Goal: Task Accomplishment & Management: Use online tool/utility

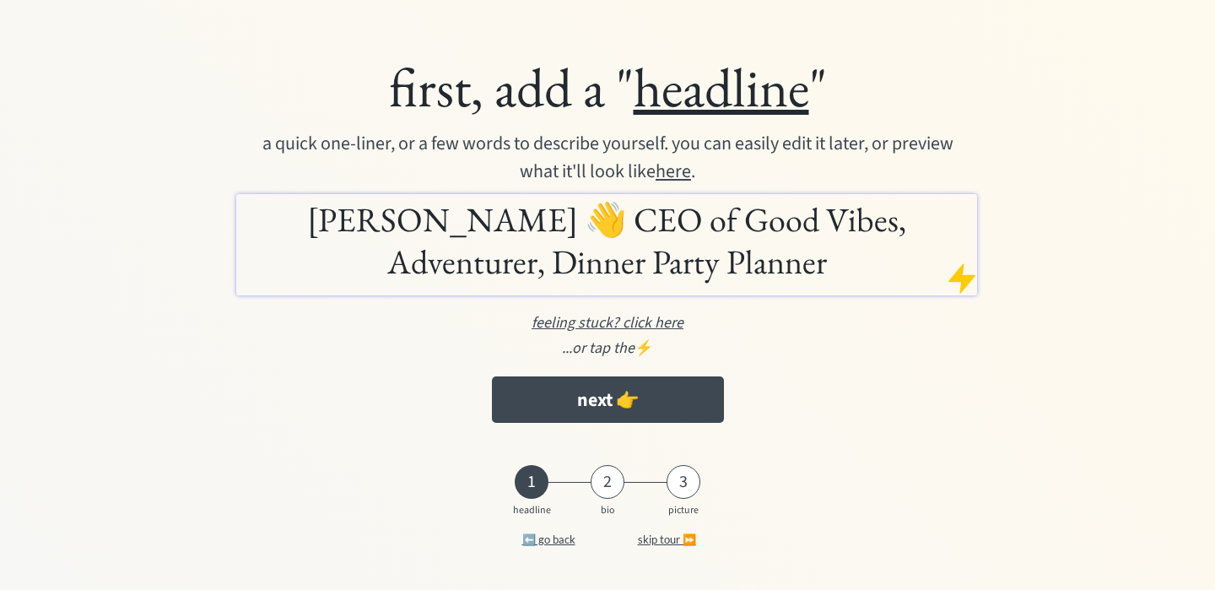
scroll to position [23, 0]
click at [691, 170] on u "here" at bounding box center [673, 171] width 35 height 27
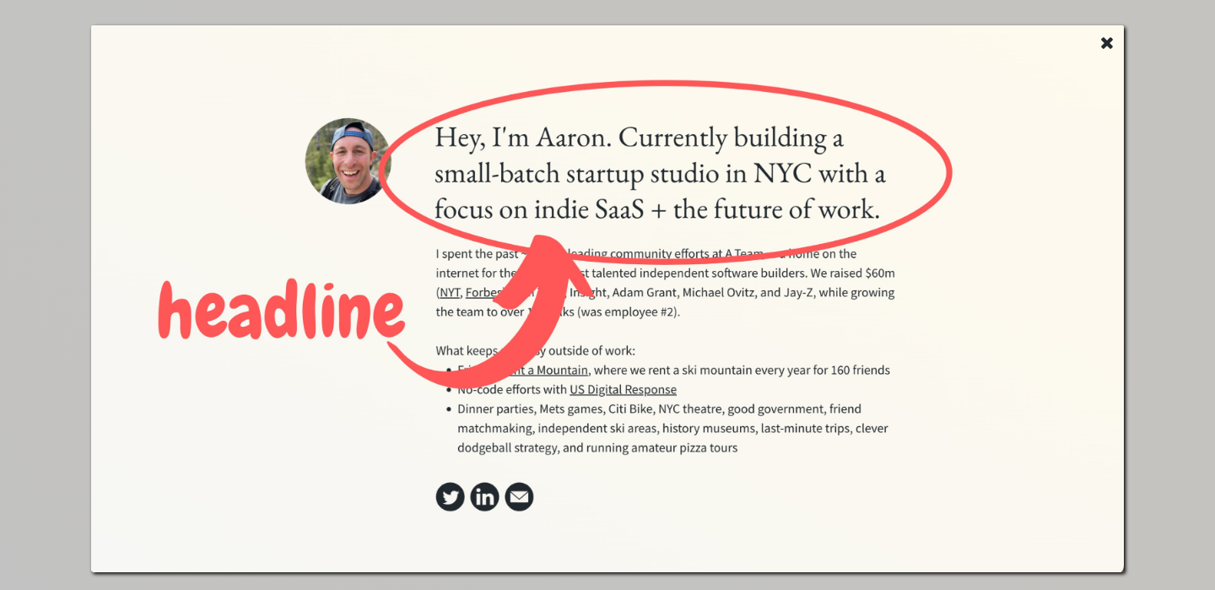
click at [1106, 40] on use at bounding box center [1107, 43] width 12 height 12
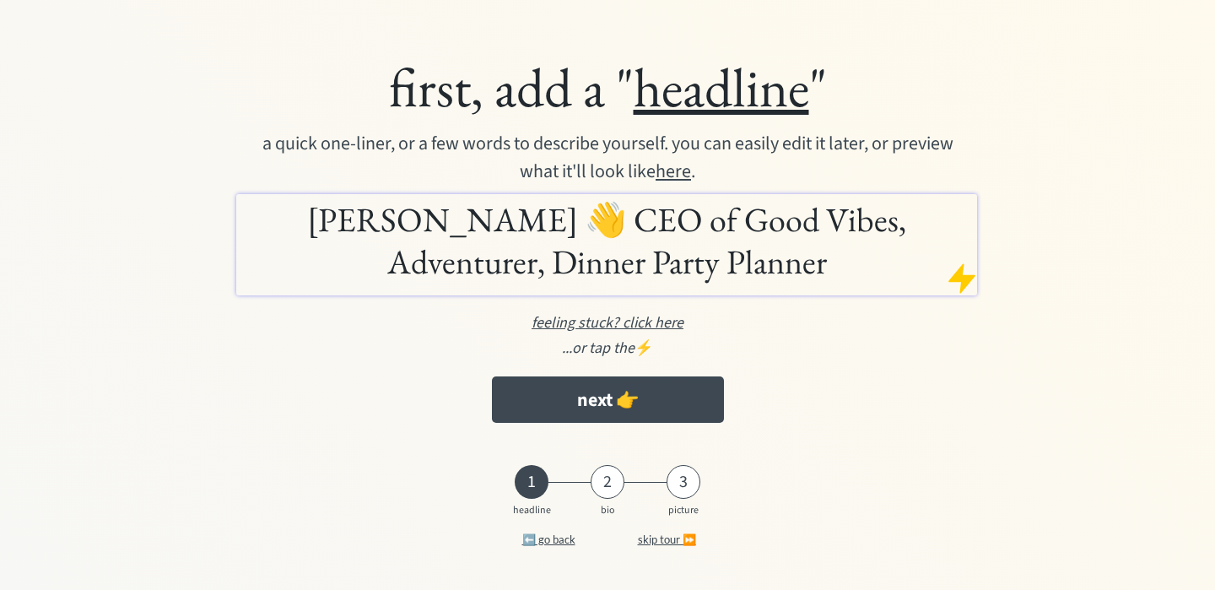
click at [691, 169] on u "here" at bounding box center [673, 171] width 35 height 27
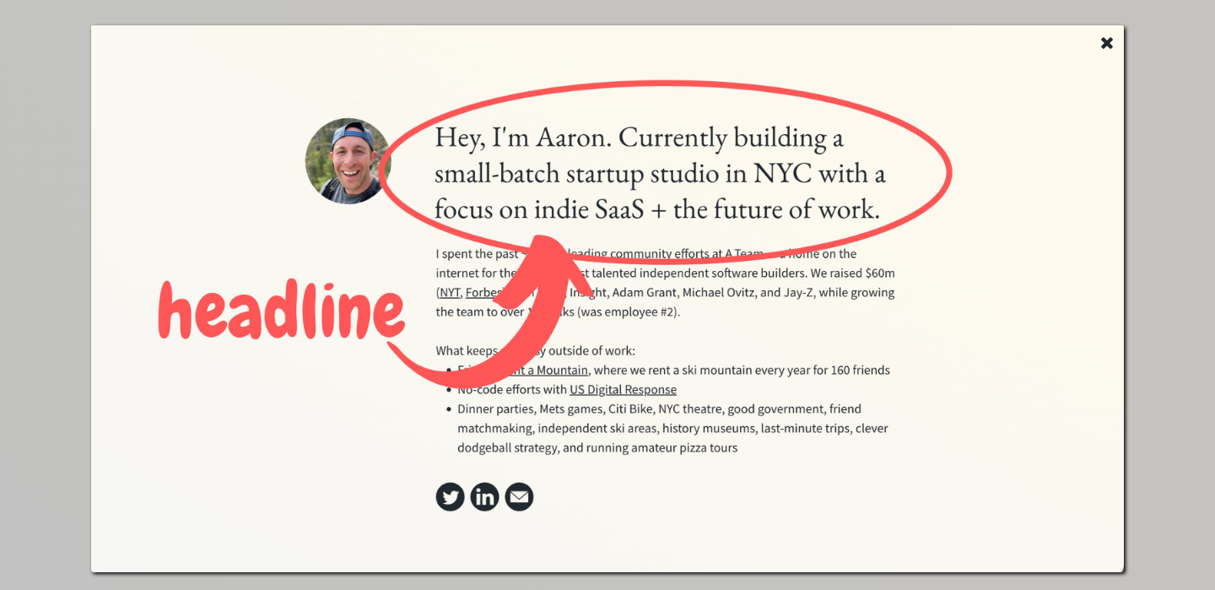
click at [1109, 43] on use at bounding box center [1107, 43] width 12 height 12
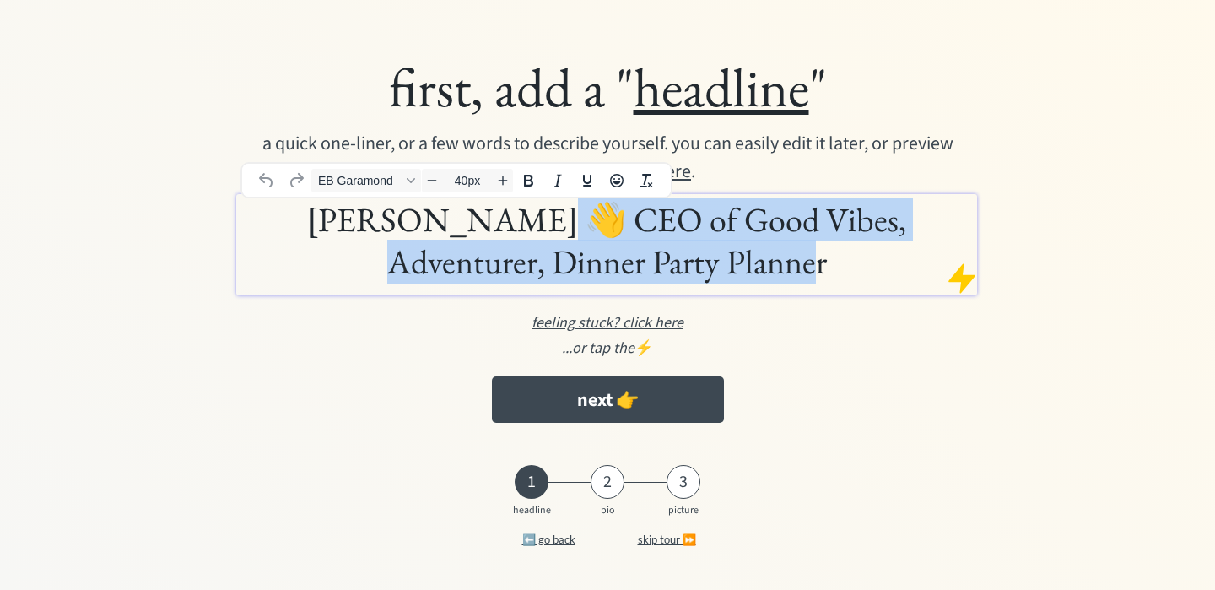
drag, startPoint x: 774, startPoint y: 266, endPoint x: 456, endPoint y: 218, distance: 321.7
click at [456, 218] on h1 "Julia Pracht 👋 CEO of Good Vibes, Adventurer, Dinner Party Planner" at bounding box center [606, 240] width 732 height 84
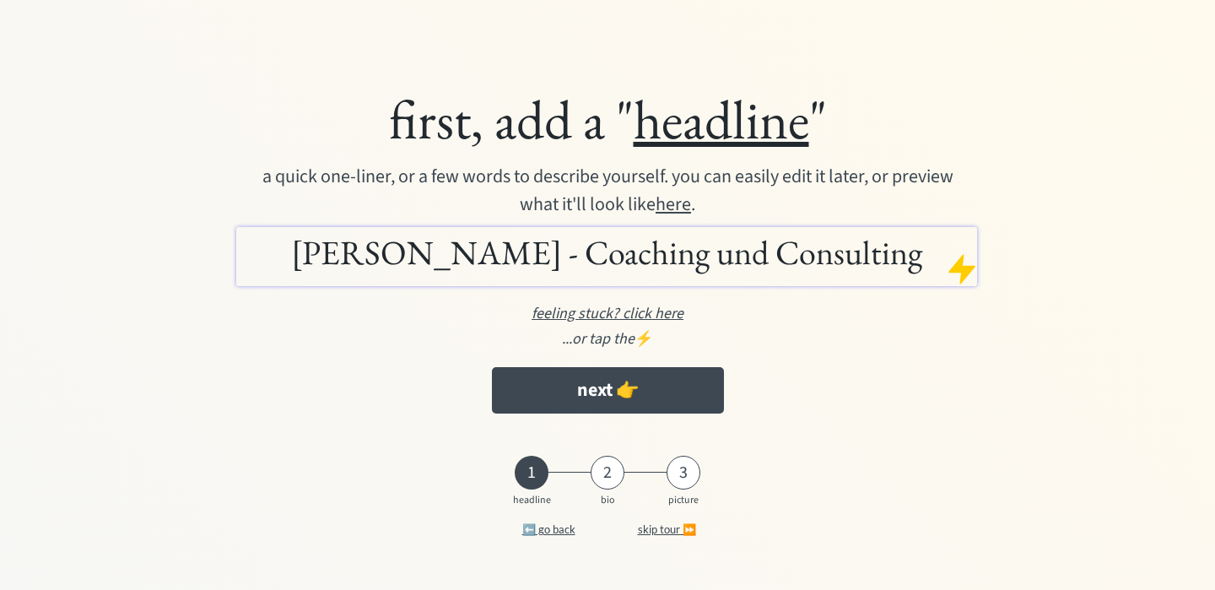
click at [691, 197] on u "here" at bounding box center [673, 204] width 35 height 27
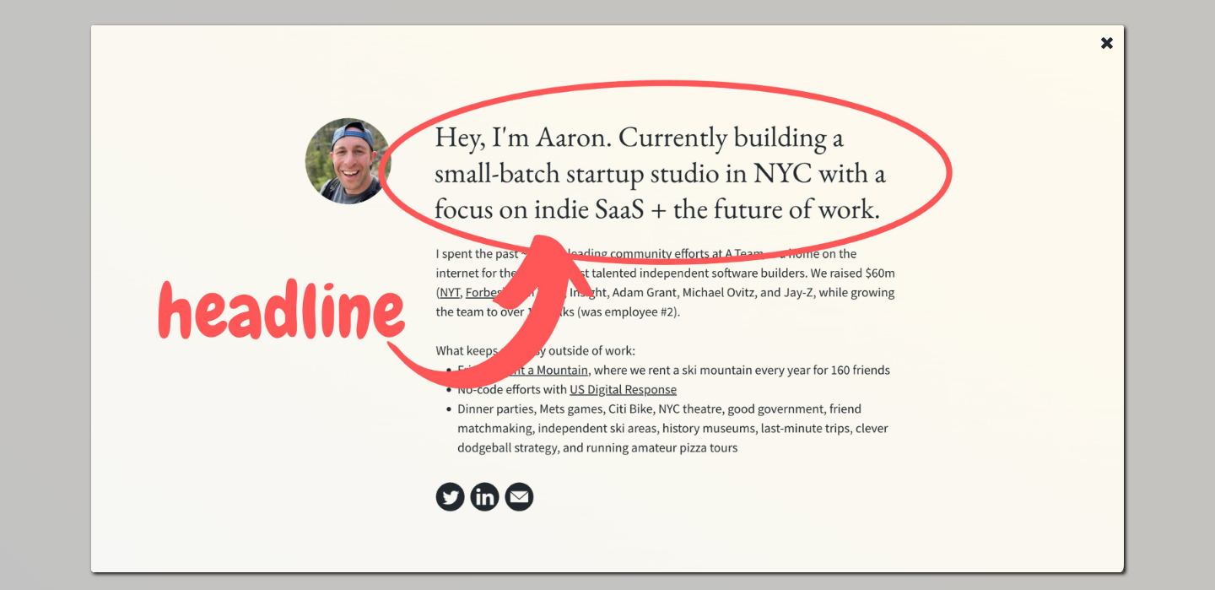
click at [1105, 39] on use at bounding box center [1107, 43] width 12 height 12
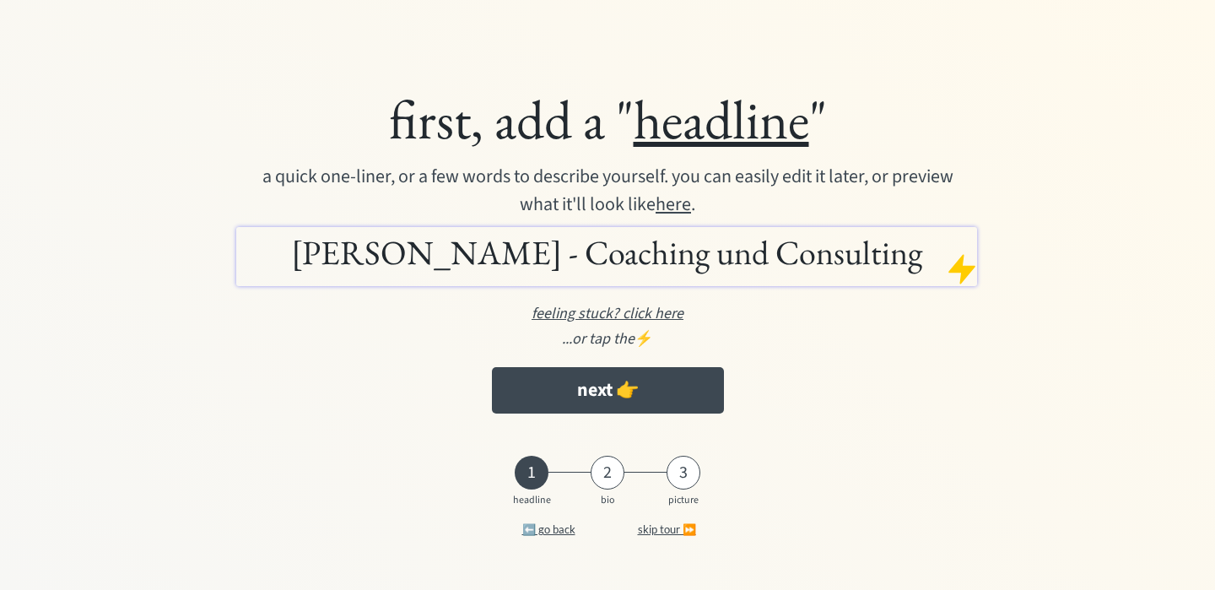
click at [691, 204] on u "here" at bounding box center [673, 204] width 35 height 27
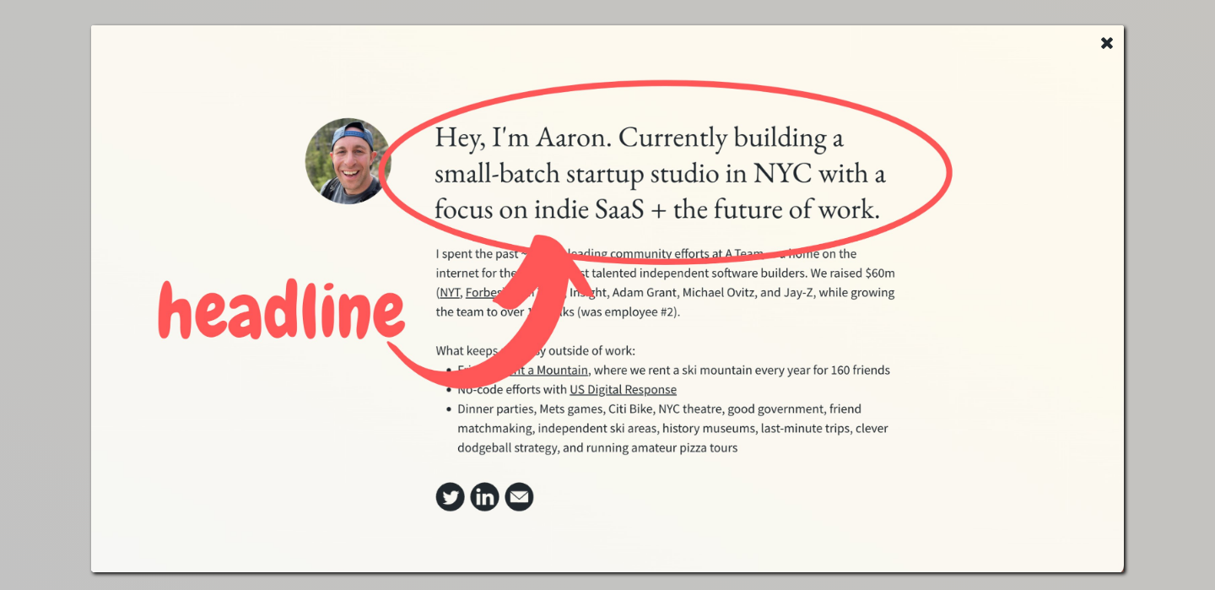
click at [1105, 42] on use at bounding box center [1107, 43] width 12 height 12
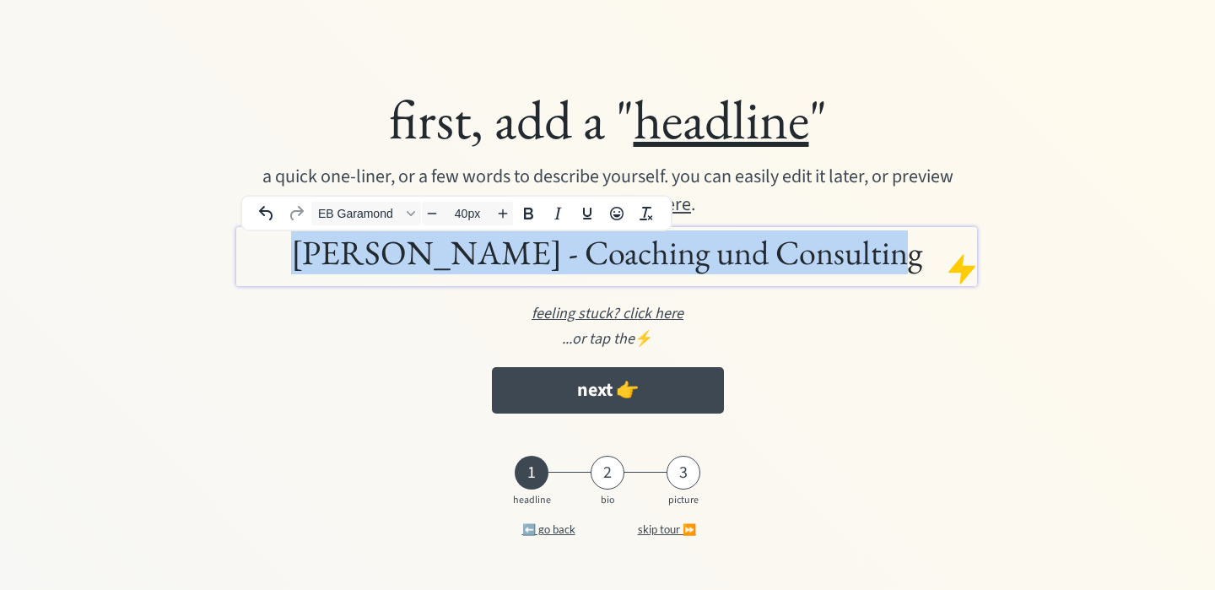
drag, startPoint x: 866, startPoint y: 258, endPoint x: 339, endPoint y: 240, distance: 526.7
click at [339, 240] on h1 "Julia Pracht - Coaching und Consulting" at bounding box center [606, 252] width 732 height 42
click at [404, 216] on div "Font EB Garamond" at bounding box center [410, 213] width 13 height 8
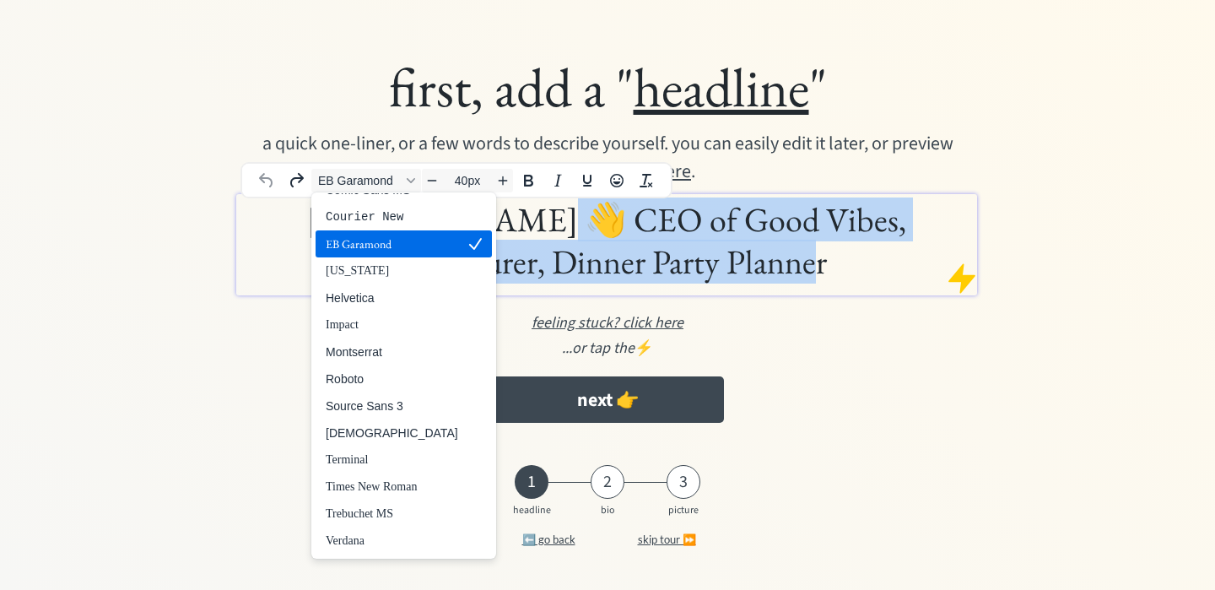
scroll to position [23, 0]
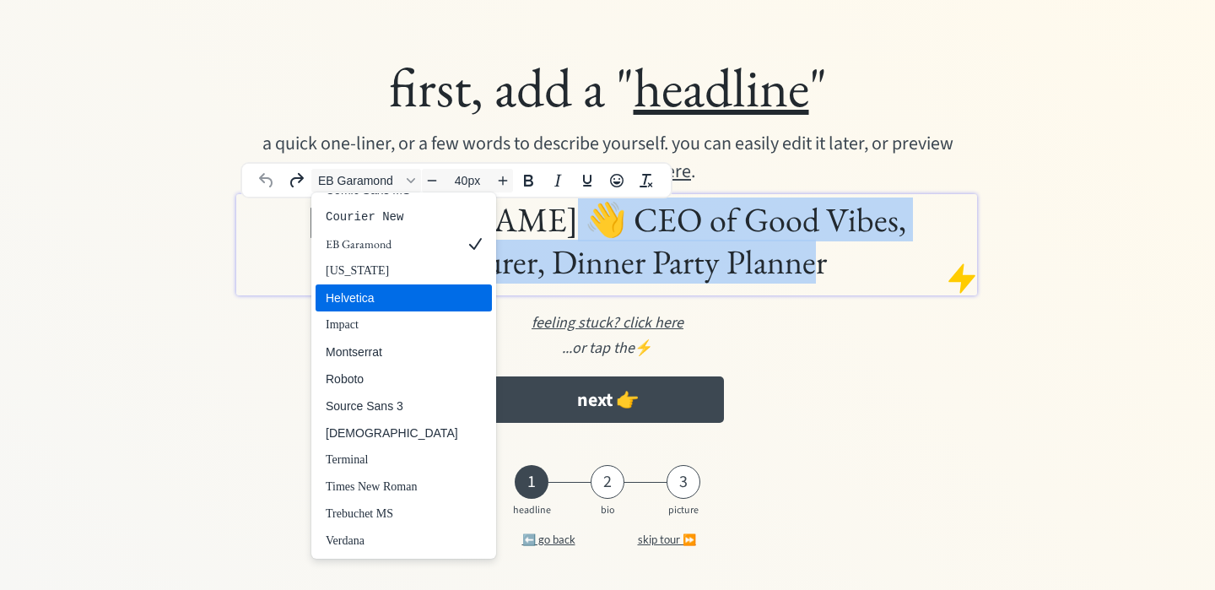
click at [393, 297] on div "Helvetica" at bounding box center [392, 298] width 132 height 20
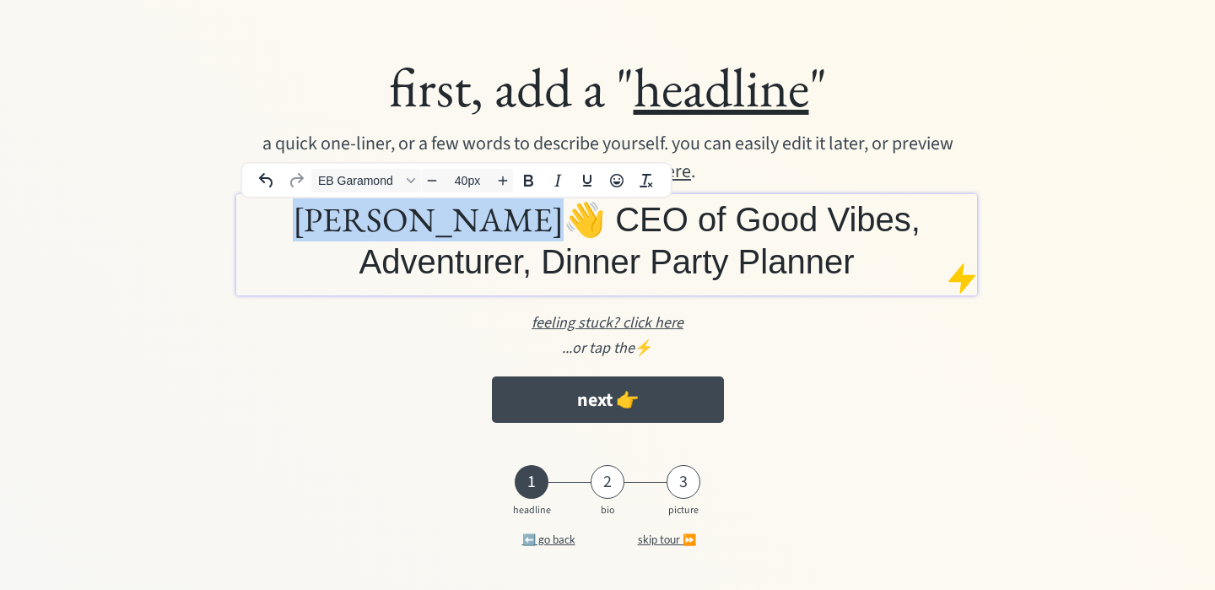
drag, startPoint x: 418, startPoint y: 232, endPoint x: 229, endPoint y: 223, distance: 188.4
click at [229, 223] on div "first, add a " headline " a quick one-liner, or a few words to describe yoursel…" at bounding box center [607, 242] width 945 height 395
click at [372, 181] on span "EB Garamond" at bounding box center [359, 180] width 83 height 13
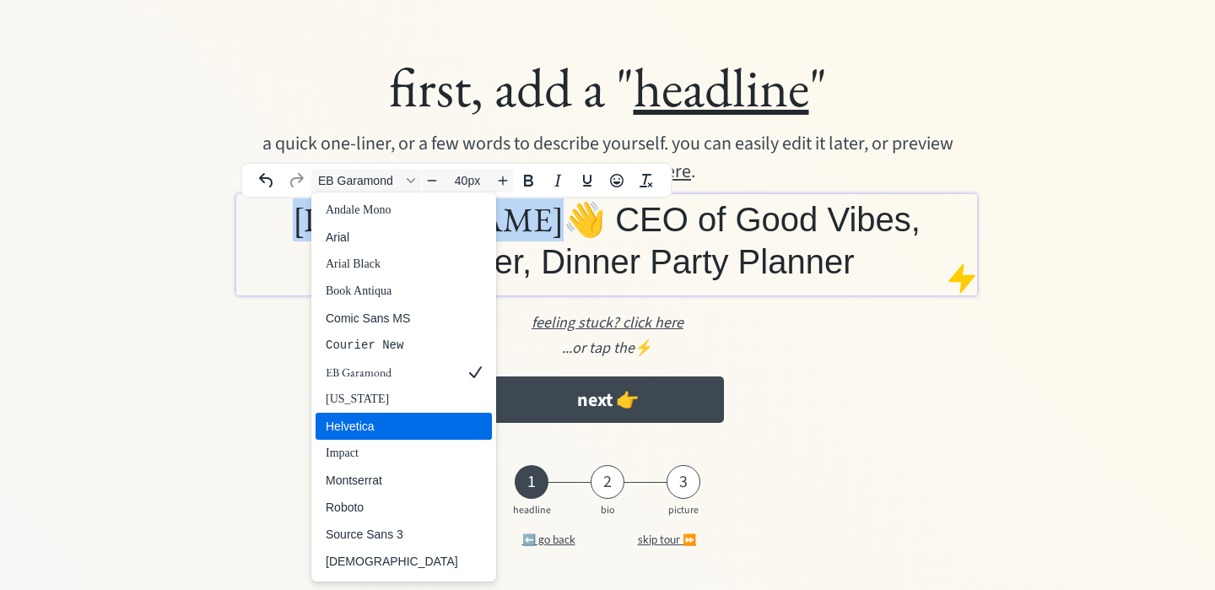
click at [381, 422] on div "Helvetica" at bounding box center [392, 426] width 132 height 20
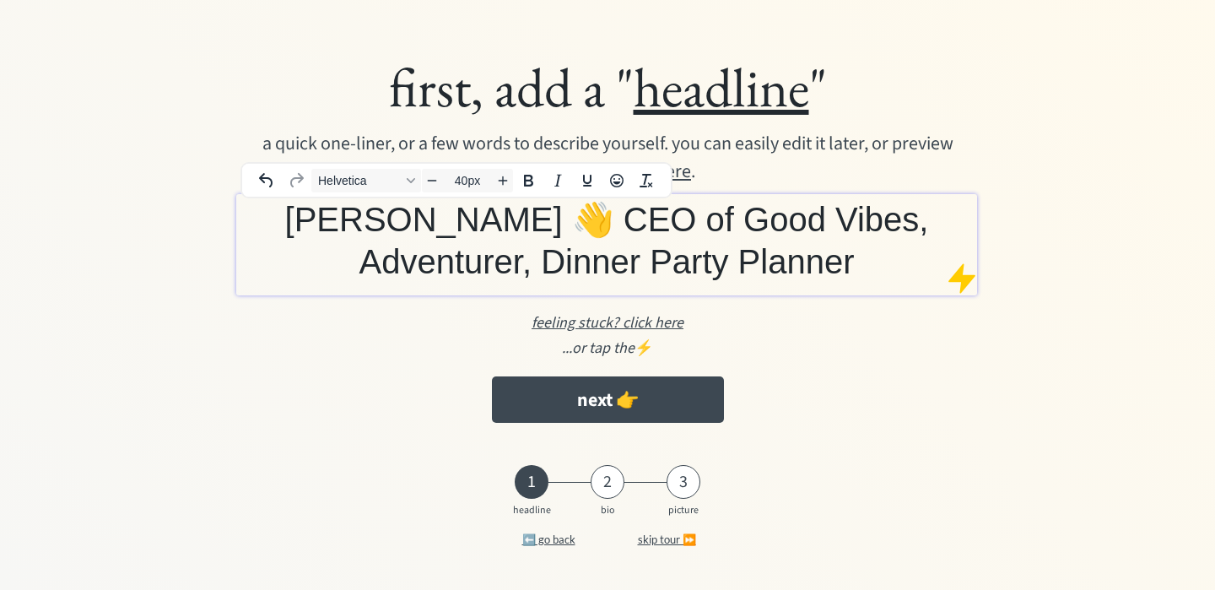
click at [470, 249] on span "Julia Pracht 👋 CEO of Good Vibes, Adventurer, Dinner Party Planner" at bounding box center [607, 240] width 644 height 79
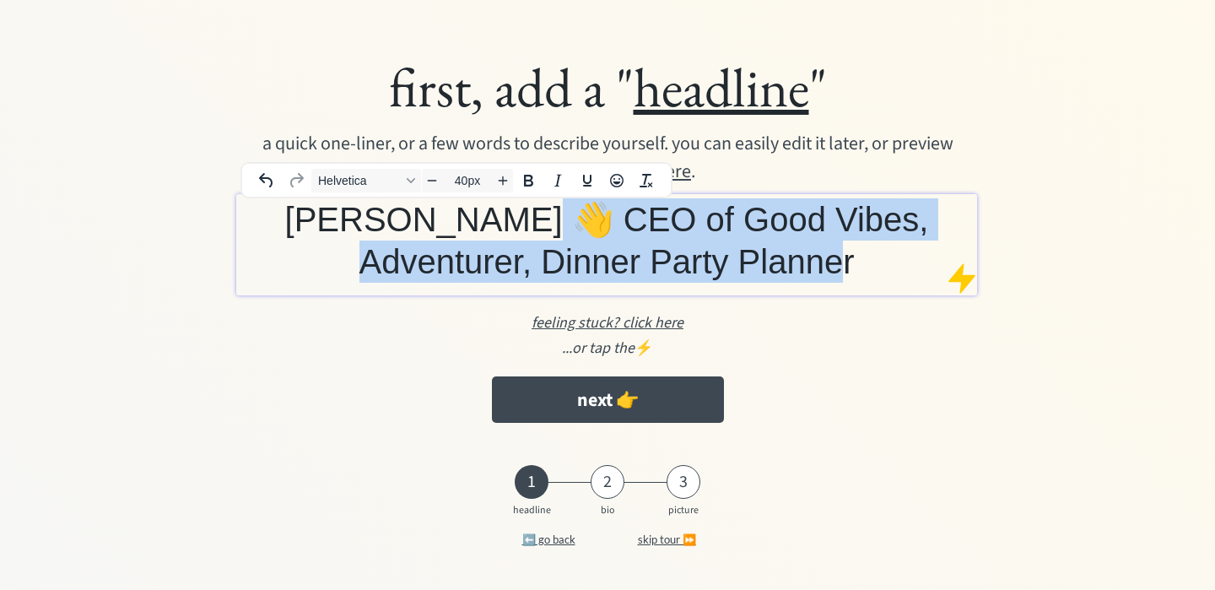
drag, startPoint x: 429, startPoint y: 218, endPoint x: 775, endPoint y: 259, distance: 349.2
click at [775, 259] on h1 "Julia Pracht 👋 CEO of Good Vibes, Adventurer, Dinner Party Planner" at bounding box center [606, 240] width 732 height 84
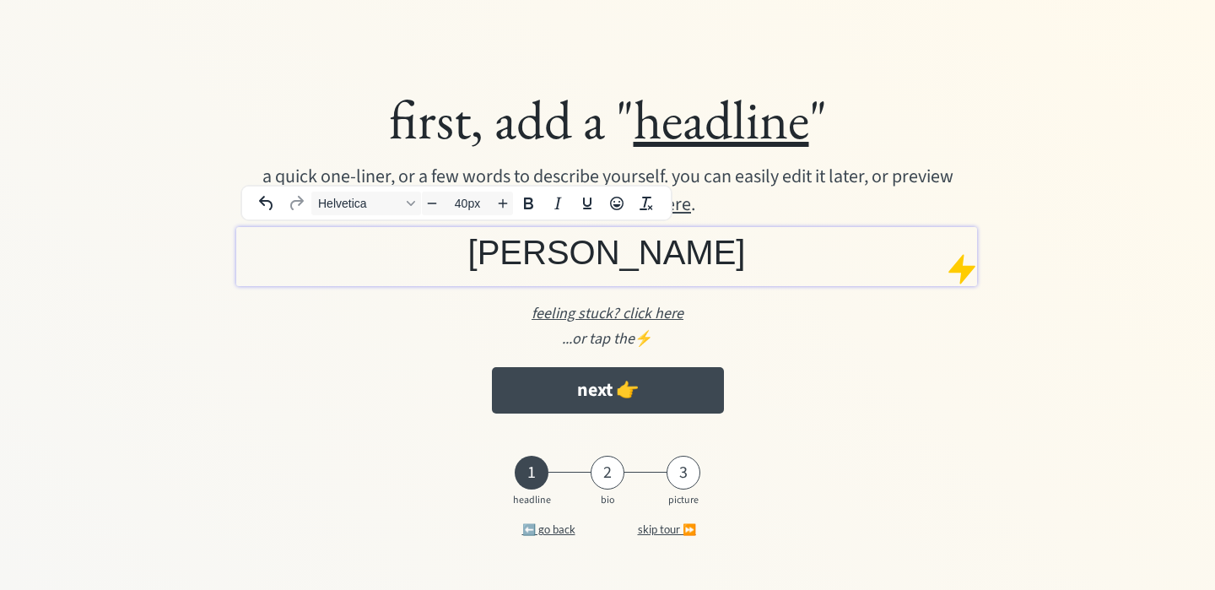
scroll to position [0, 0]
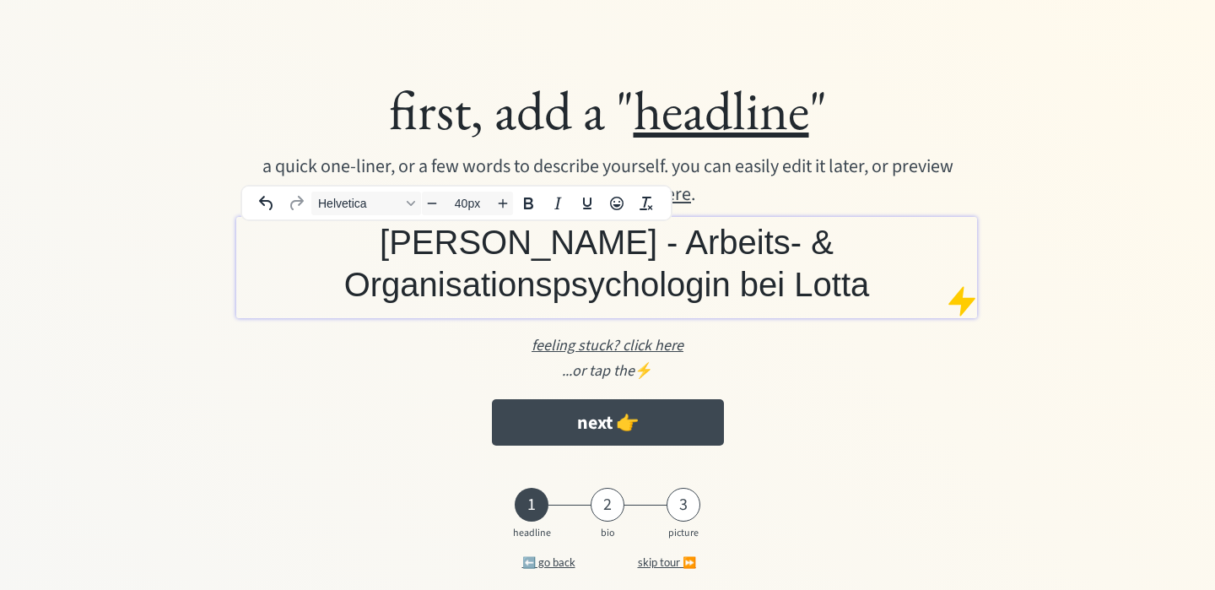
click at [691, 191] on u "here" at bounding box center [673, 194] width 35 height 27
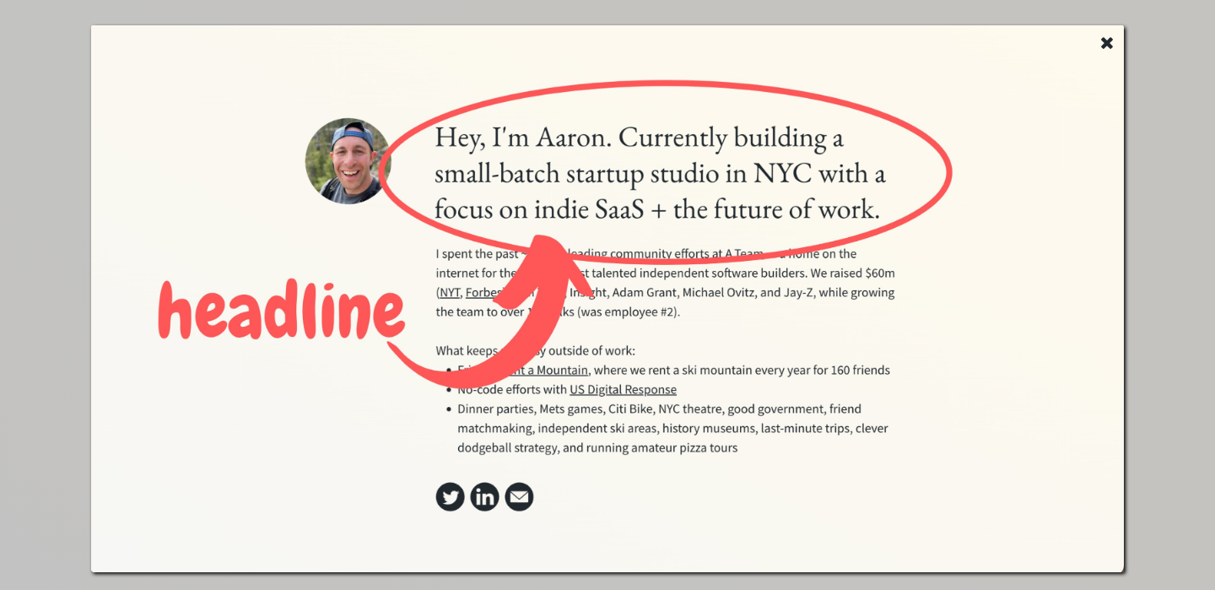
click at [1104, 40] on use at bounding box center [1107, 43] width 12 height 12
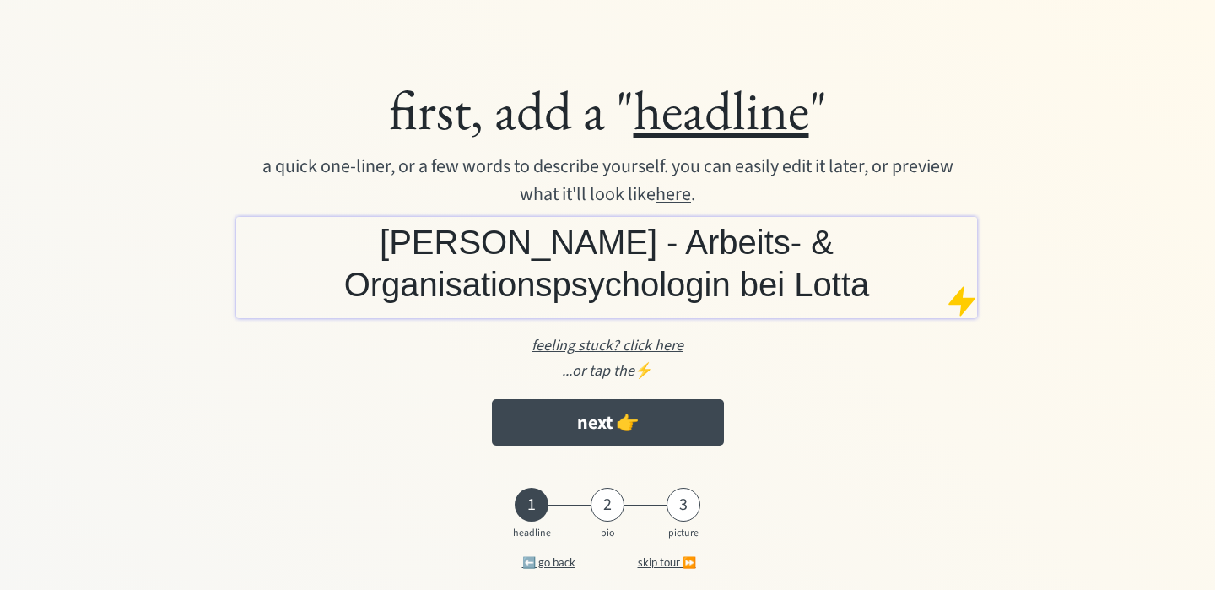
click at [874, 287] on h1 "Julia Pracht - Arbeits- & Organisationspsychologin bei Lotta" at bounding box center [606, 263] width 732 height 84
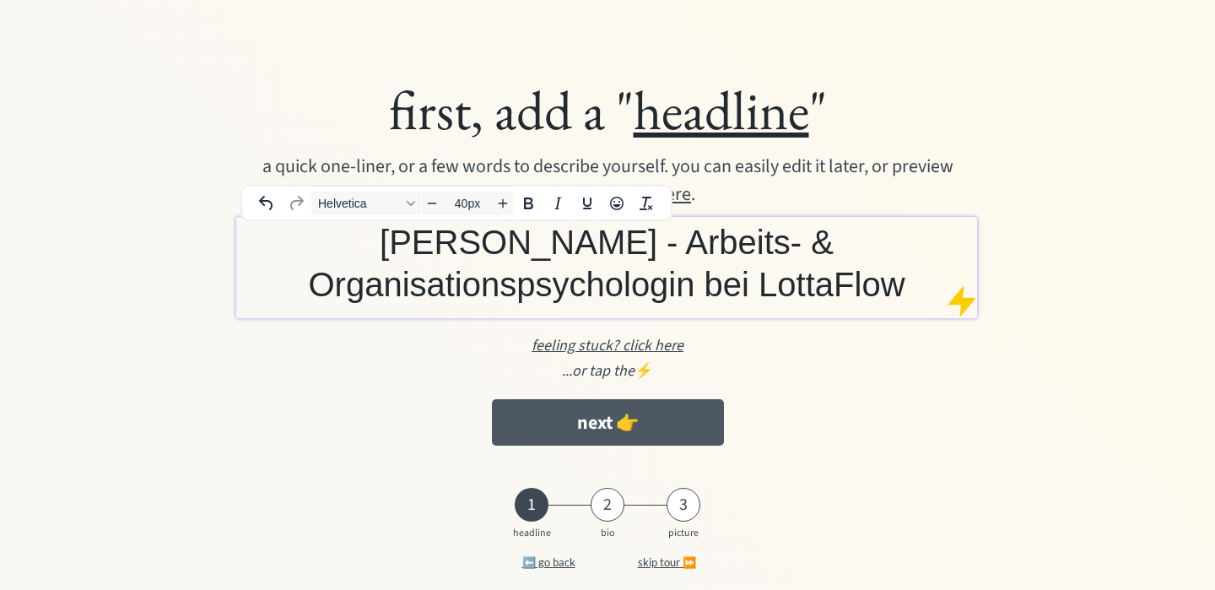
click at [697, 412] on button "next 👉" at bounding box center [608, 422] width 232 height 46
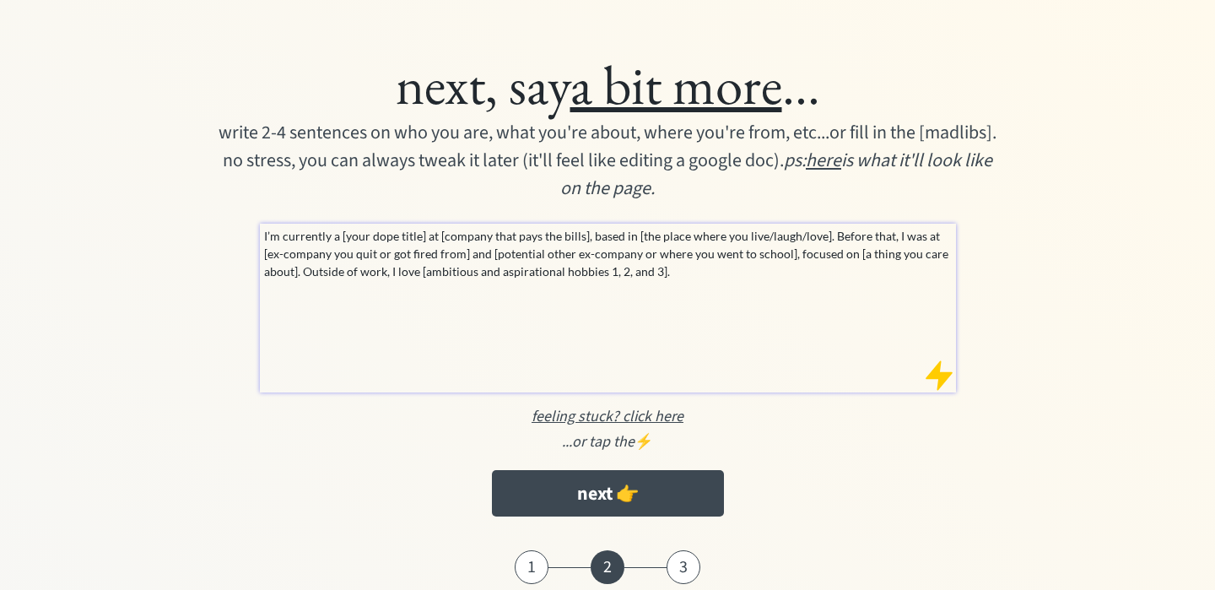
drag, startPoint x: 647, startPoint y: 324, endPoint x: 267, endPoint y: 235, distance: 390.7
click at [267, 235] on div "I’m currently a [your dope title] at [company that pays the bills], based in [t…" at bounding box center [608, 308] width 696 height 169
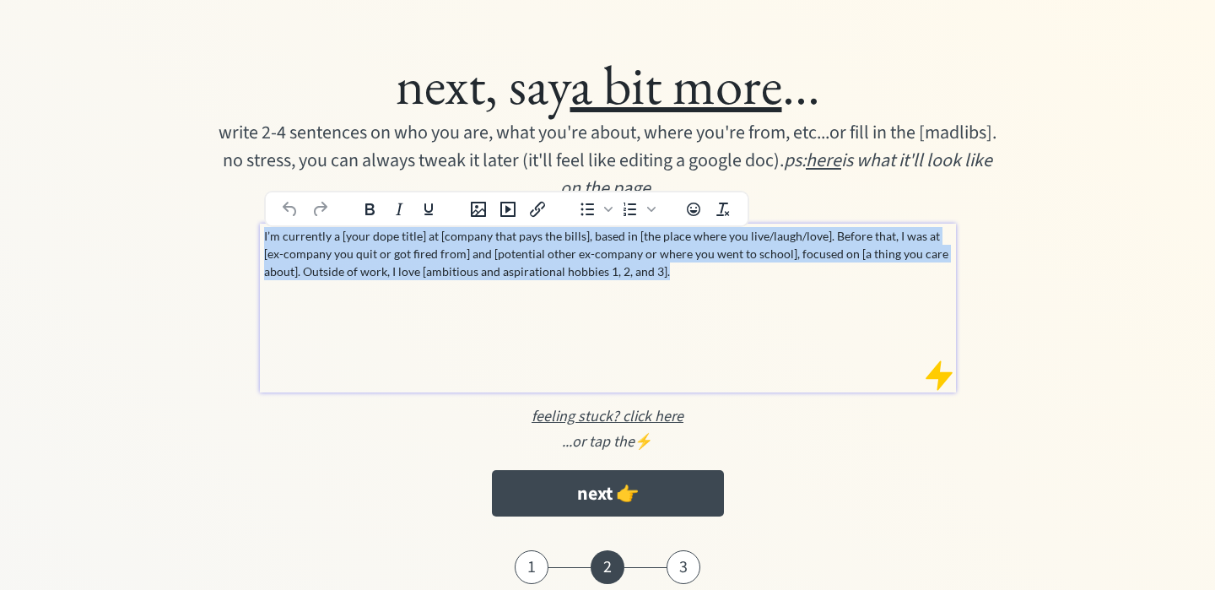
drag, startPoint x: 635, startPoint y: 270, endPoint x: 190, endPoint y: 234, distance: 446.9
click at [190, 234] on div "next, say a bit more ... write 2-4 sentences on who you are, what you're about,…" at bounding box center [607, 283] width 945 height 483
paste div
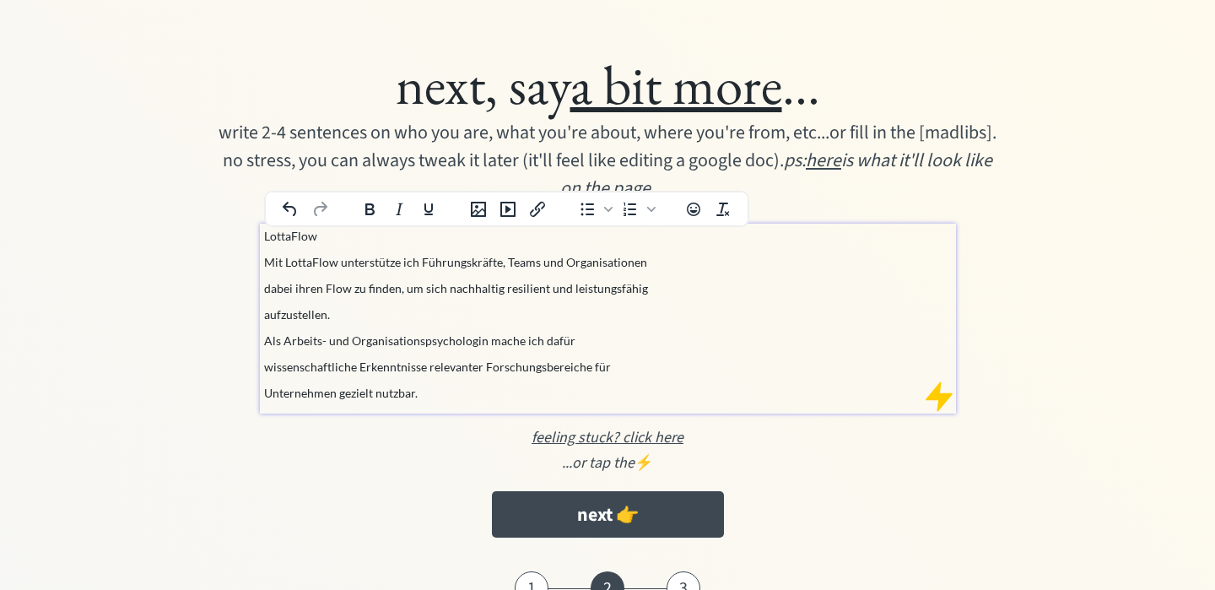
click at [372, 240] on p "LottaFlow" at bounding box center [608, 236] width 688 height 18
click at [266, 264] on p "Mit LottaFlow unterstütze ich Führungskräfte, Teams und Organisationen" at bounding box center [608, 262] width 688 height 18
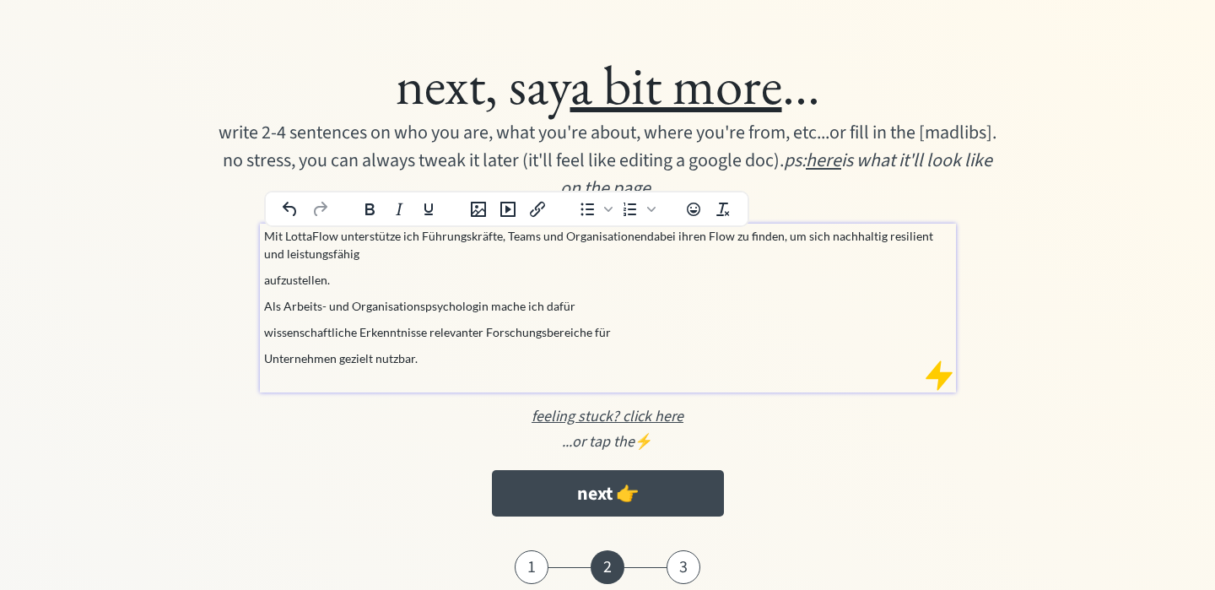
click at [265, 282] on p "aufzustellen." at bounding box center [608, 280] width 688 height 18
click at [267, 310] on p "wissenschaftliche Erkenntnisse relevanter Forschungsbereiche für" at bounding box center [608, 306] width 688 height 18
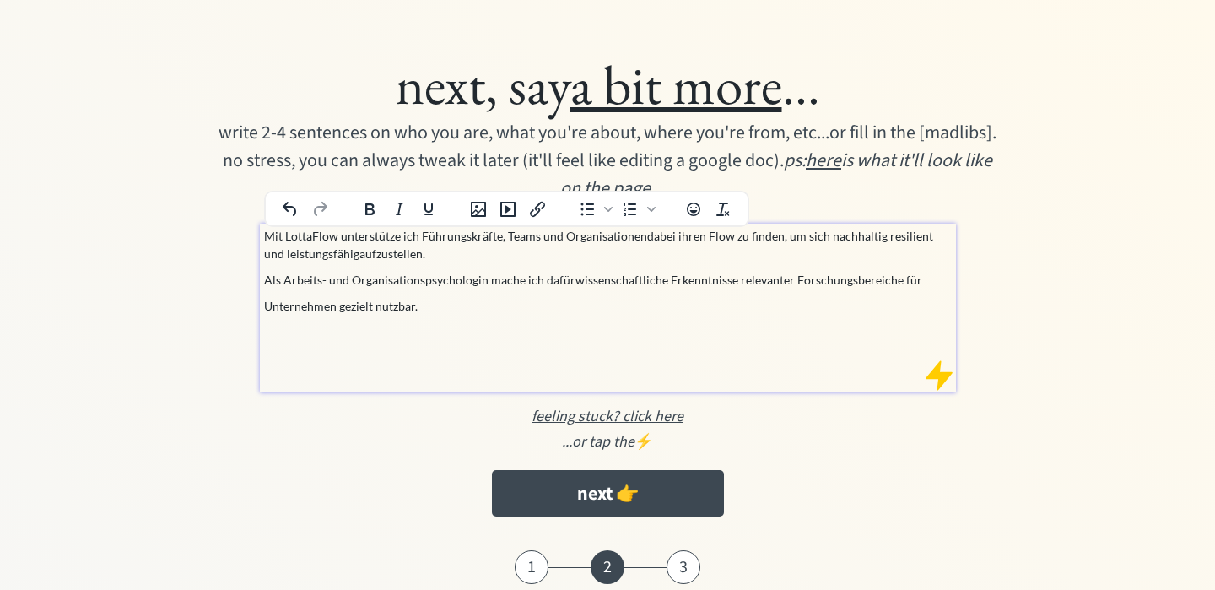
click at [266, 304] on p "Unternehmen gezielt nutzbar." at bounding box center [608, 306] width 688 height 18
click at [462, 287] on p "Als Arbeits- und Organisationspsychologin mache ich dafür wissenschaftliche Erk…" at bounding box center [608, 288] width 688 height 35
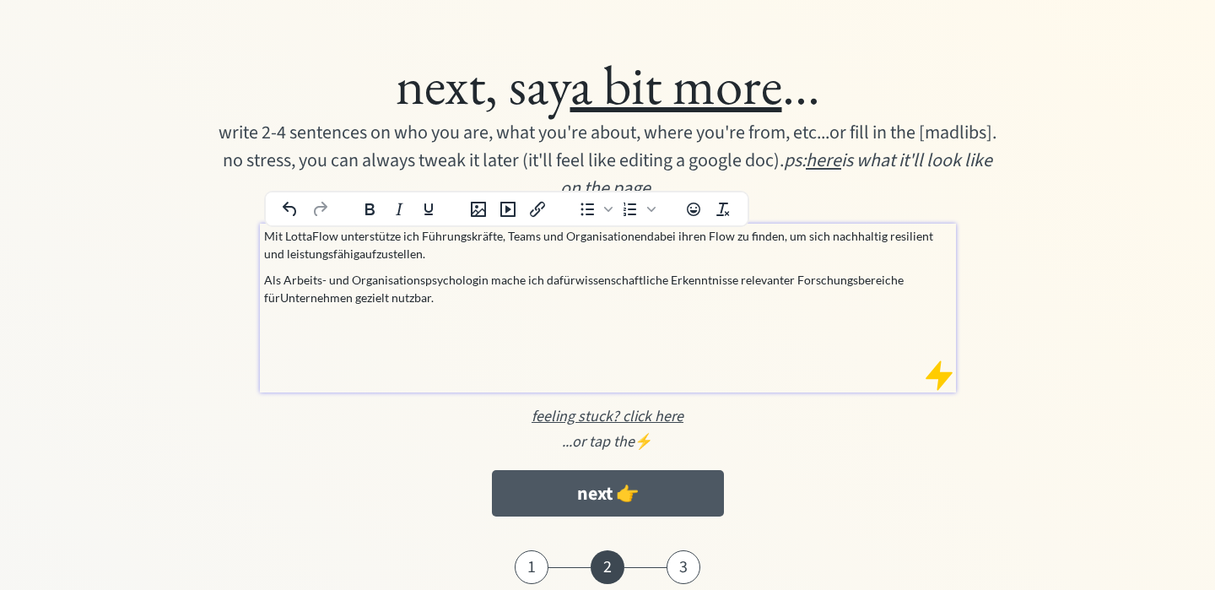
click at [677, 499] on button "next 👉" at bounding box center [608, 493] width 232 height 46
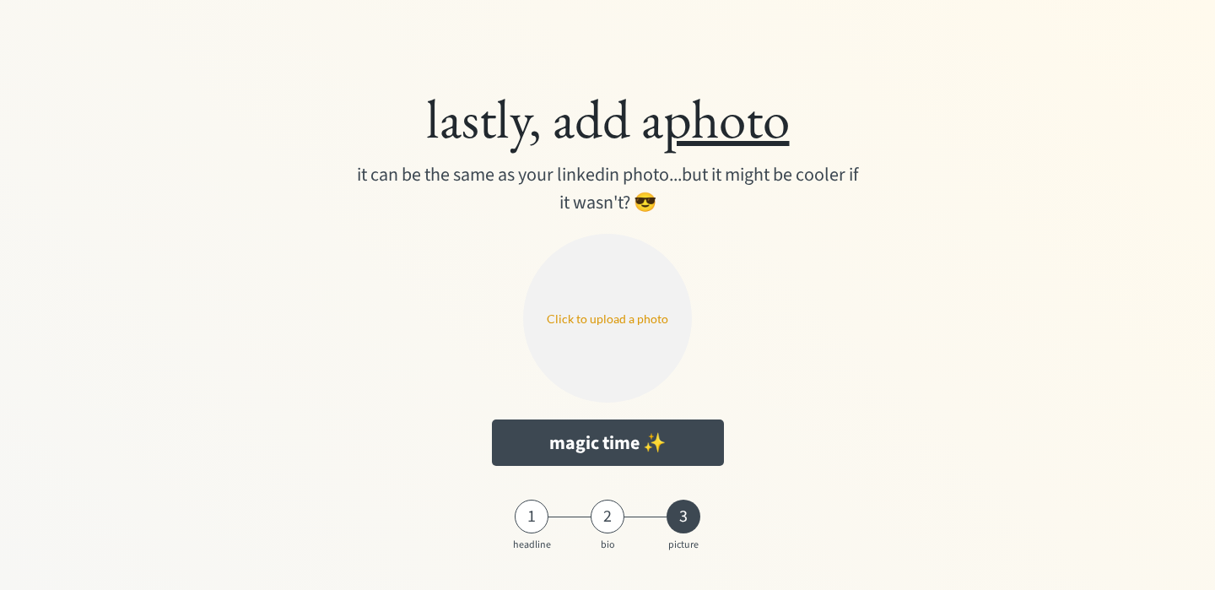
click at [637, 316] on input "file" at bounding box center [607, 318] width 169 height 169
type input "C:\fakepath\LOTTA.jpg"
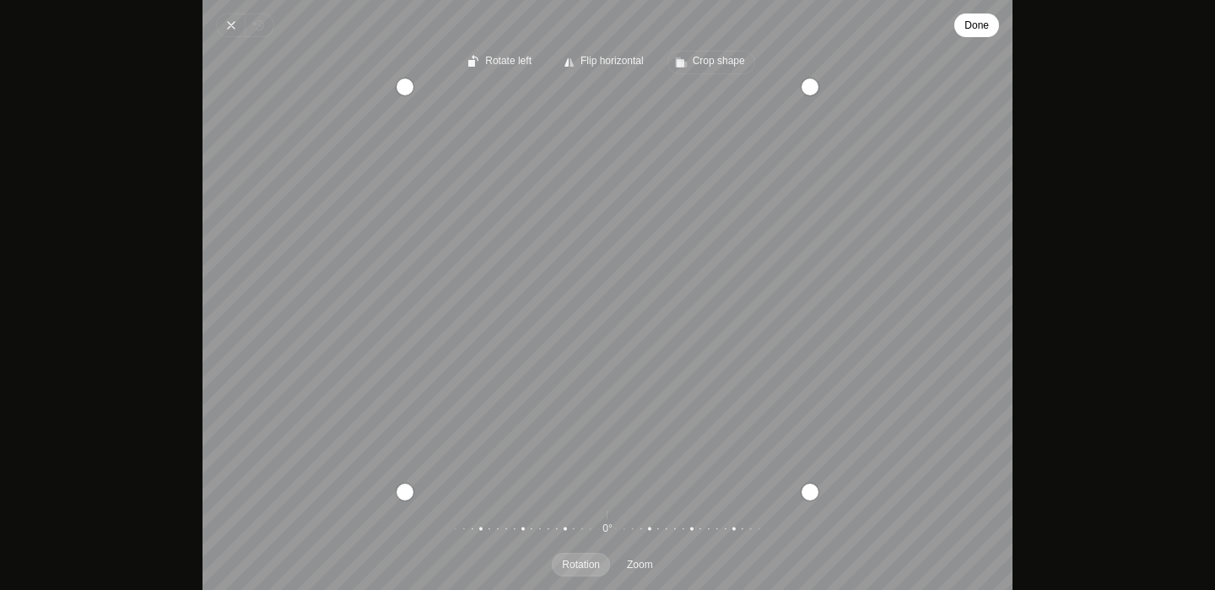
click at [709, 62] on span "Crop shape" at bounding box center [719, 61] width 52 height 11
click at [720, 91] on span "Square" at bounding box center [720, 98] width 39 height 18
click at [677, 84] on input "Square" at bounding box center [677, 83] width 1 height 1
click at [722, 64] on span "Crop shape" at bounding box center [719, 61] width 52 height 11
click at [696, 97] on rect "Pintura" at bounding box center [691, 98] width 12 height 12
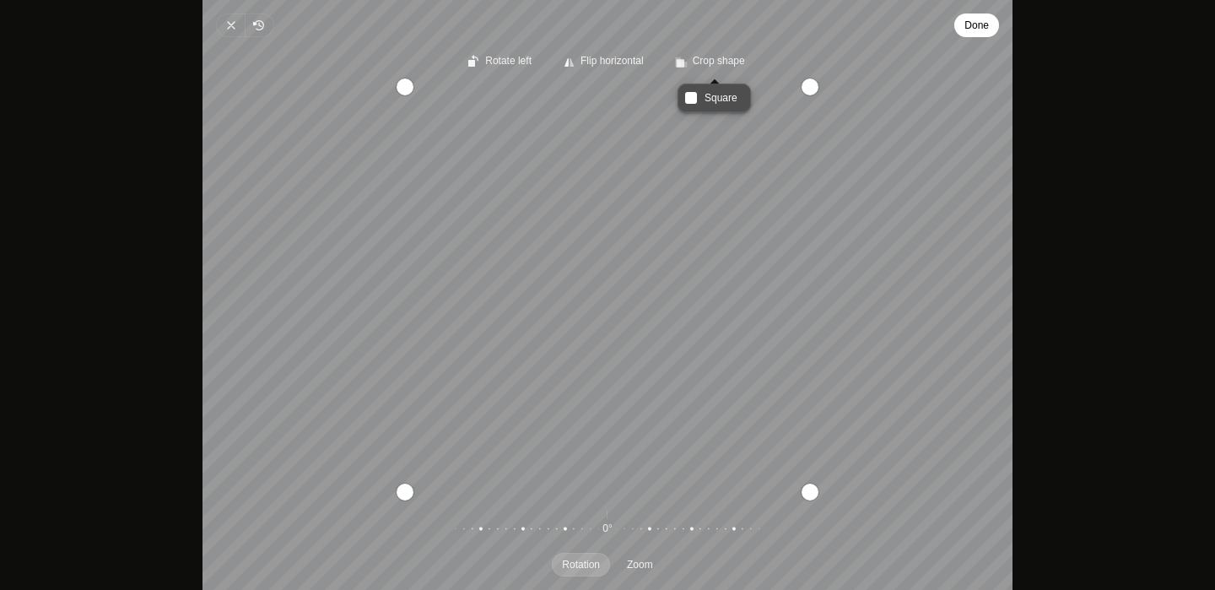
click at [677, 84] on input "Square" at bounding box center [677, 83] width 1 height 1
click at [787, 111] on div "Recenter" at bounding box center [607, 290] width 783 height 404
click at [699, 66] on span "Crop shape" at bounding box center [719, 61] width 52 height 11
click at [690, 100] on rect "Pintura" at bounding box center [691, 98] width 12 height 12
click at [677, 84] on input "Square" at bounding box center [677, 83] width 1 height 1
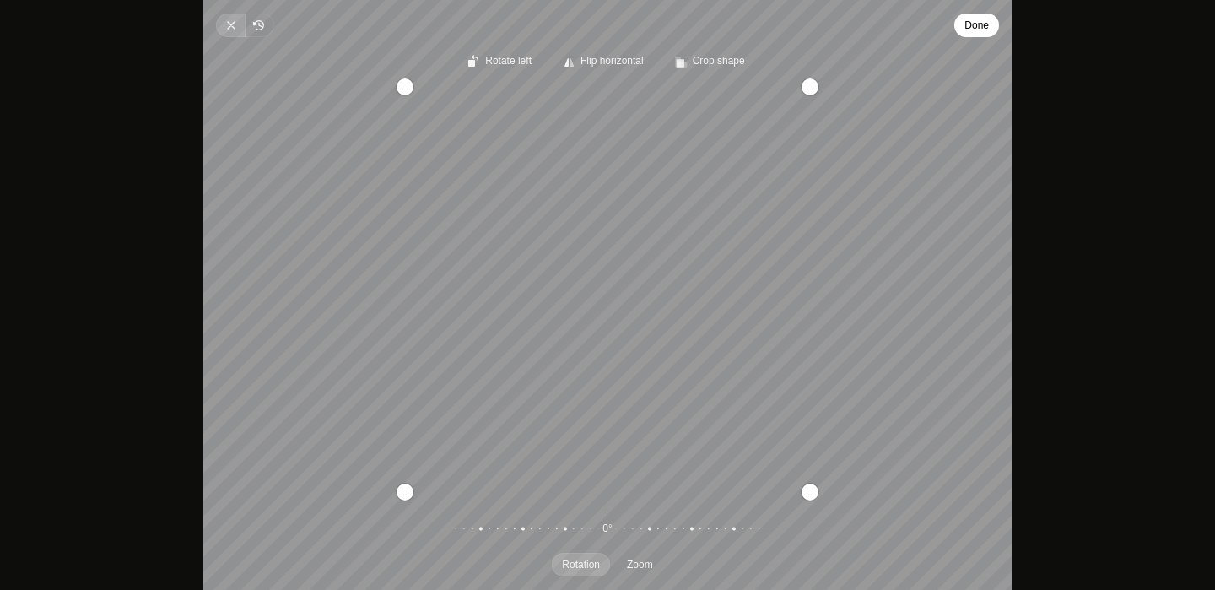
click at [229, 23] on icon "Pintura" at bounding box center [230, 25] width 13 height 13
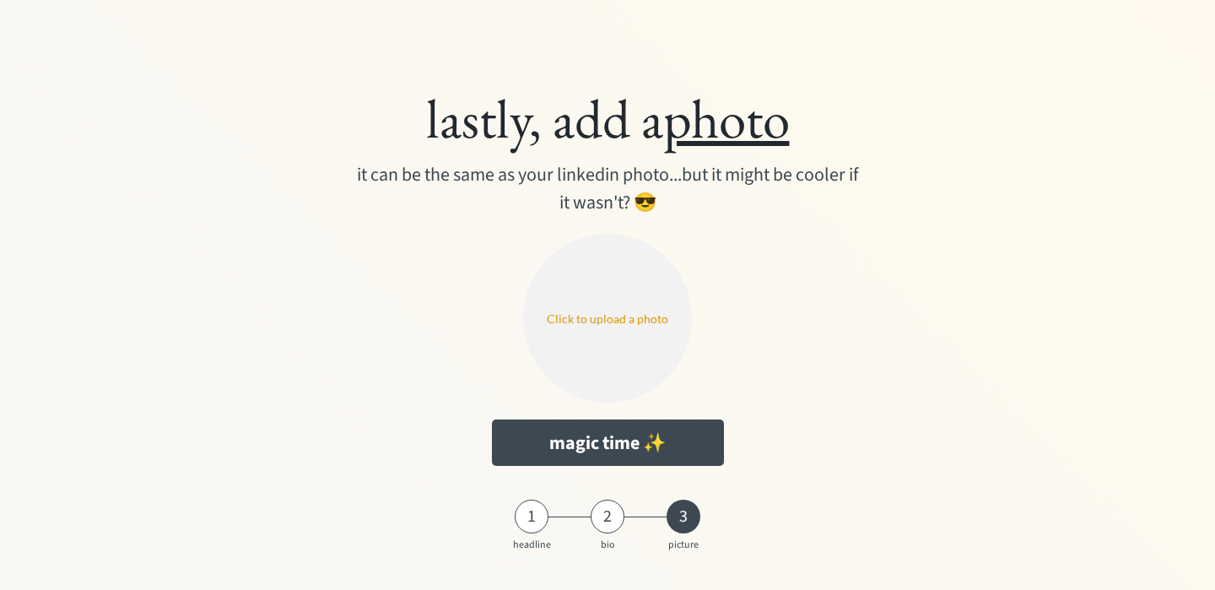
click at [627, 325] on input "file" at bounding box center [607, 318] width 169 height 169
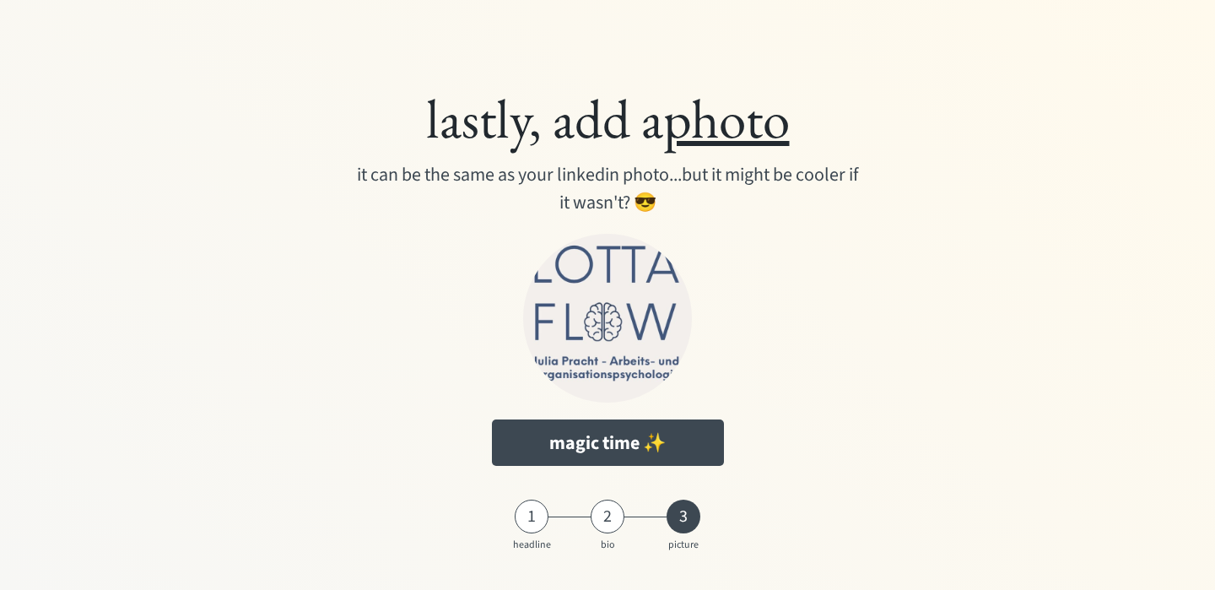
type input "C:\fakepath\IMG_5691 2.JPG"
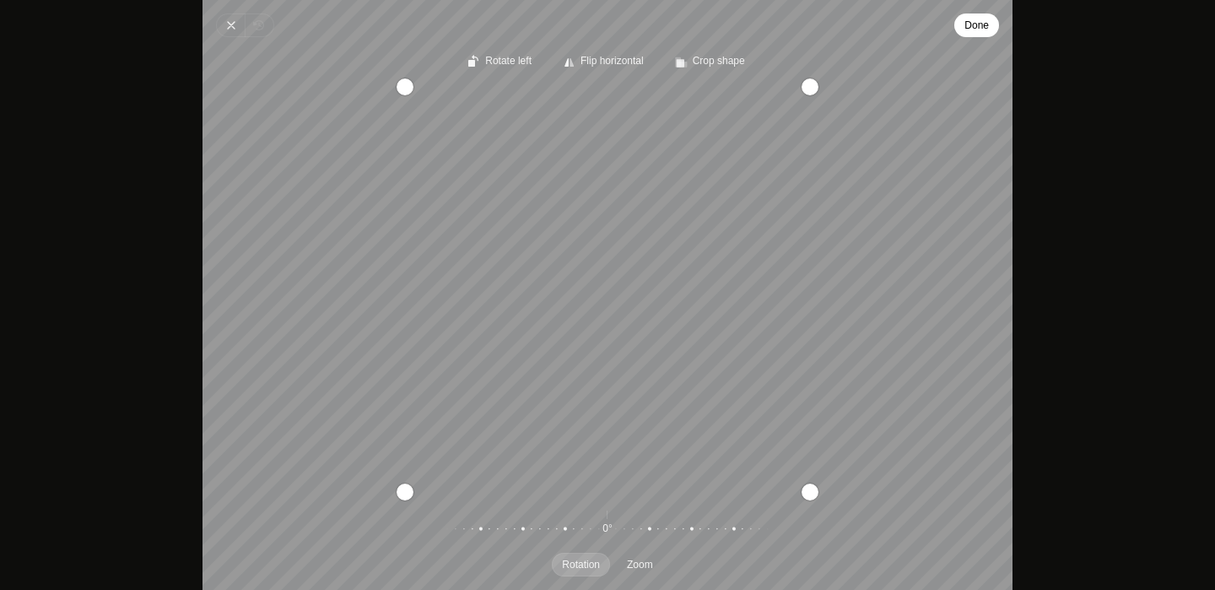
drag, startPoint x: 648, startPoint y: 315, endPoint x: 617, endPoint y: 301, distance: 34.0
click at [617, 301] on div "Recenter" at bounding box center [607, 290] width 783 height 404
click at [237, 20] on icon "Pintura" at bounding box center [230, 25] width 13 height 13
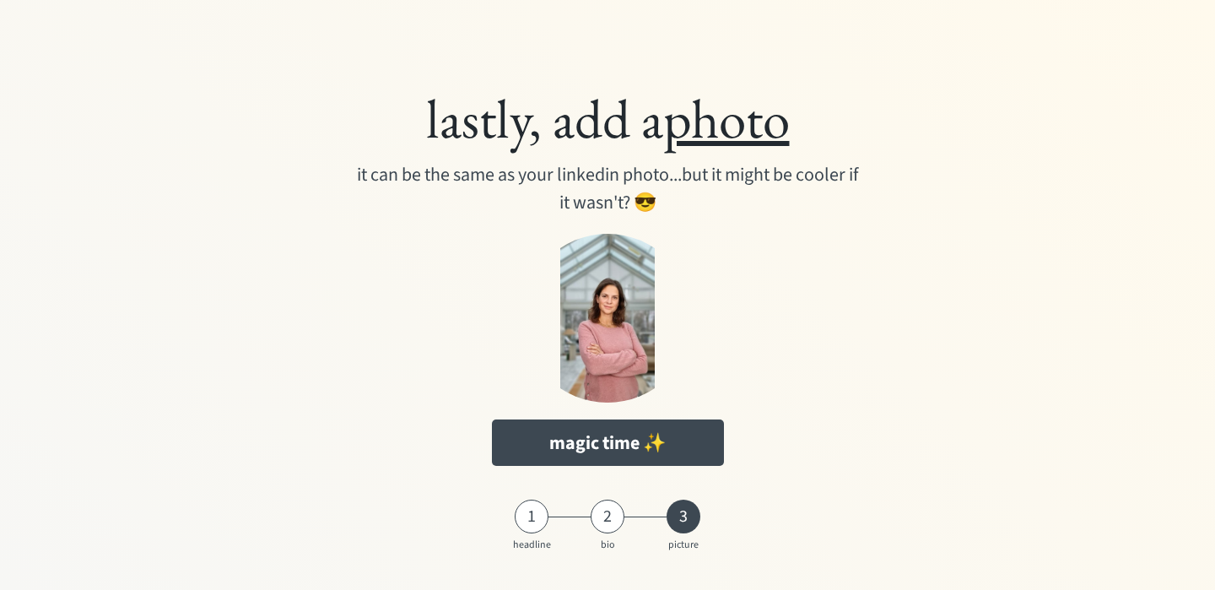
click at [593, 290] on input "file" at bounding box center [607, 318] width 169 height 169
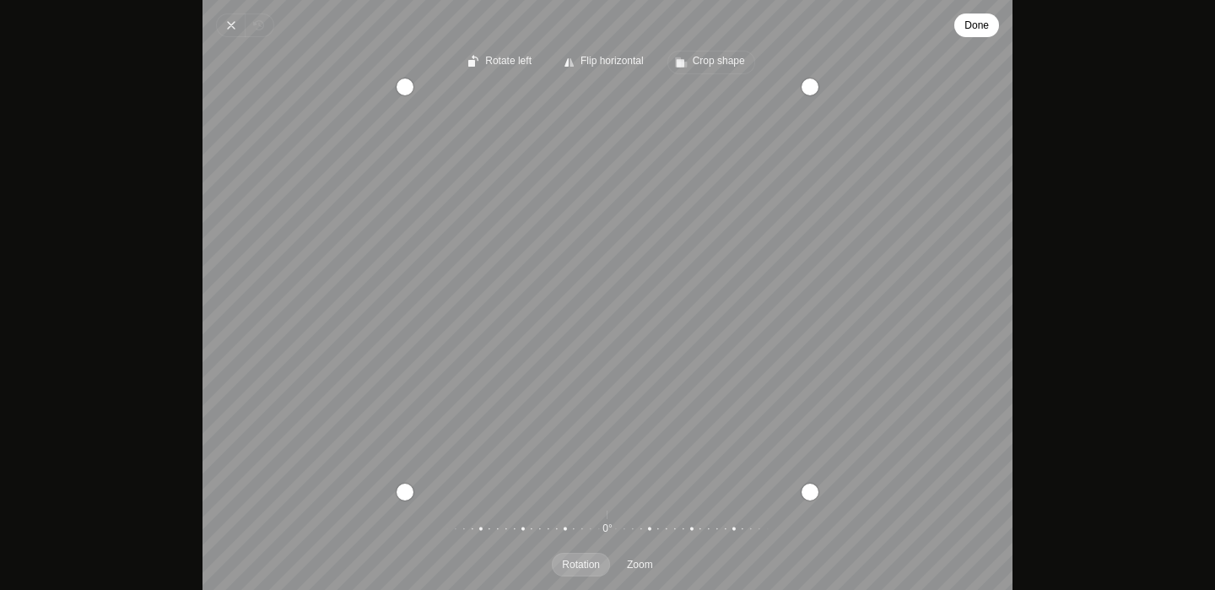
click at [734, 63] on span "Crop shape" at bounding box center [719, 61] width 52 height 11
click at [733, 103] on span "Square" at bounding box center [720, 98] width 39 height 18
click at [677, 84] on input "Square" at bounding box center [677, 83] width 1 height 1
click at [982, 29] on span "Done" at bounding box center [976, 25] width 24 height 20
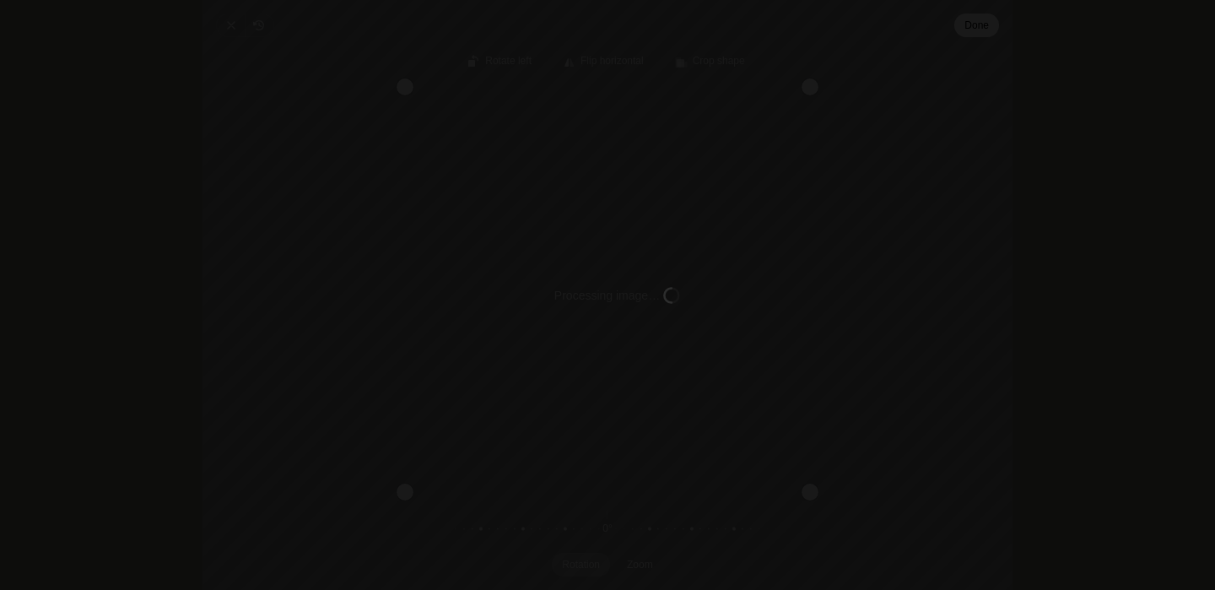
type input "C:\fakepath\IMG_5433.png"
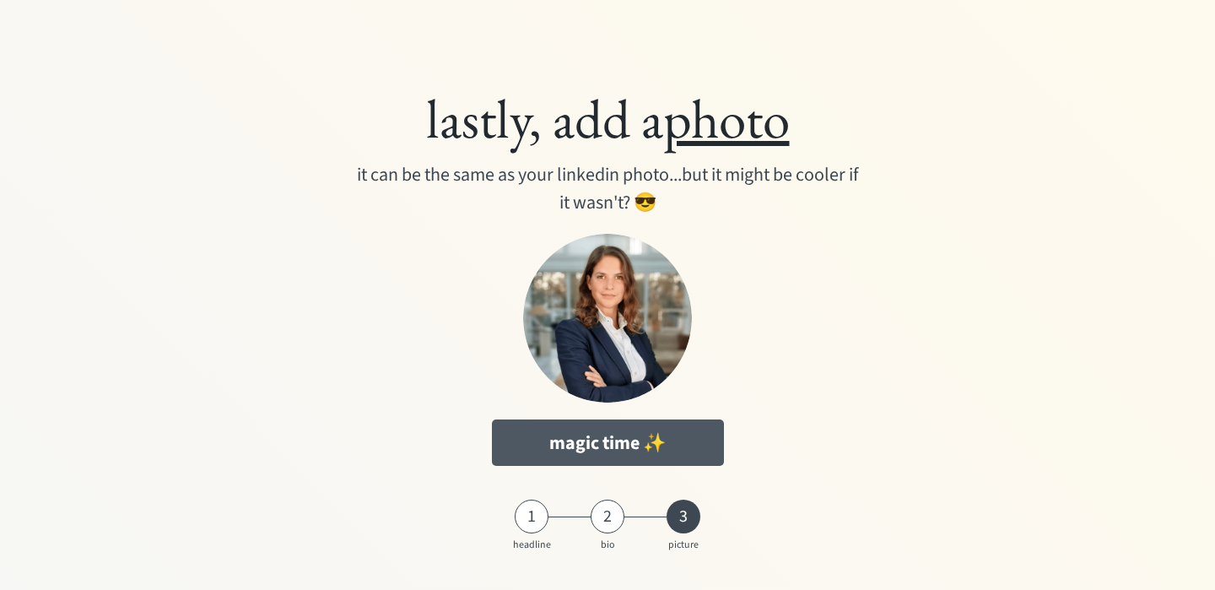
click at [705, 445] on button "magic time ✨" at bounding box center [608, 442] width 232 height 46
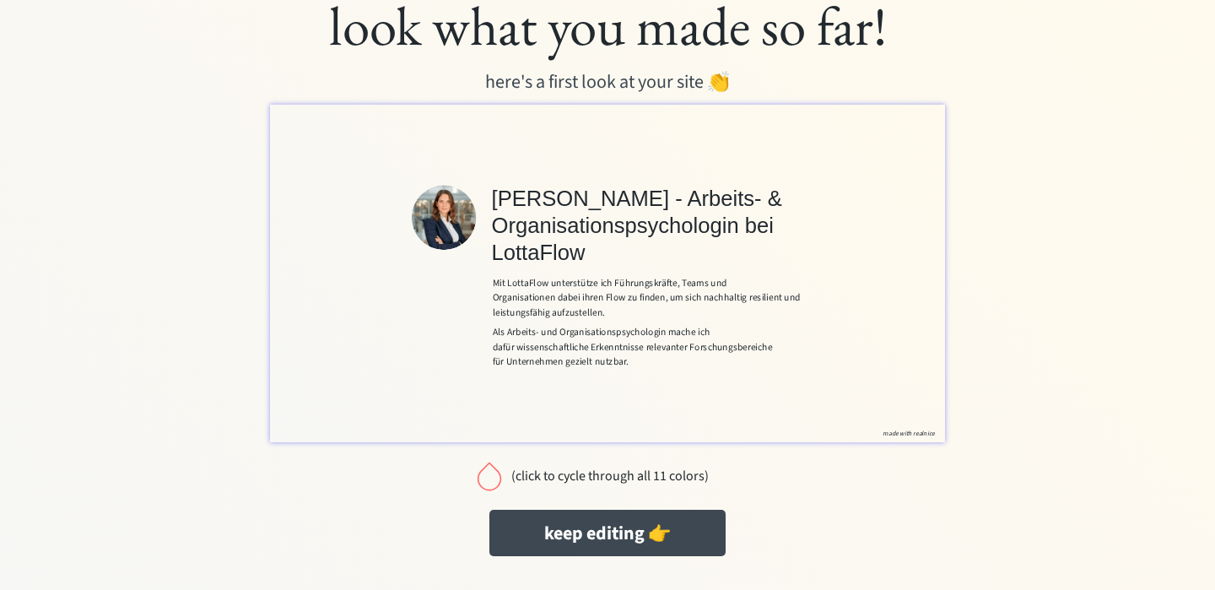
scroll to position [34, 0]
click at [643, 530] on button "keep editing 👉" at bounding box center [607, 533] width 236 height 46
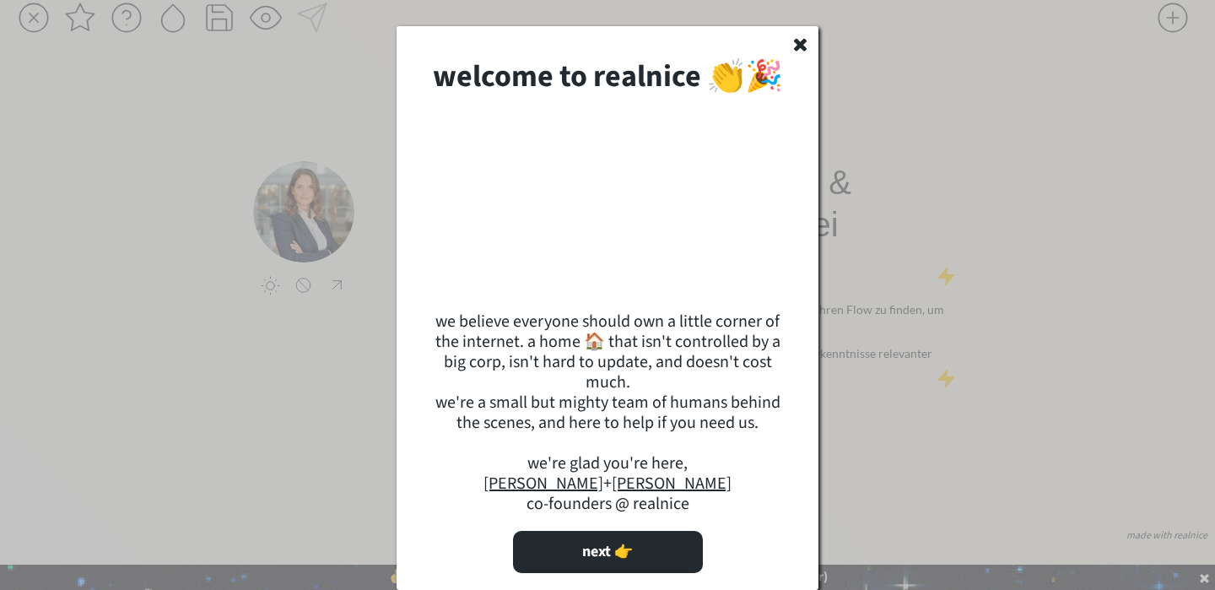
scroll to position [36, 0]
click at [799, 39] on use at bounding box center [800, 45] width 13 height 13
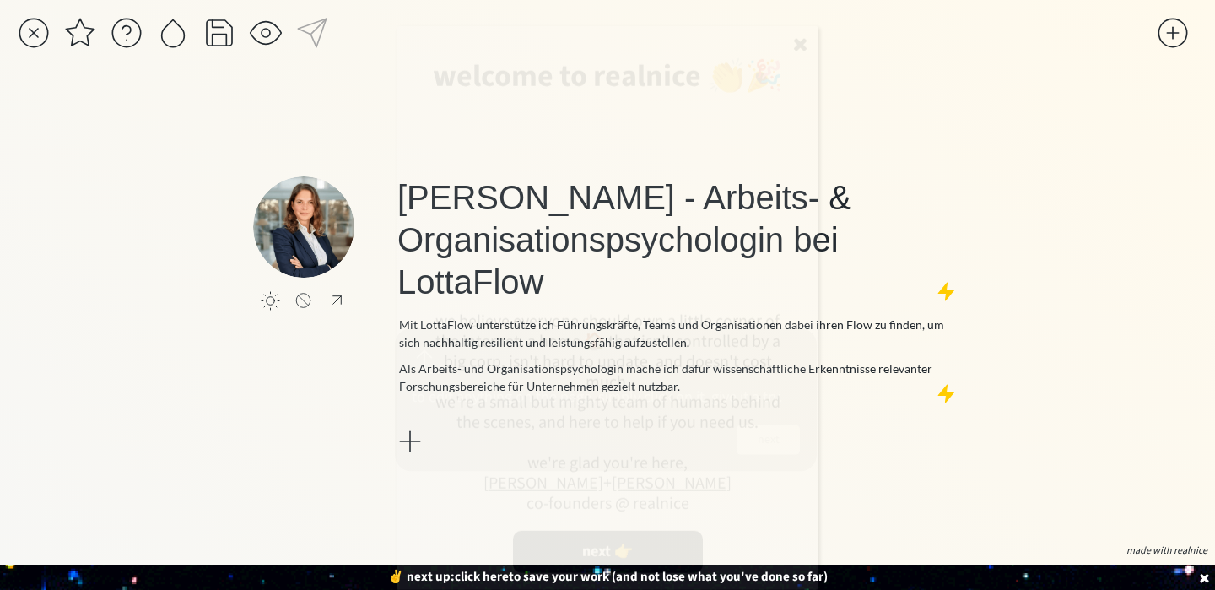
scroll to position [21, 0]
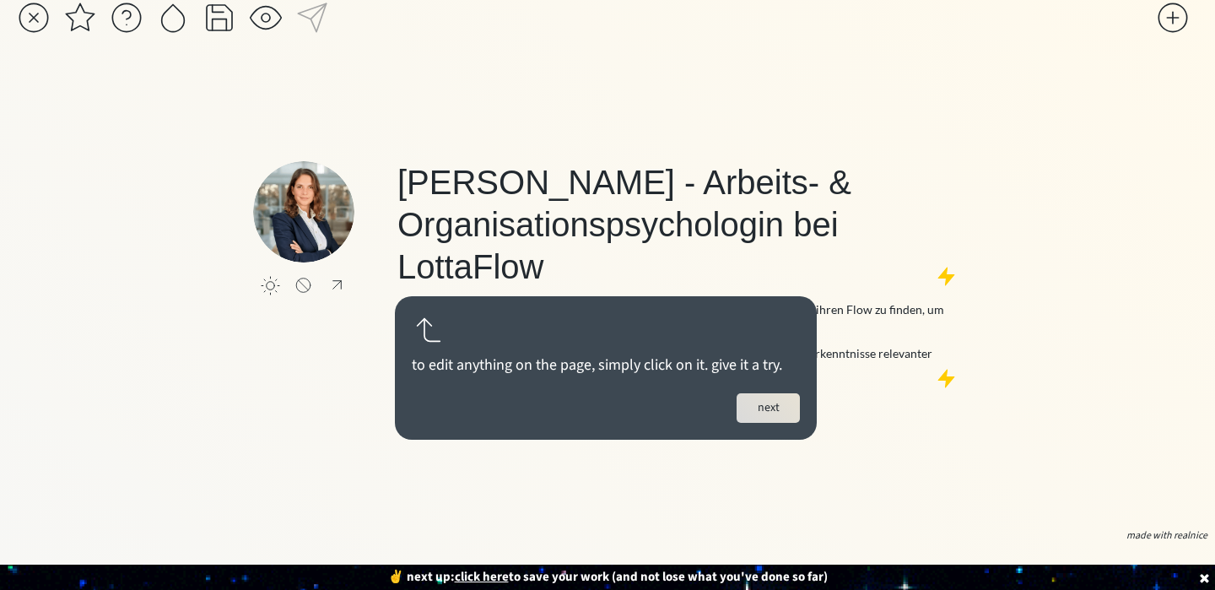
click at [292, 190] on input "file" at bounding box center [303, 211] width 101 height 101
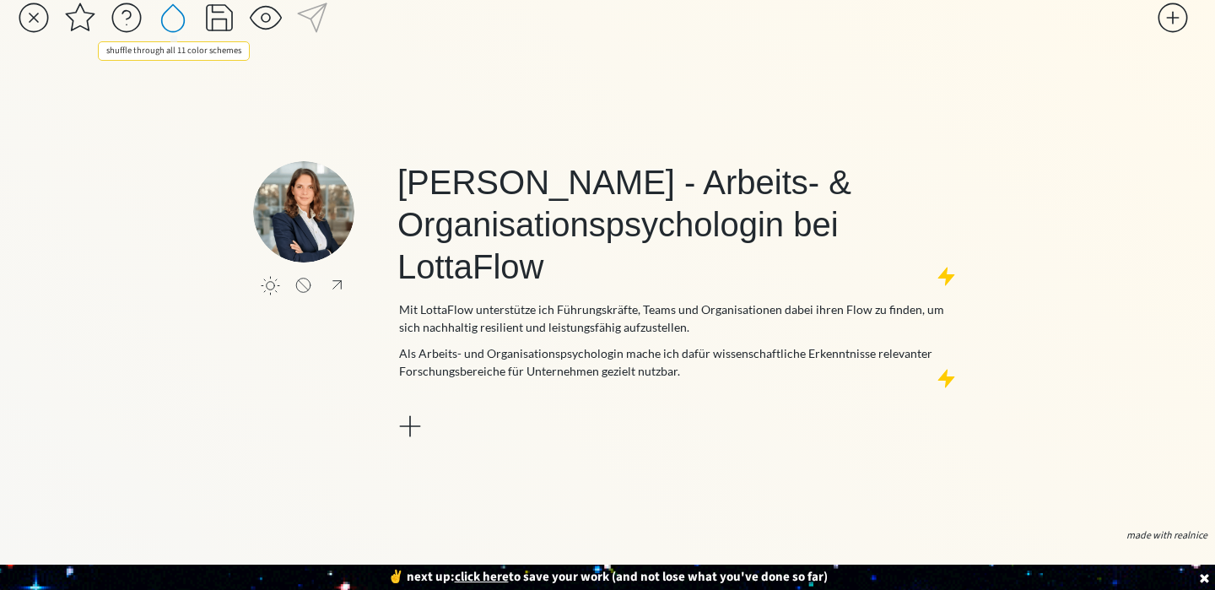
click at [166, 19] on div at bounding box center [173, 18] width 34 height 34
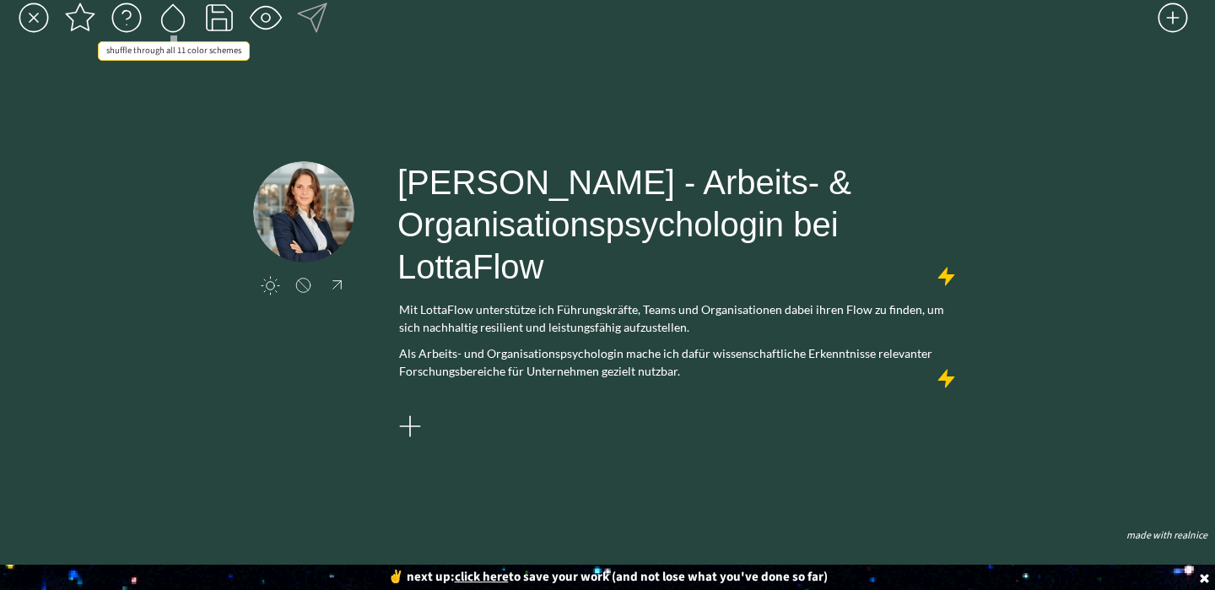
click at [166, 19] on div at bounding box center [173, 18] width 34 height 34
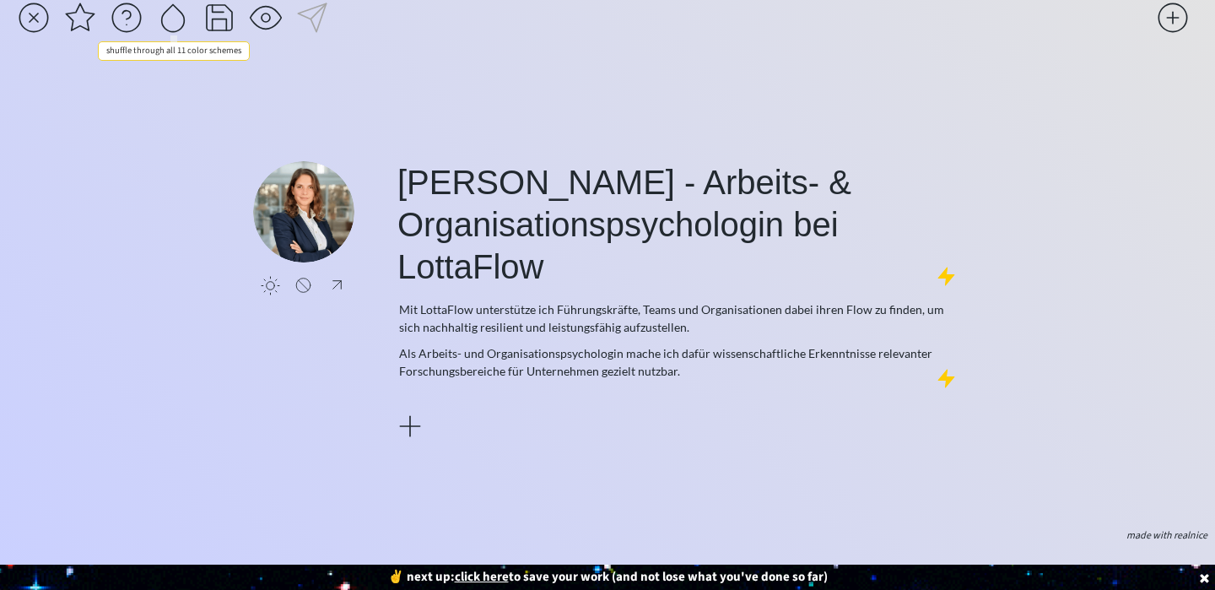
click at [166, 19] on div at bounding box center [173, 18] width 34 height 34
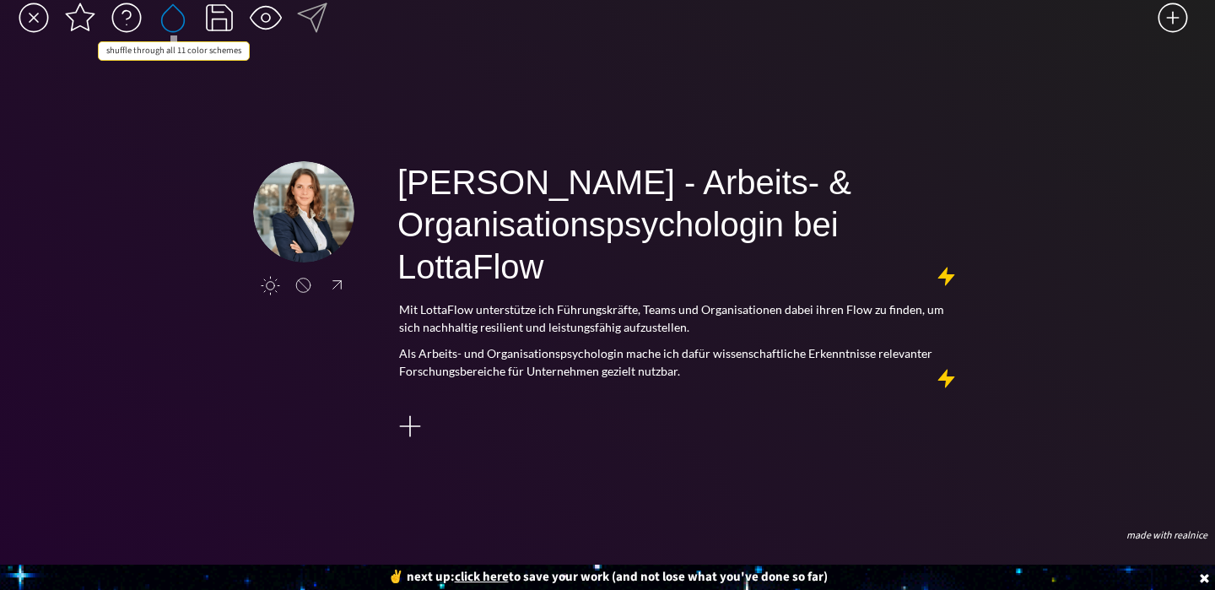
click at [166, 19] on div at bounding box center [173, 18] width 34 height 34
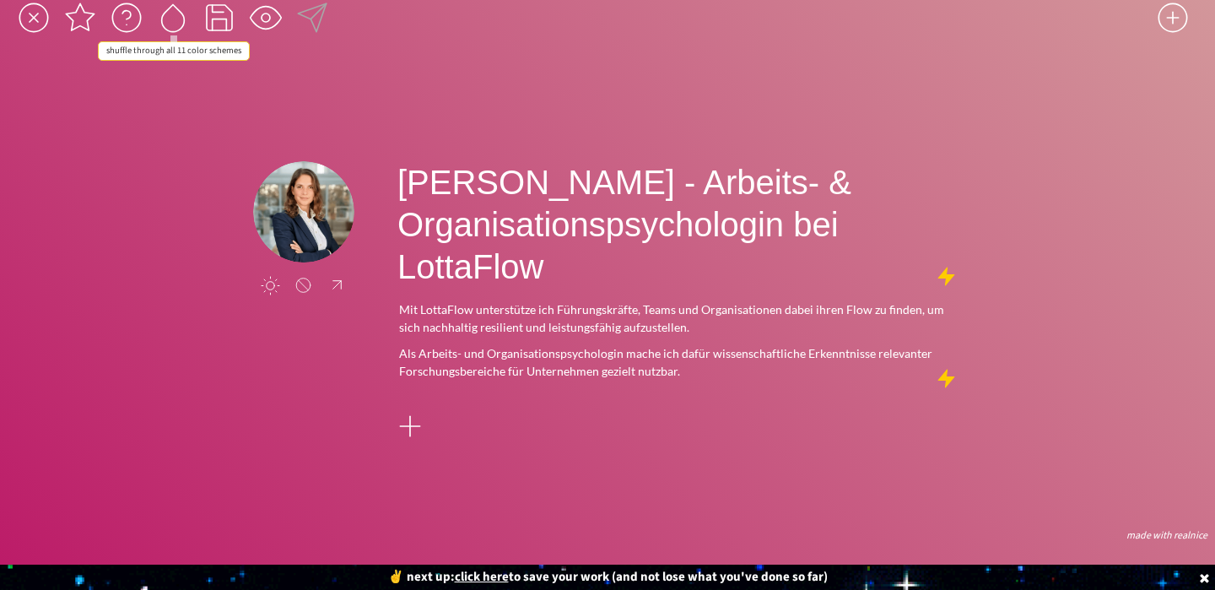
click at [166, 19] on div at bounding box center [173, 18] width 34 height 34
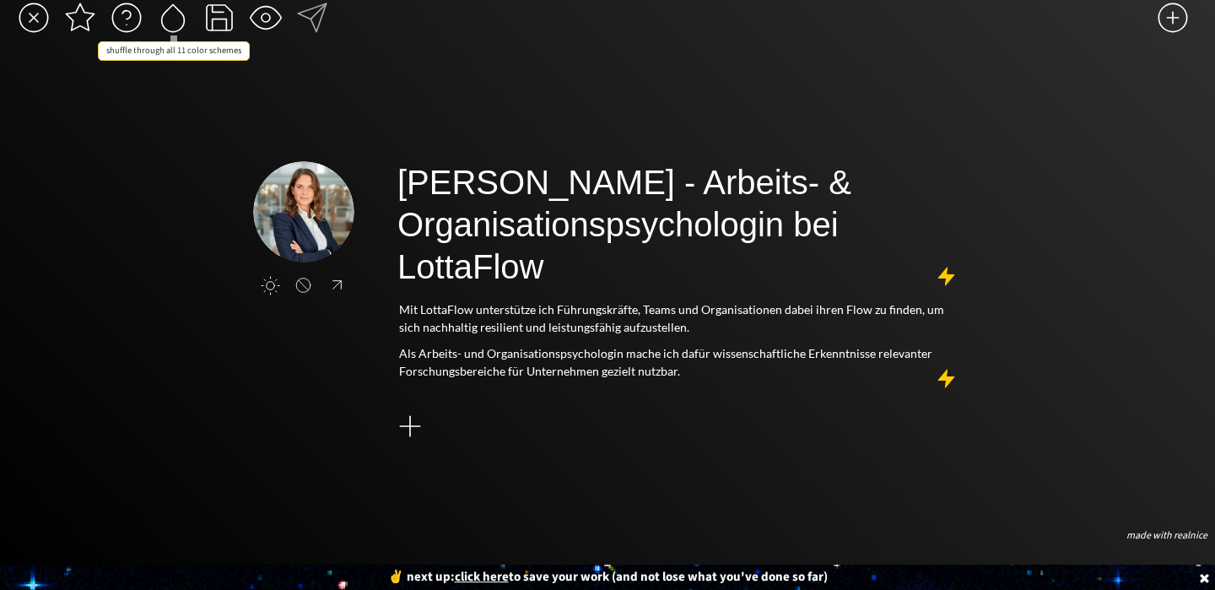
click at [166, 19] on div at bounding box center [173, 18] width 34 height 34
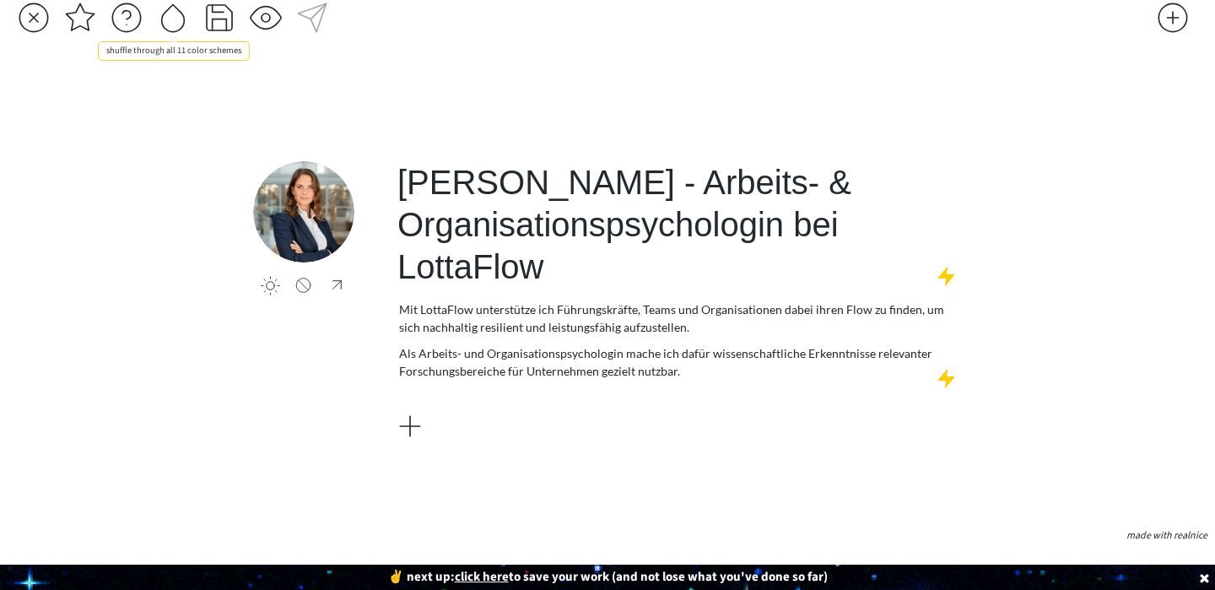
click at [166, 19] on div at bounding box center [173, 18] width 34 height 34
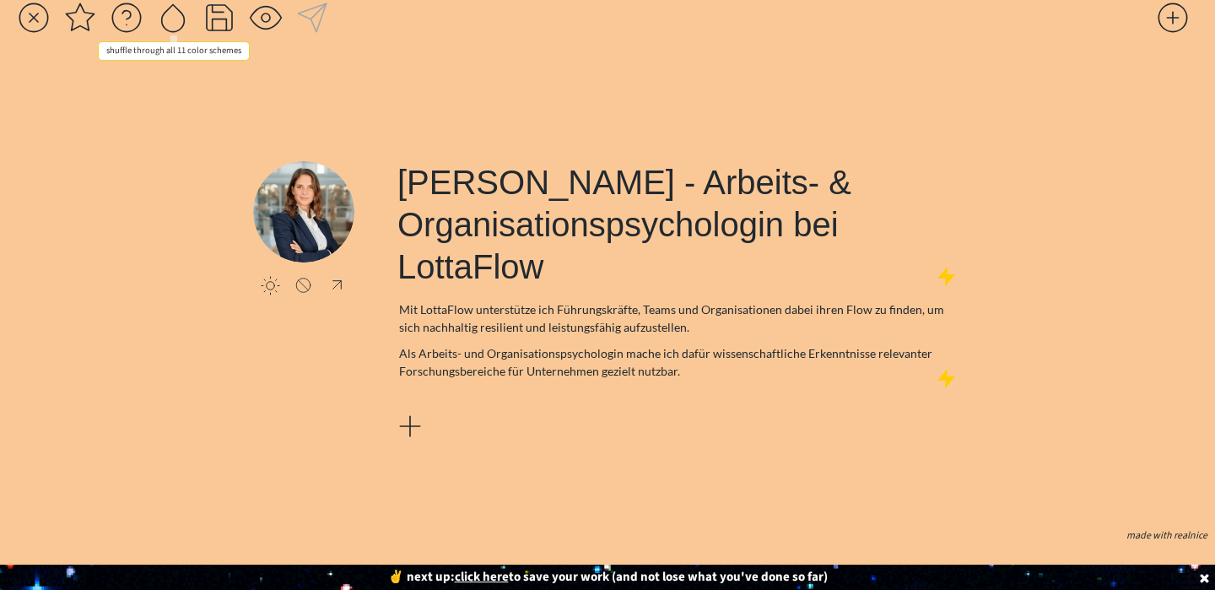
click at [166, 19] on div at bounding box center [173, 18] width 34 height 34
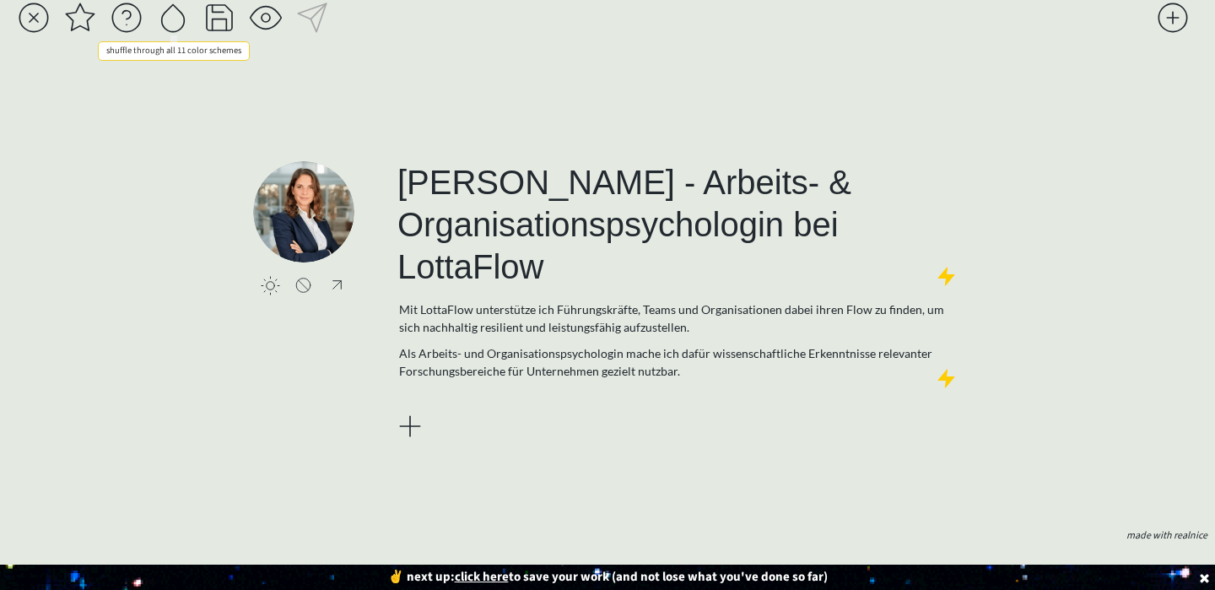
click at [166, 19] on div at bounding box center [173, 18] width 34 height 34
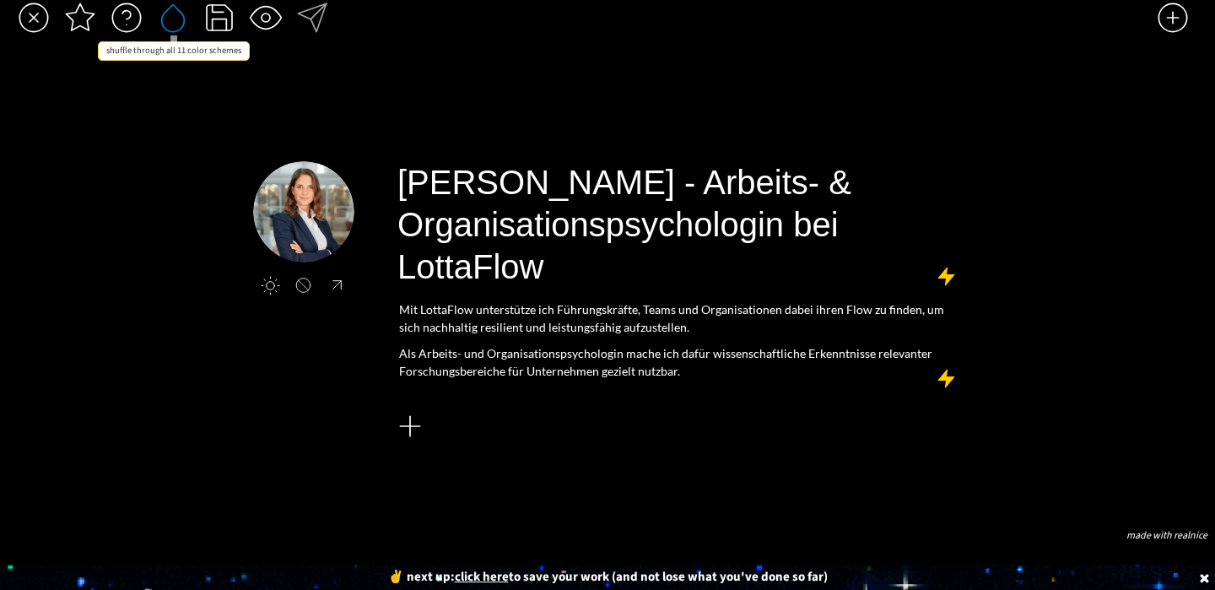
click at [166, 19] on div at bounding box center [173, 18] width 34 height 34
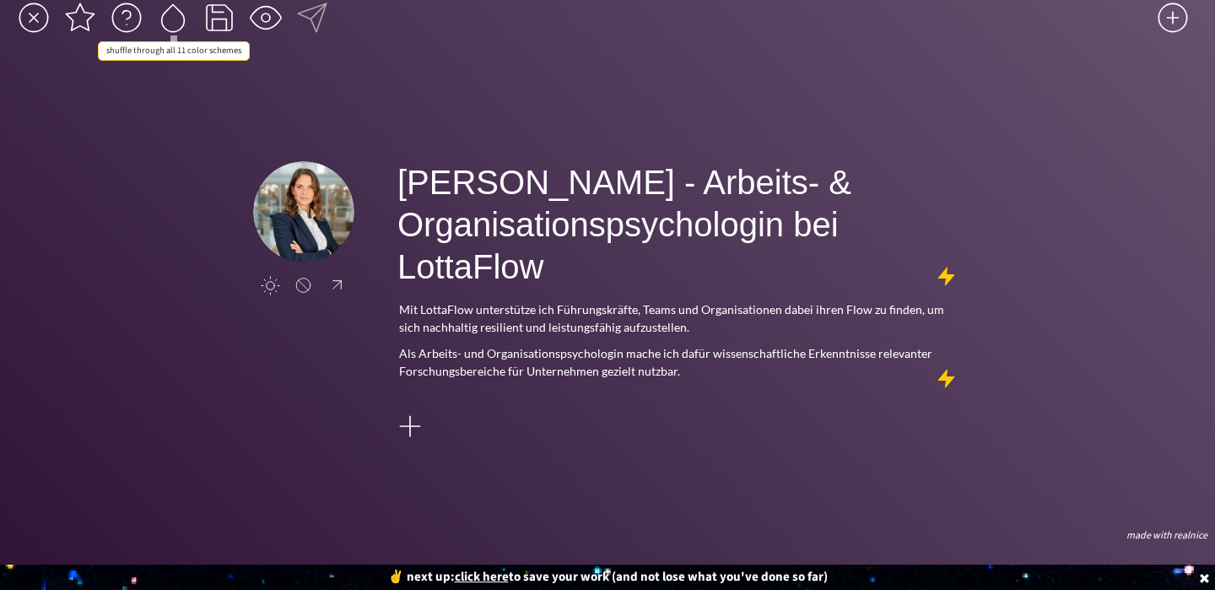
click at [166, 19] on div at bounding box center [173, 18] width 34 height 34
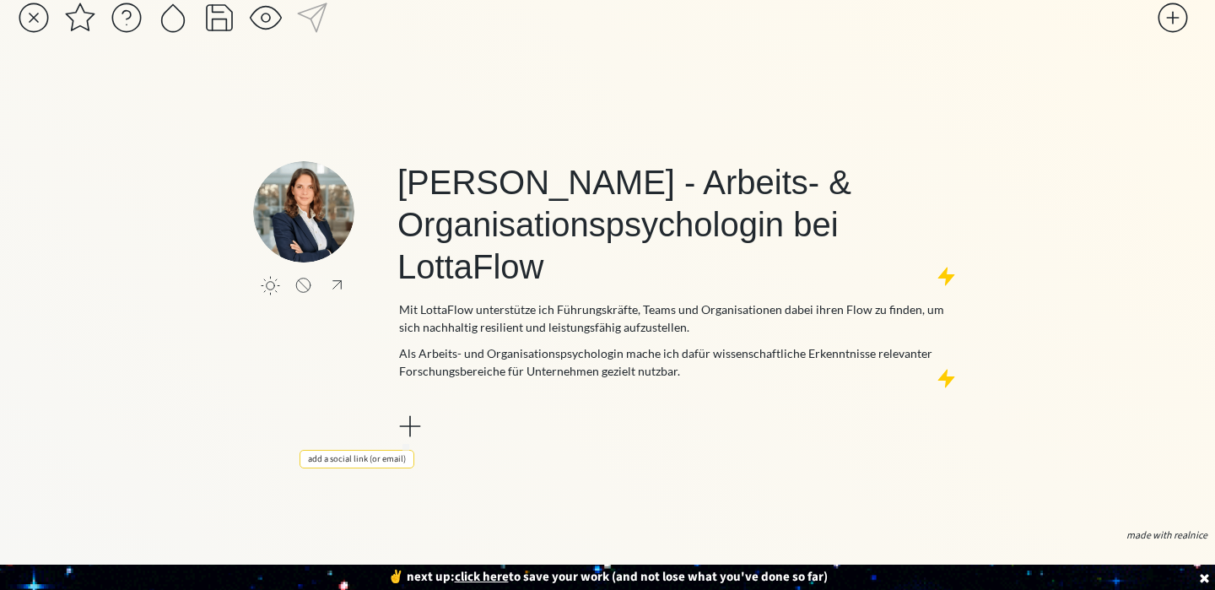
click at [413, 421] on div at bounding box center [410, 426] width 34 height 34
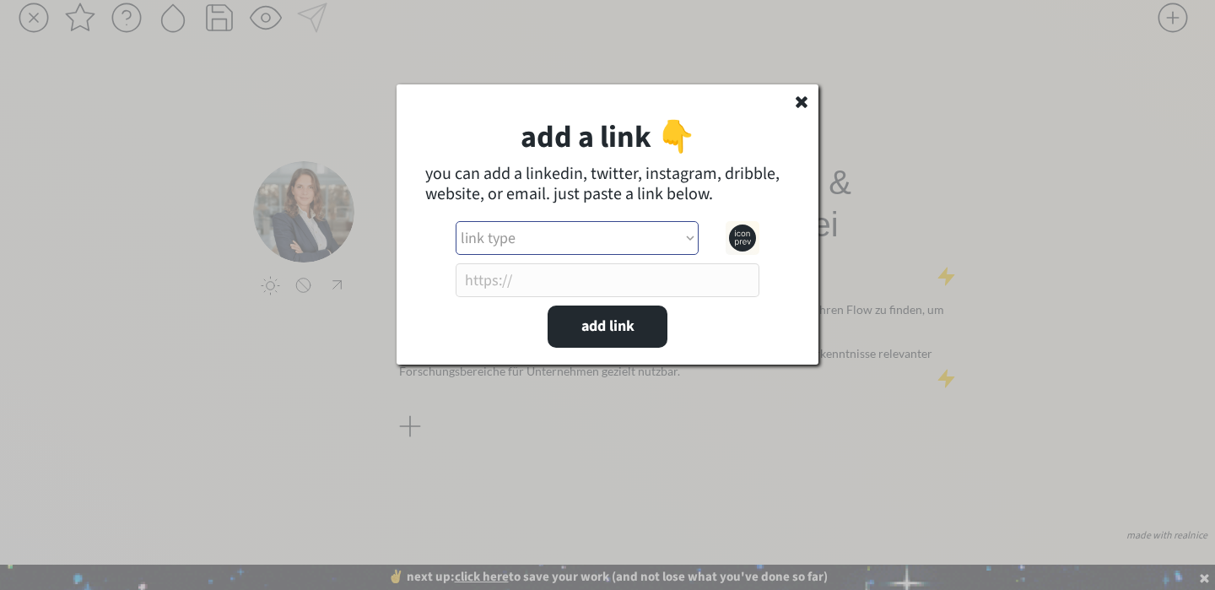
select select ""email""
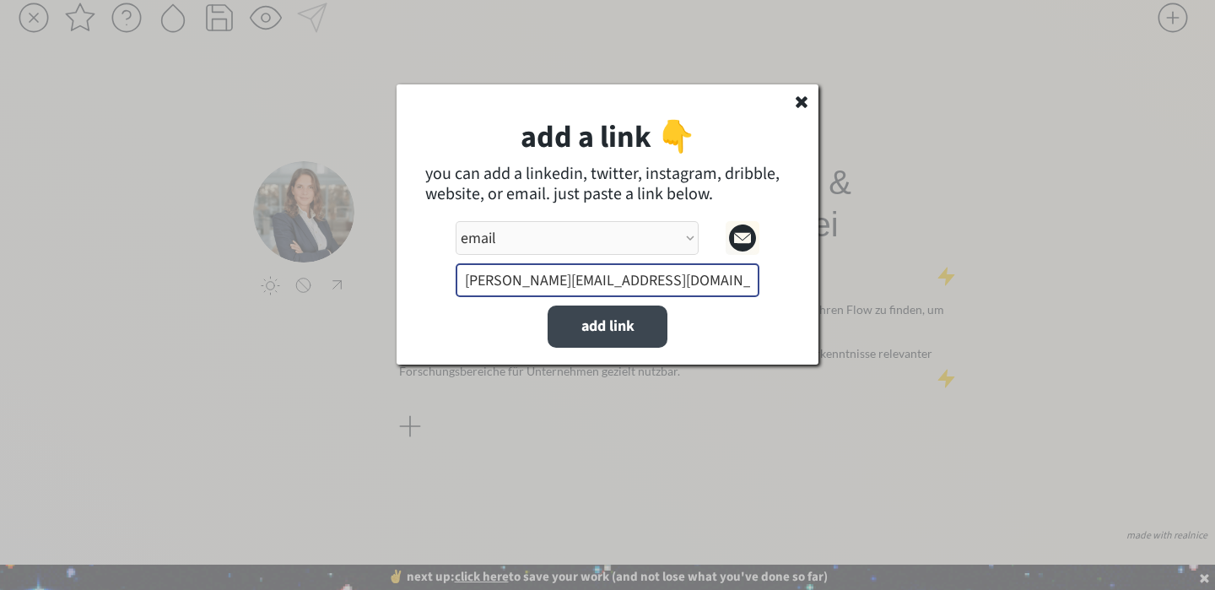
type input "[PERSON_NAME][EMAIL_ADDRESS][DOMAIN_NAME]"
click at [607, 327] on button "add link" at bounding box center [608, 326] width 120 height 42
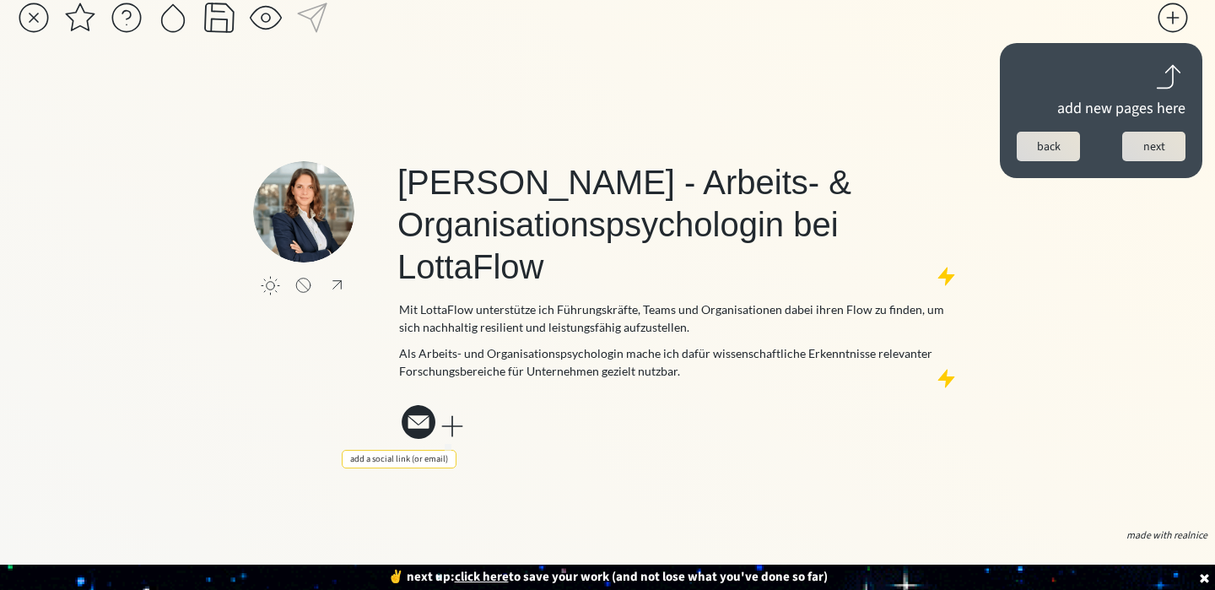
click at [449, 416] on div at bounding box center [452, 426] width 34 height 34
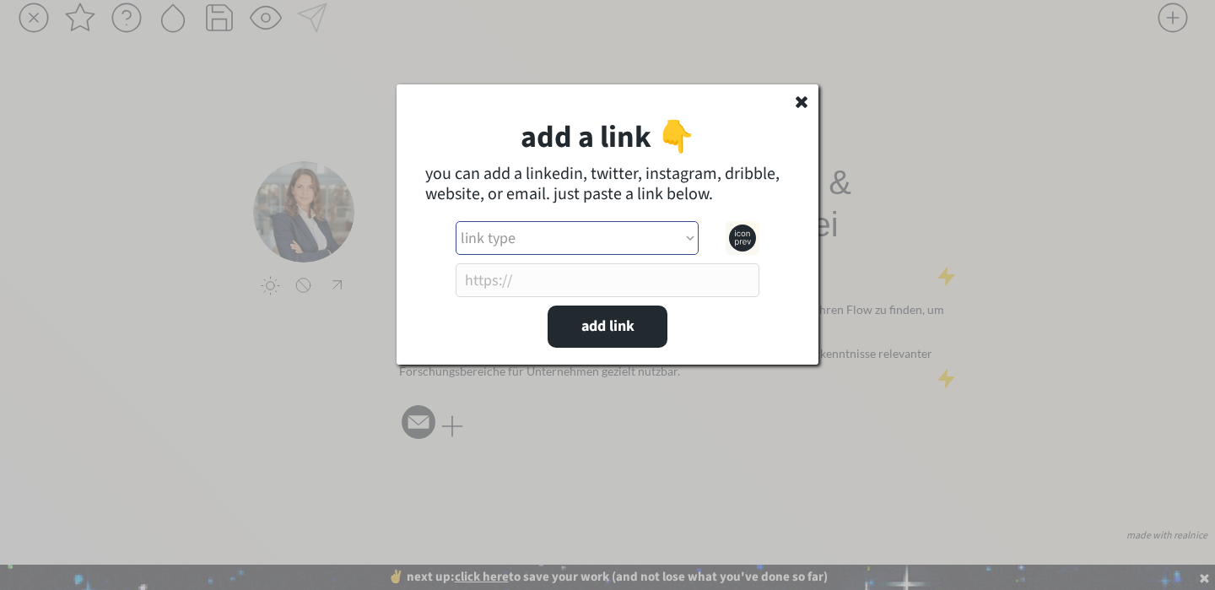
select select ""linkedin""
click at [669, 282] on input "input" at bounding box center [608, 280] width 304 height 34
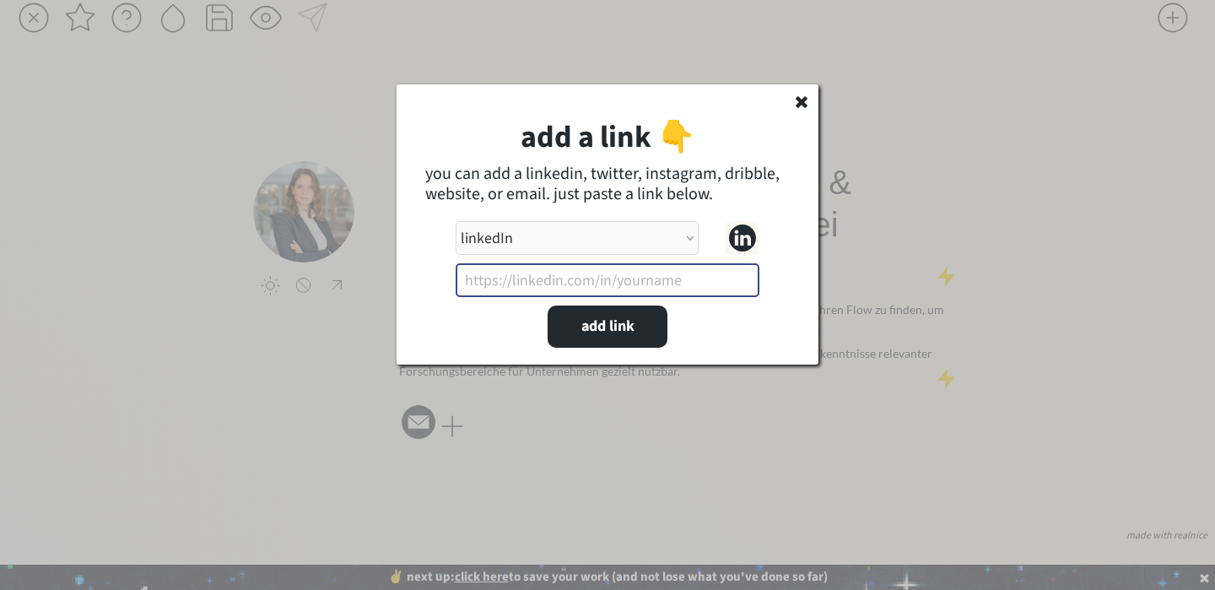
paste input "[URL][DOMAIN_NAME]"
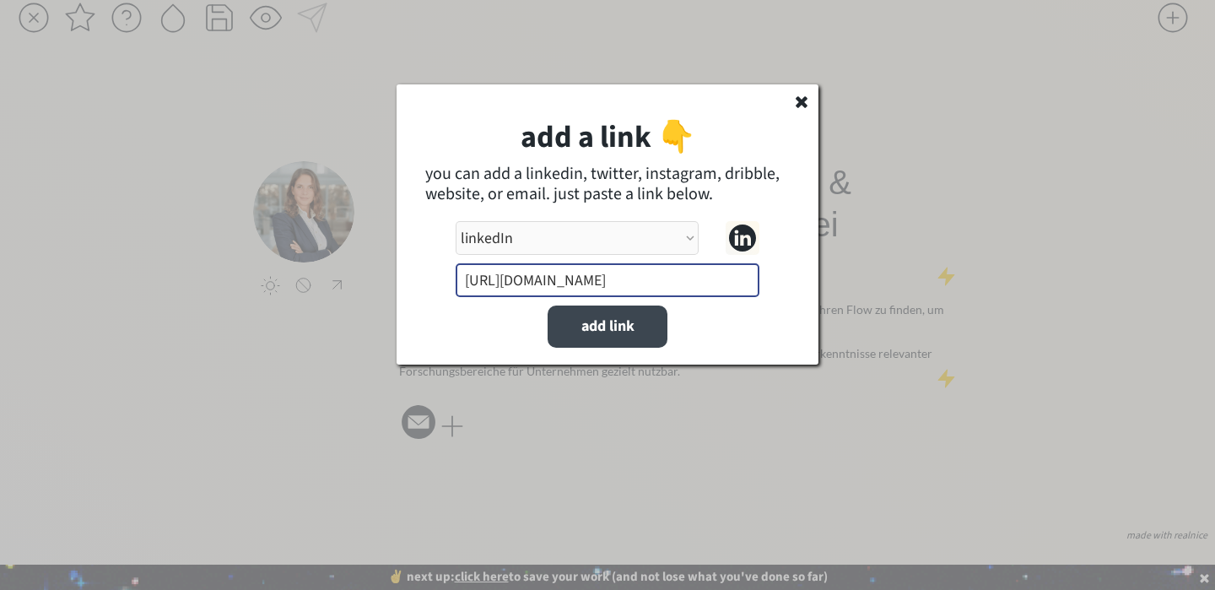
type input "[URL][DOMAIN_NAME]"
click at [595, 322] on button "add link" at bounding box center [608, 326] width 120 height 42
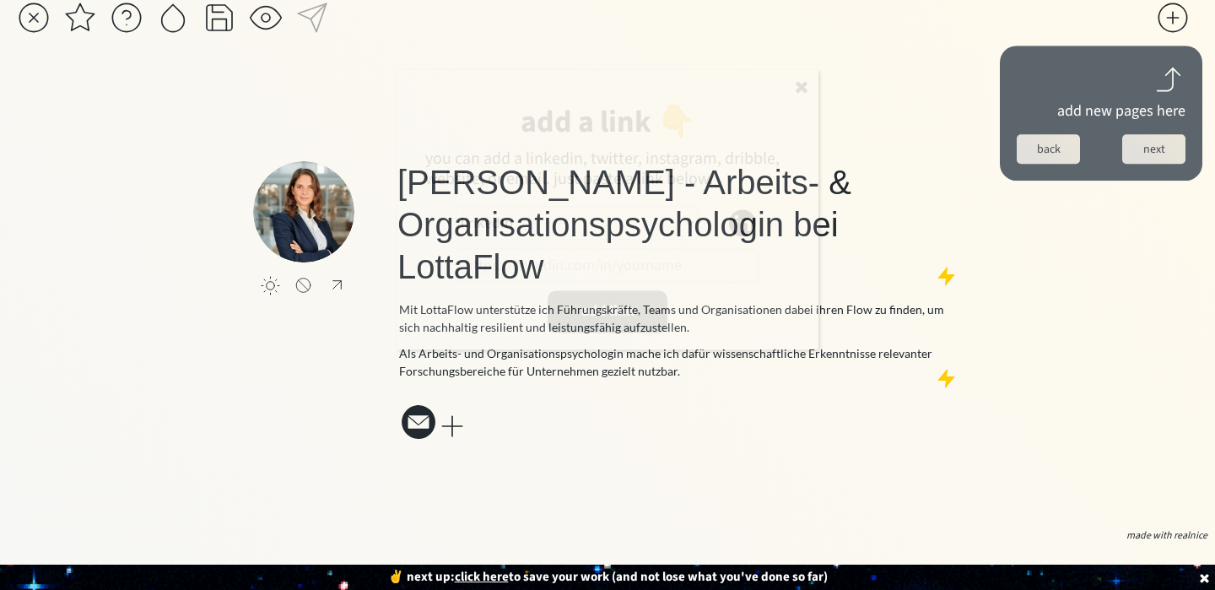
select select ""PLACEHOLDER_1427118222253""
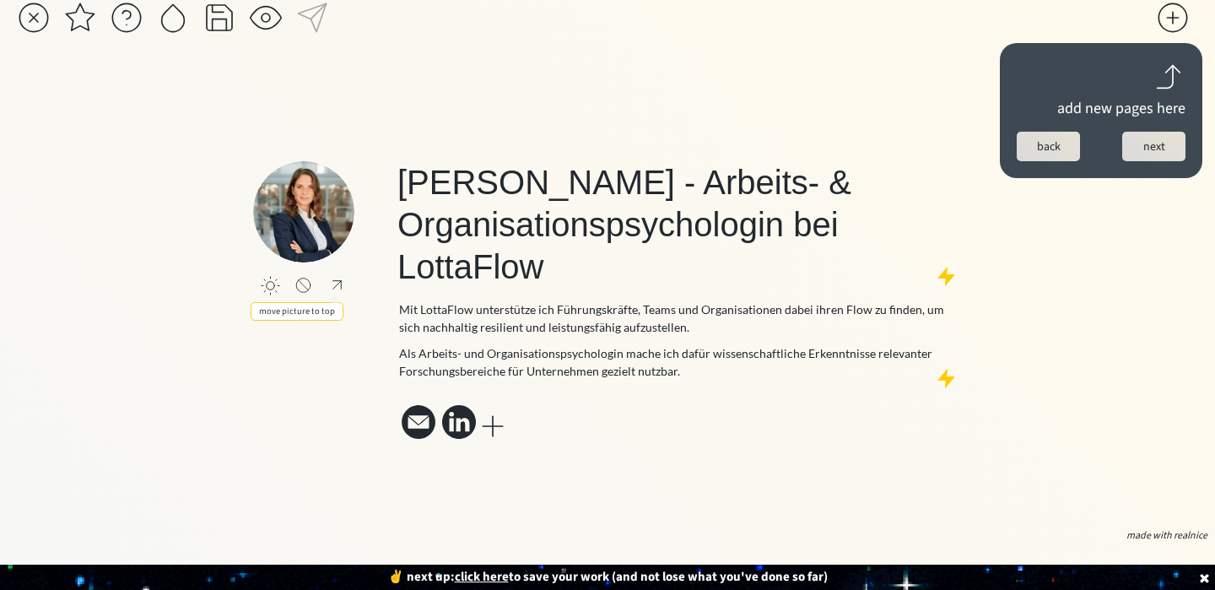
click at [332, 283] on div at bounding box center [336, 284] width 21 height 19
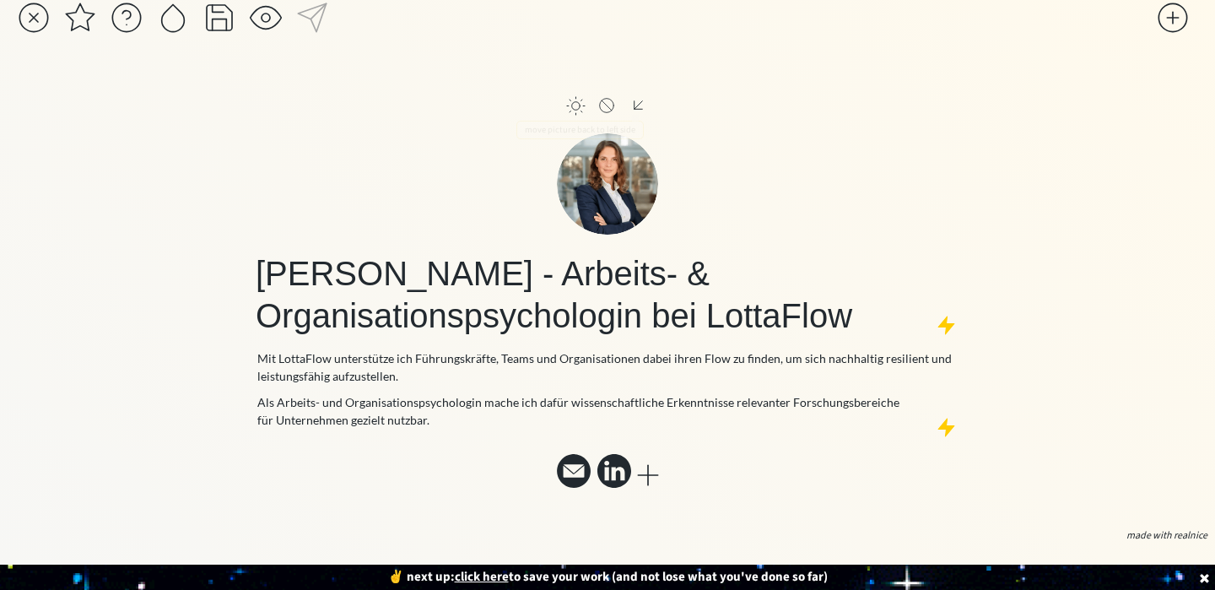
click at [639, 97] on div at bounding box center [638, 104] width 21 height 19
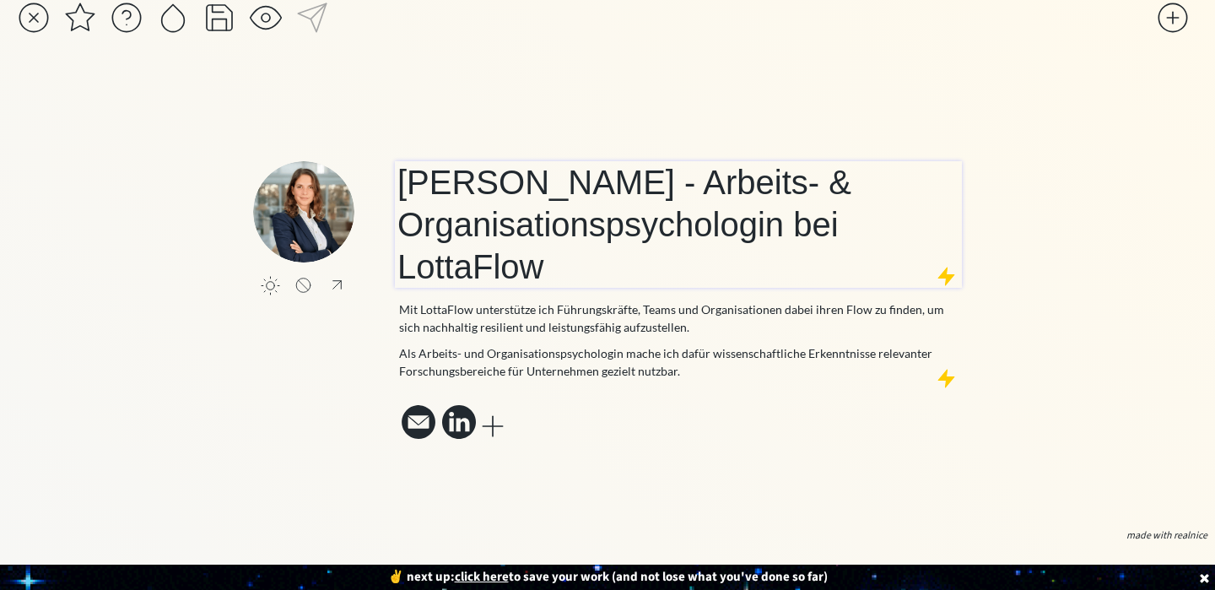
scroll to position [36, 0]
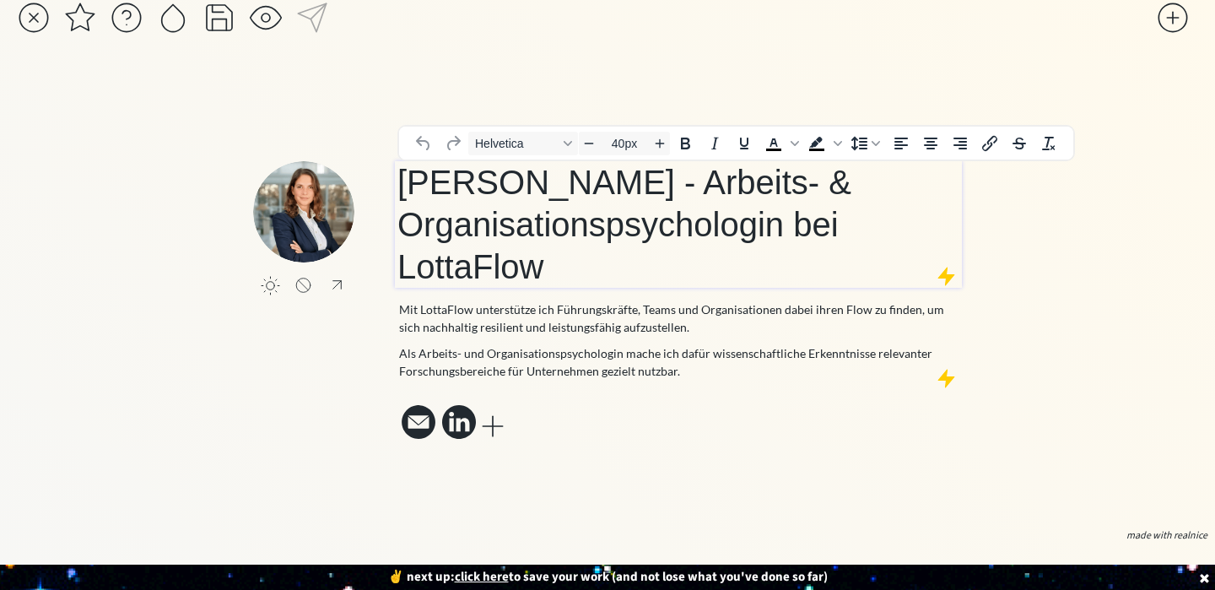
click at [575, 236] on h1 "[PERSON_NAME] - Arbeits- & Organisationspsychologin bei LottaFlow" at bounding box center [678, 224] width 562 height 127
click at [402, 164] on span "[PERSON_NAME] - Arbeits- & Organisationspsychologin bei LottaFlow" at bounding box center [624, 224] width 454 height 121
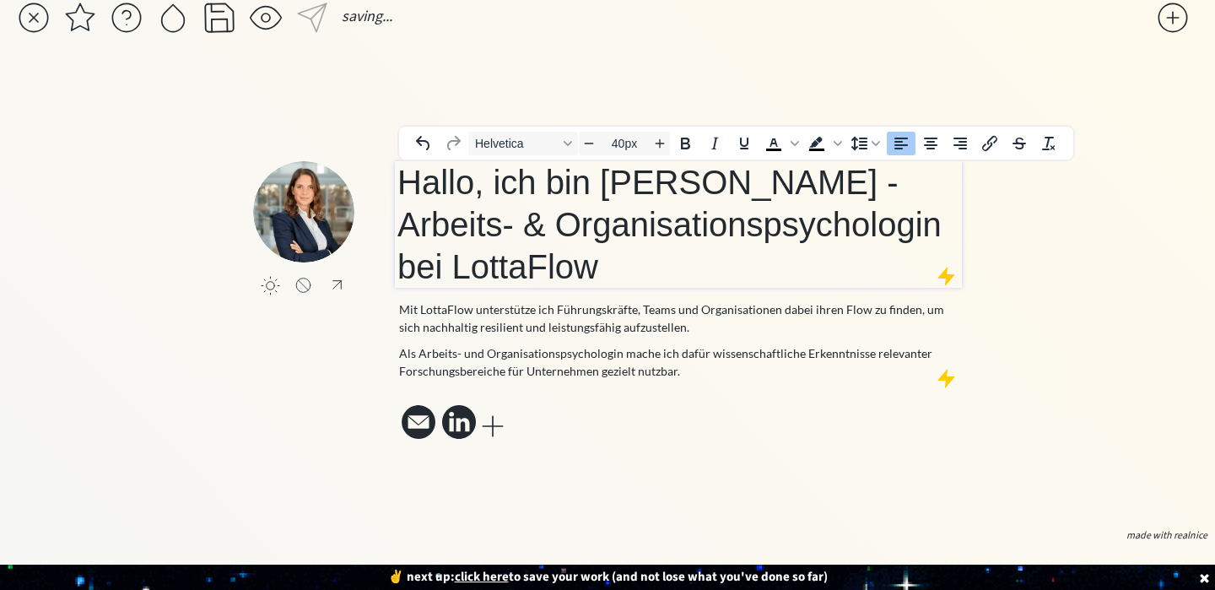
click at [810, 166] on span "Hallo, ich bin [PERSON_NAME] - Arbeits- & Organisationspsychologin bei LottaFlow" at bounding box center [669, 224] width 544 height 121
click at [863, 161] on h1 "Hallo, ich bin [PERSON_NAME] - Arbeits- & Organisationspsychologin bei LottaFlow" at bounding box center [678, 224] width 562 height 127
click at [774, 164] on span "Hallo, ich bin [PERSON_NAME] Arbeits- & Organisationspsychologin bei LottaFlow" at bounding box center [669, 224] width 544 height 121
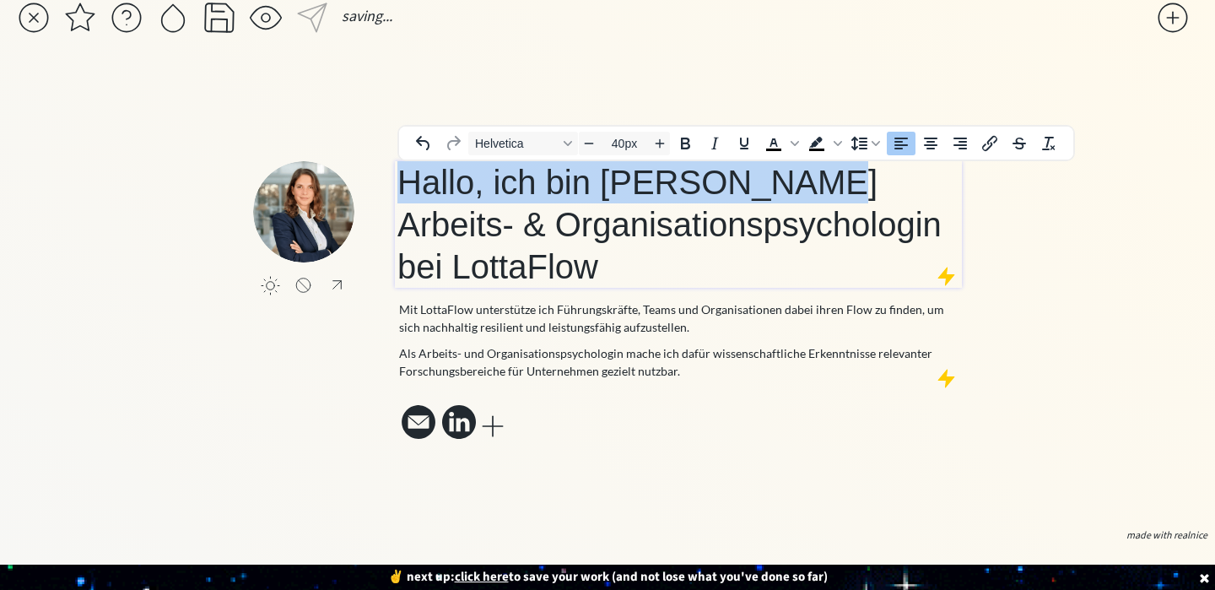
drag, startPoint x: 774, startPoint y: 164, endPoint x: 403, endPoint y: 163, distance: 371.2
click at [403, 164] on span "Hallo, ich bin [PERSON_NAME] Arbeits- & Organisationspsychologin bei LottaFlow" at bounding box center [669, 224] width 544 height 121
click at [527, 137] on span "Helvetica" at bounding box center [516, 143] width 83 height 13
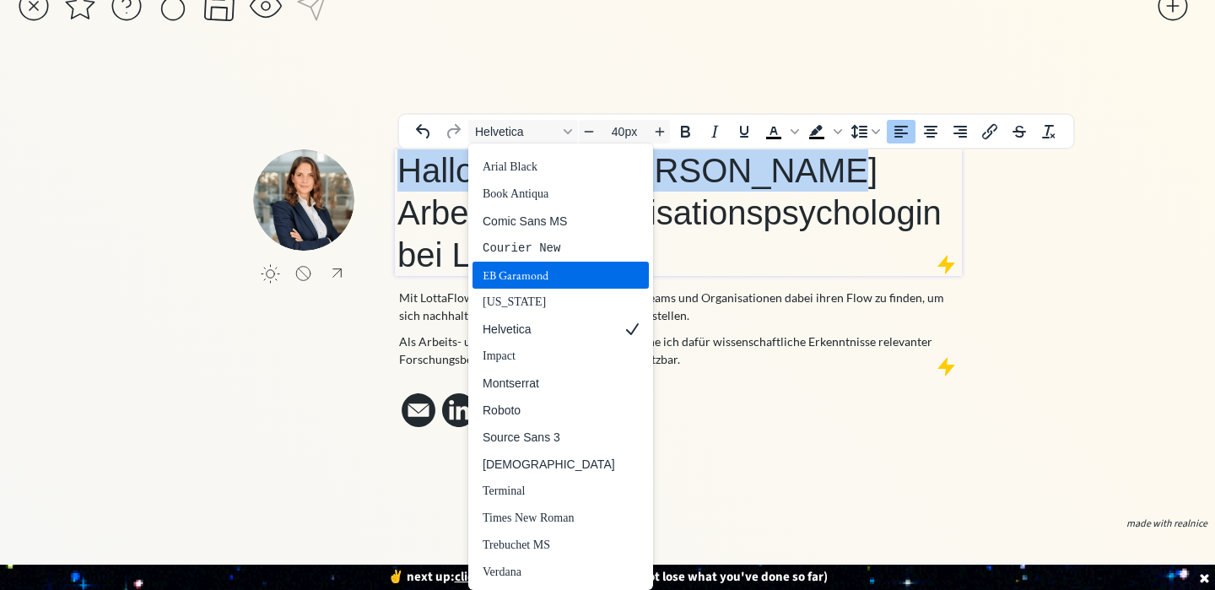
scroll to position [48, 0]
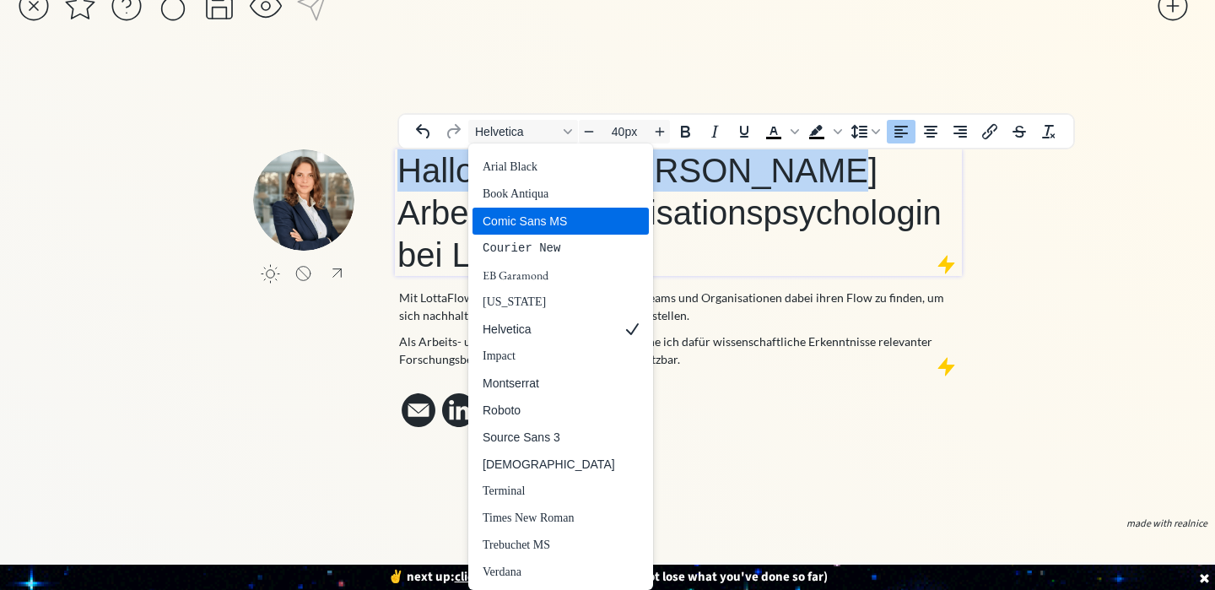
click at [549, 215] on div "Comic Sans MS" at bounding box center [549, 221] width 132 height 20
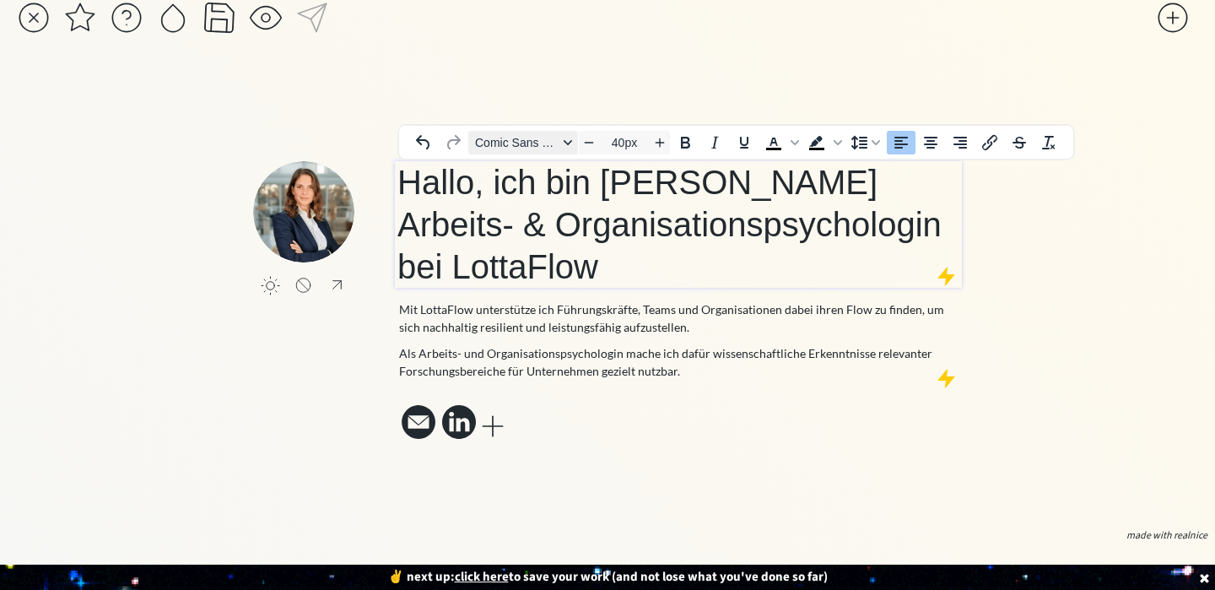
click at [555, 136] on span "Comic Sans MS" at bounding box center [516, 142] width 83 height 13
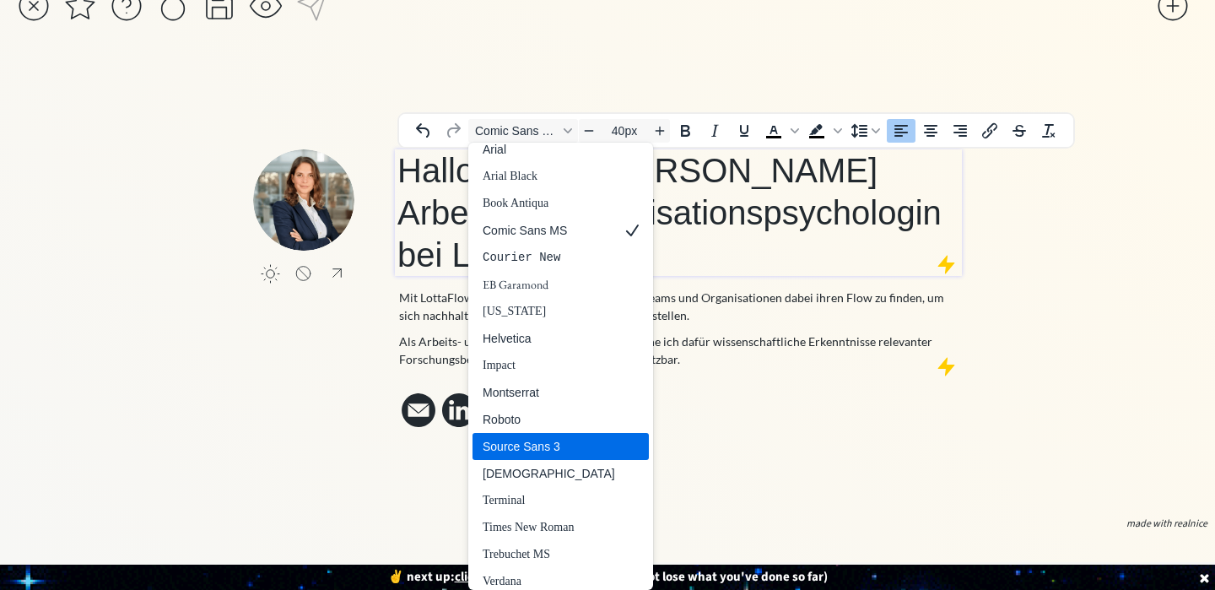
scroll to position [35, 0]
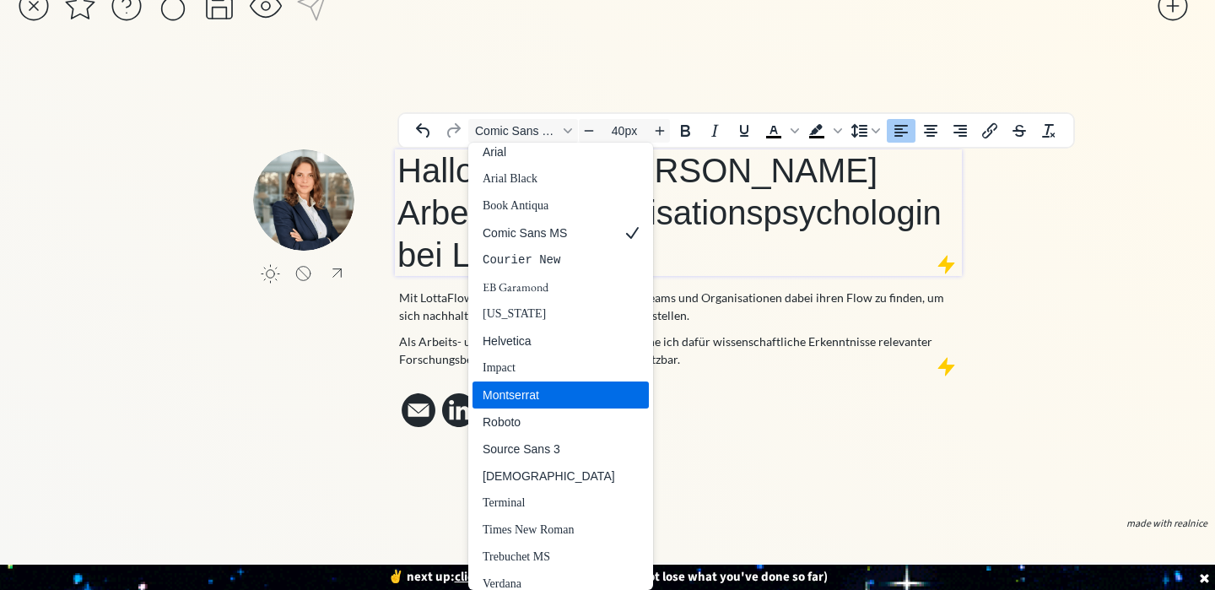
click at [555, 392] on div "Montserrat" at bounding box center [549, 395] width 132 height 20
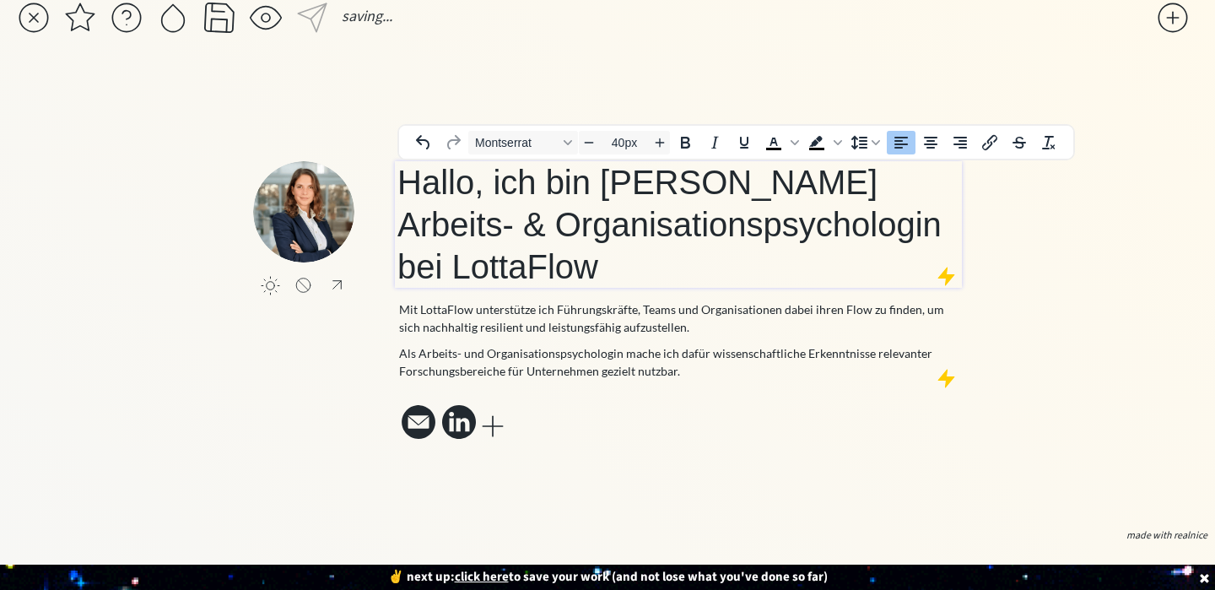
click at [639, 236] on h1 "Hallo, ich bin [PERSON_NAME] Arbeits- & Organisationspsychologin bei LottaFlow ﻿" at bounding box center [678, 224] width 562 height 127
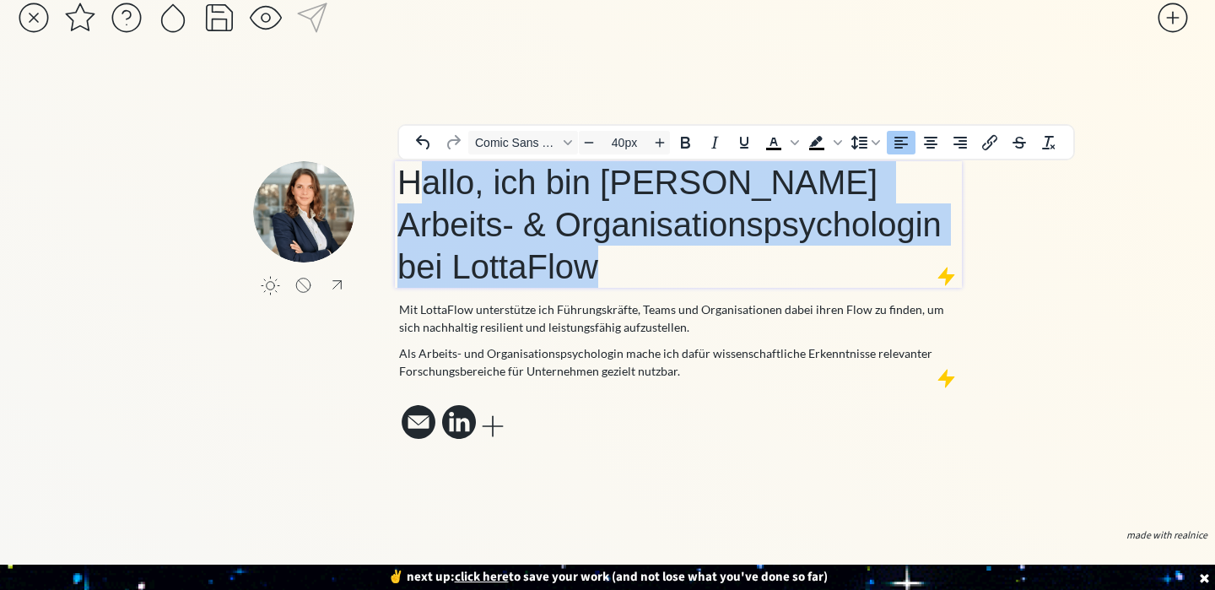
drag, startPoint x: 637, startPoint y: 236, endPoint x: 426, endPoint y: 160, distance: 224.2
click at [426, 161] on h1 "Hallo, ich bin [PERSON_NAME] Arbeits- & Organisationspsychologin bei LottaFlow ﻿" at bounding box center [678, 224] width 562 height 127
click at [847, 161] on h1 "Hallo, ich bin [PERSON_NAME] Arbeits- & Organisationspsychologin bei LottaFlow" at bounding box center [678, 224] width 562 height 127
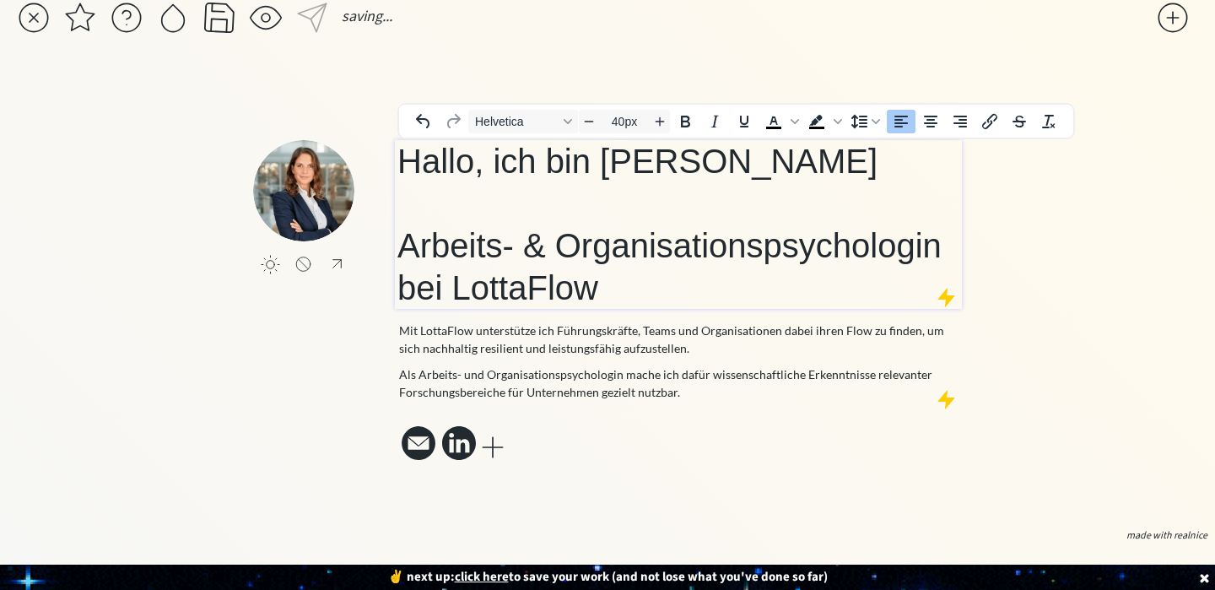
click at [847, 141] on h1 "Hallo, ich bin [PERSON_NAME] Arbeits- & Organisationspsychologin bei LottaFlow" at bounding box center [678, 224] width 562 height 169
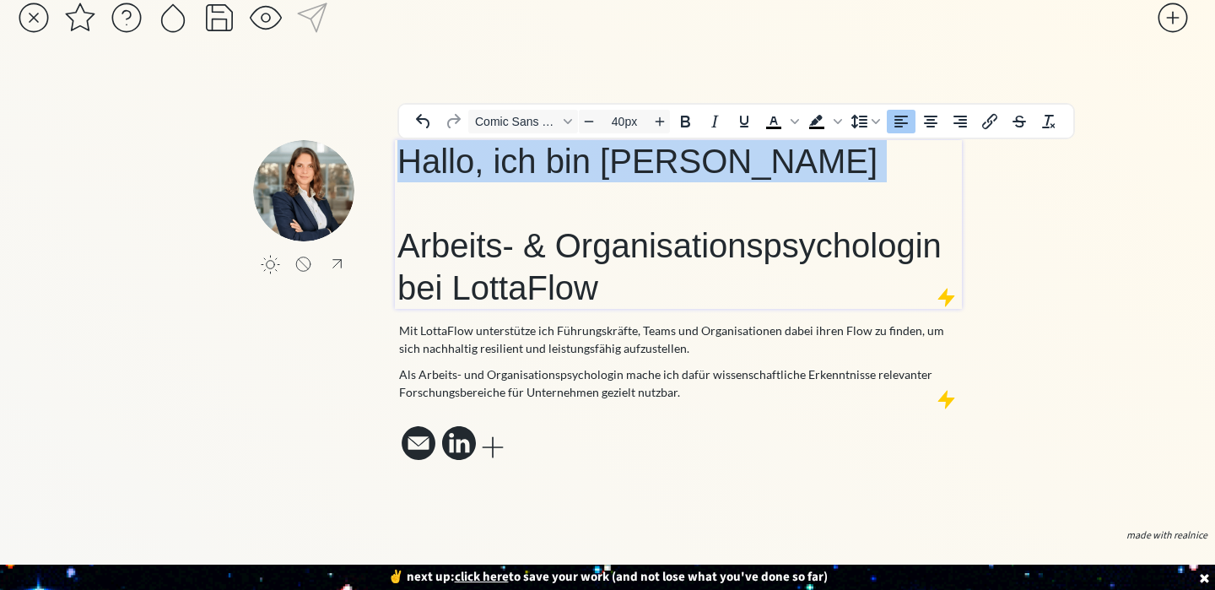
drag, startPoint x: 839, startPoint y: 143, endPoint x: 402, endPoint y: 141, distance: 436.2
click at [402, 141] on h1 "Hallo, ich bin [PERSON_NAME] Arbeits- & Organisationspsychologin bei LottaFlow" at bounding box center [678, 224] width 562 height 169
click at [723, 111] on icon "Italic" at bounding box center [714, 121] width 20 height 20
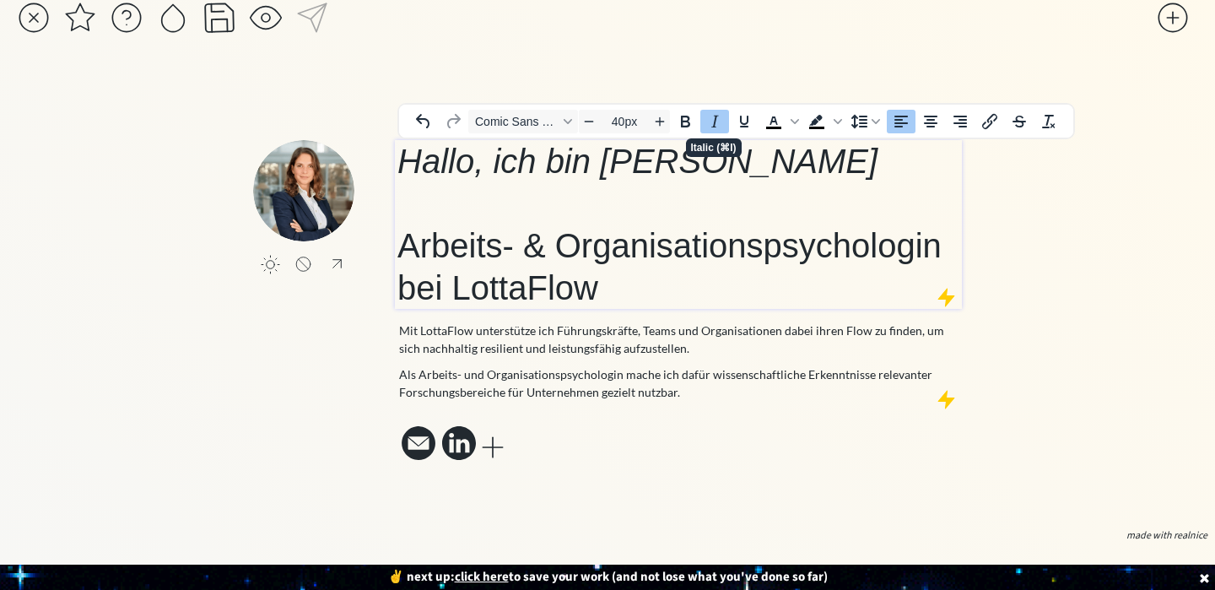
click at [720, 111] on icon "Italic" at bounding box center [714, 121] width 20 height 20
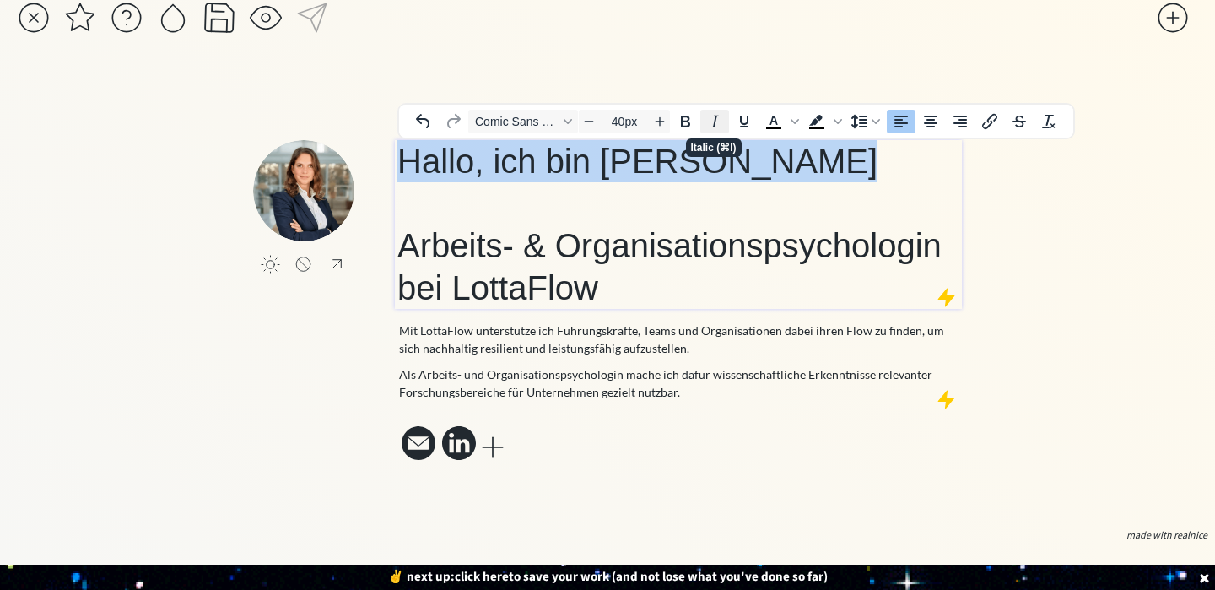
click at [719, 111] on icon "Italic" at bounding box center [714, 121] width 20 height 20
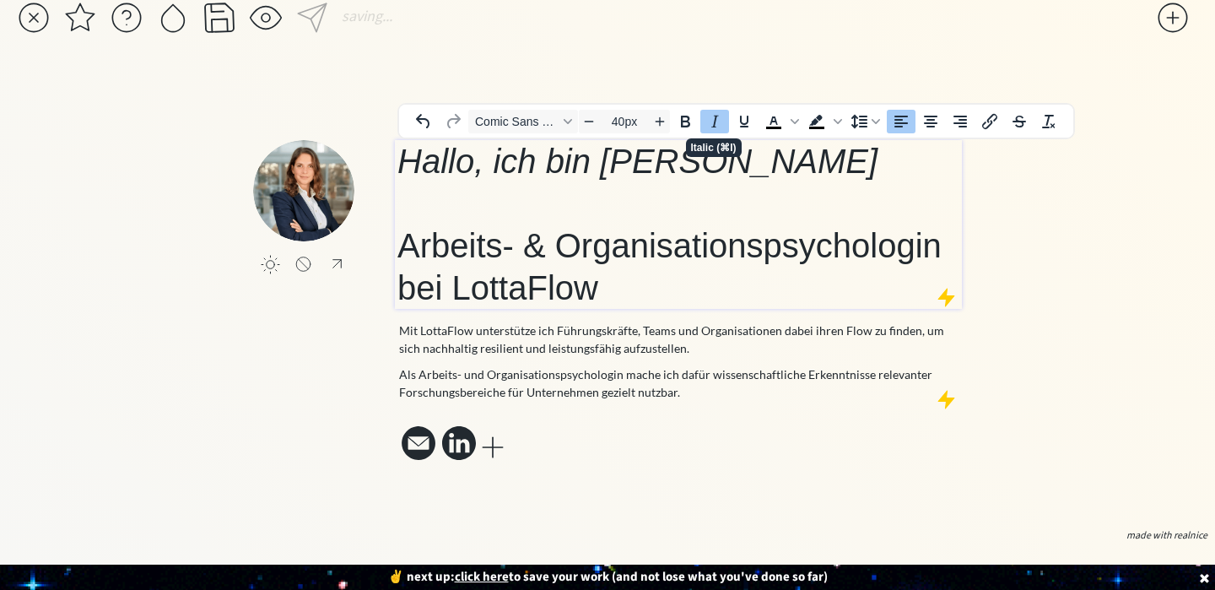
click at [719, 111] on icon "Italic" at bounding box center [714, 121] width 20 height 20
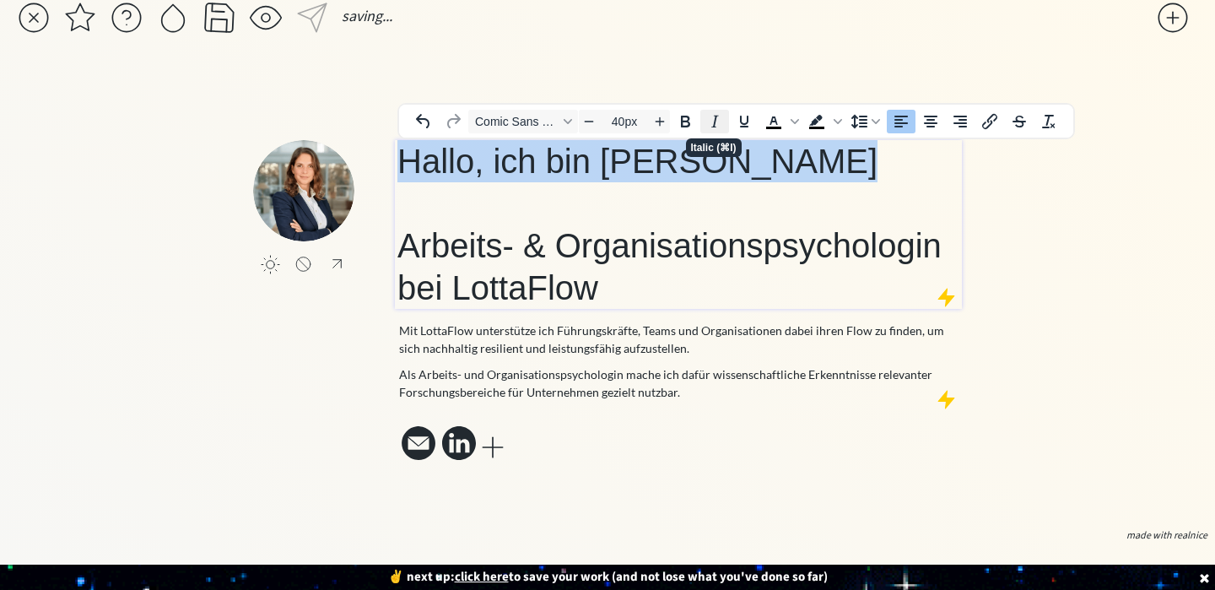
click at [728, 110] on button "Italic" at bounding box center [714, 122] width 29 height 24
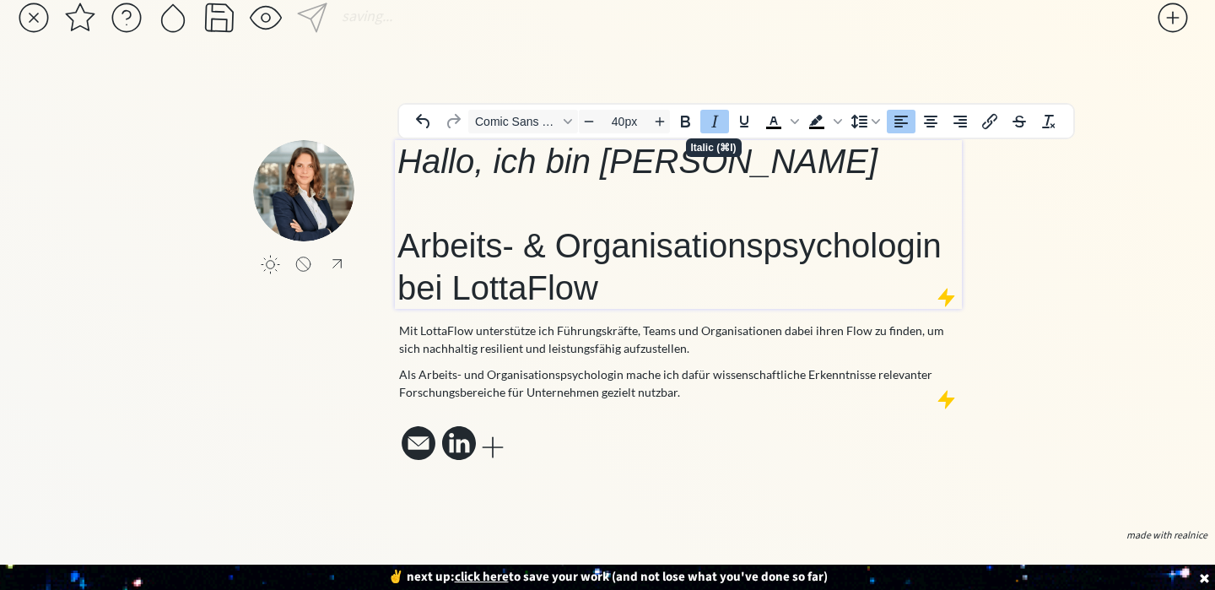
click at [728, 110] on button "Italic" at bounding box center [714, 122] width 29 height 24
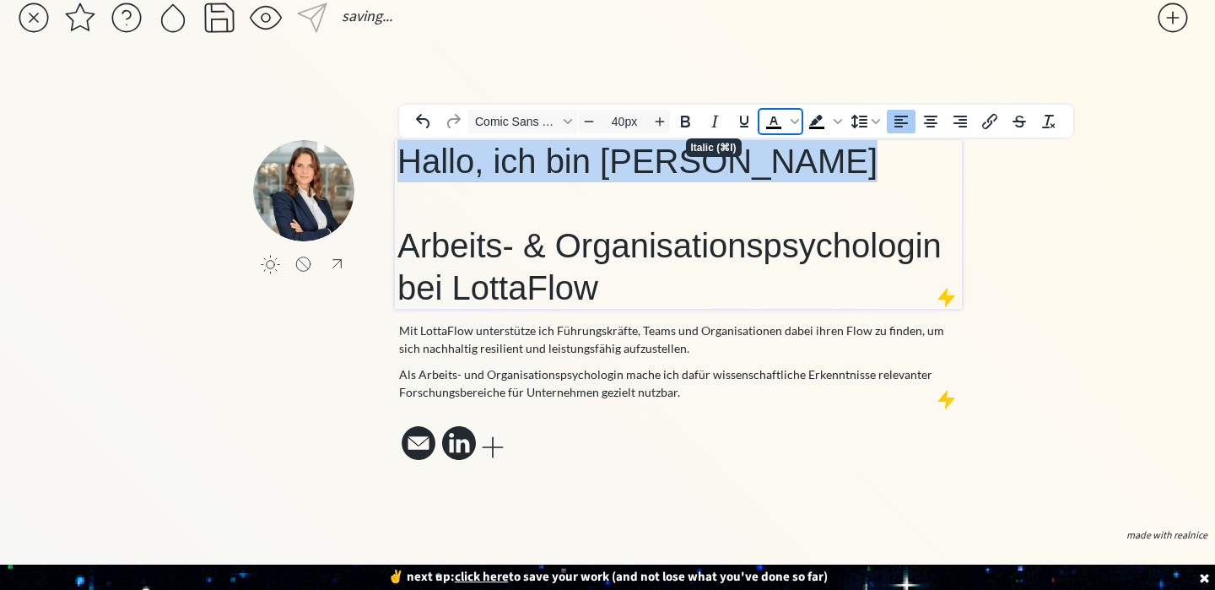
click at [783, 111] on icon "Text color Black" at bounding box center [774, 121] width 20 height 20
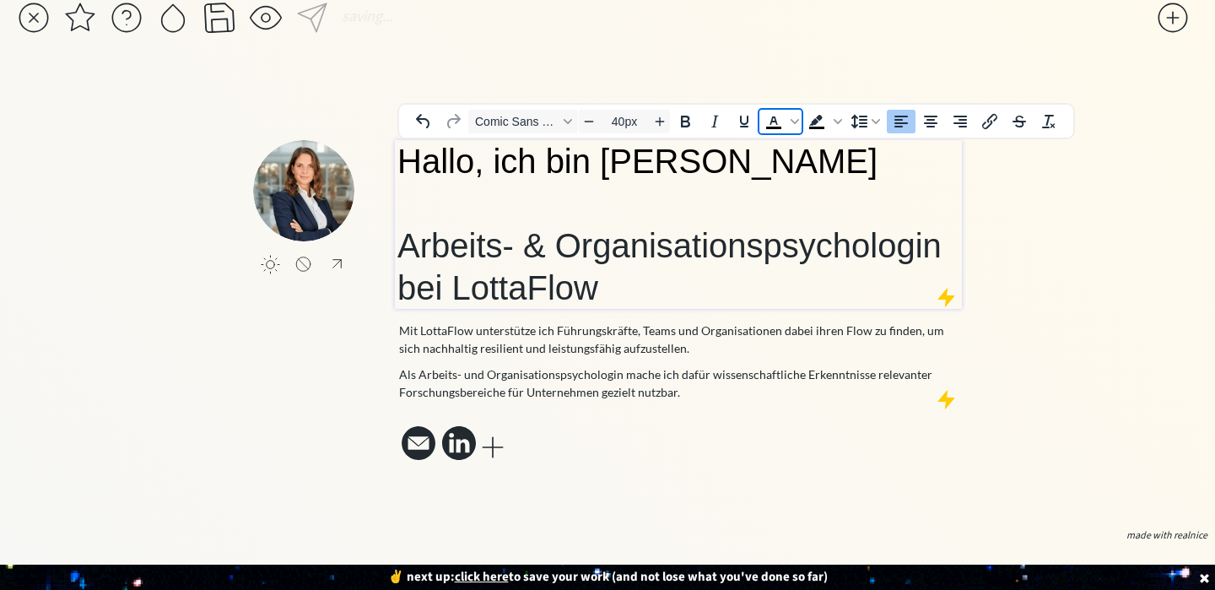
click at [783, 111] on icon "Text color Black" at bounding box center [774, 121] width 20 height 20
click at [799, 110] on span "Text color Black" at bounding box center [794, 122] width 13 height 24
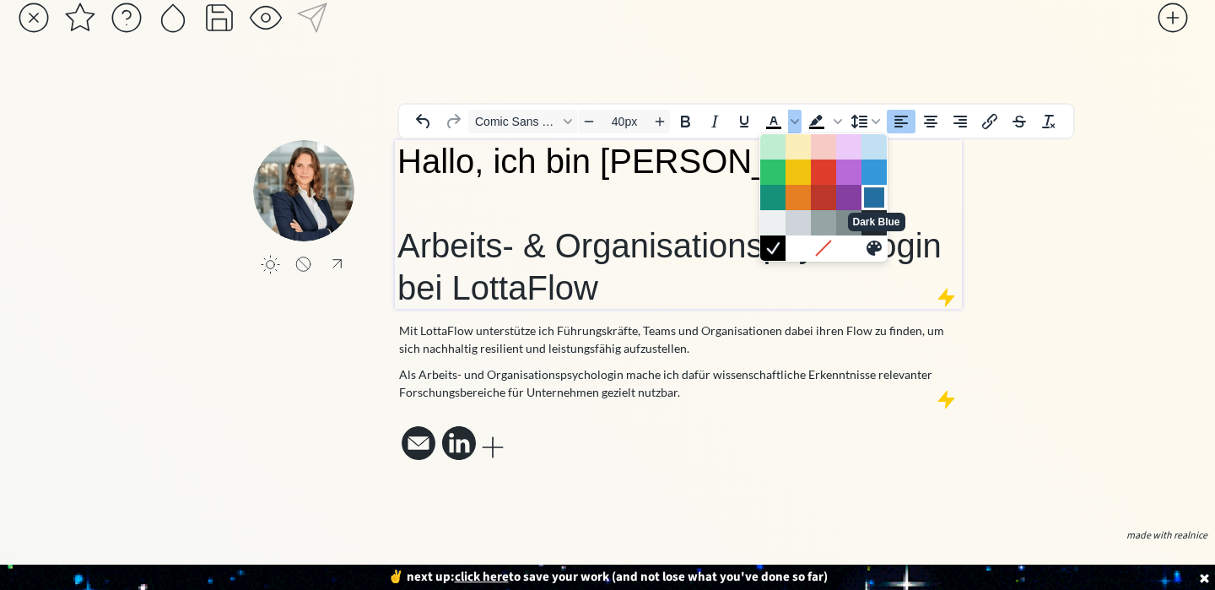
click at [874, 187] on div "Dark Blue" at bounding box center [874, 197] width 20 height 20
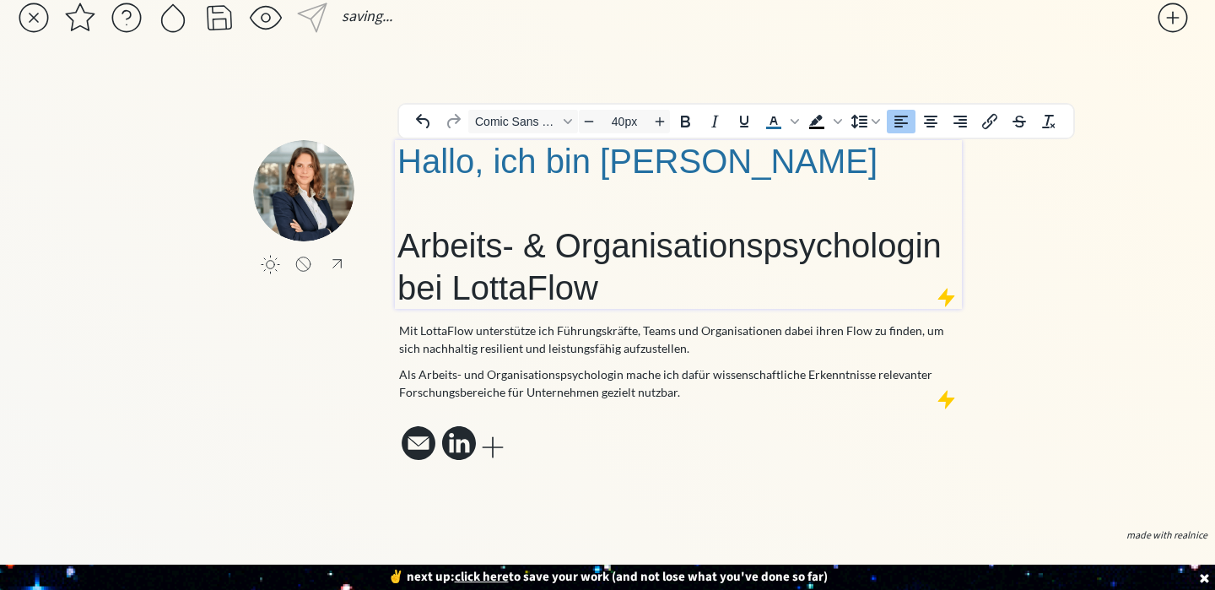
click at [874, 173] on h1 "Hallo, ich bin [PERSON_NAME] Arbeits- & Organisationspsychologin bei LottaFlow" at bounding box center [678, 224] width 562 height 169
click at [632, 273] on h1 "Hallo, ich bin [PERSON_NAME] Arbeits- & Organisationspsychologin bei LottaFlow" at bounding box center [678, 224] width 562 height 169
click at [677, 366] on p "Als Arbeits- und Organisationspsychologin mache ich dafür wissenschaftliche Erk…" at bounding box center [678, 382] width 559 height 35
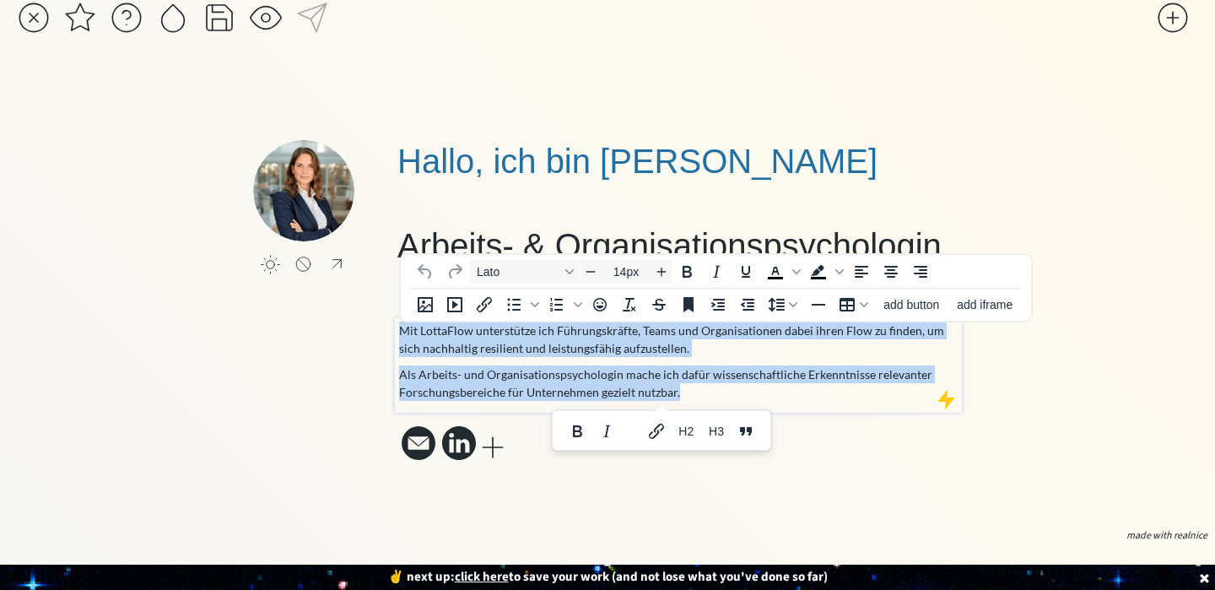
drag, startPoint x: 683, startPoint y: 366, endPoint x: 401, endPoint y: 304, distance: 288.6
click at [401, 321] on div "Mit LottaFlow unterstütze ich Führungskräfte, Teams und Organisationen dabei ih…" at bounding box center [678, 360] width 559 height 79
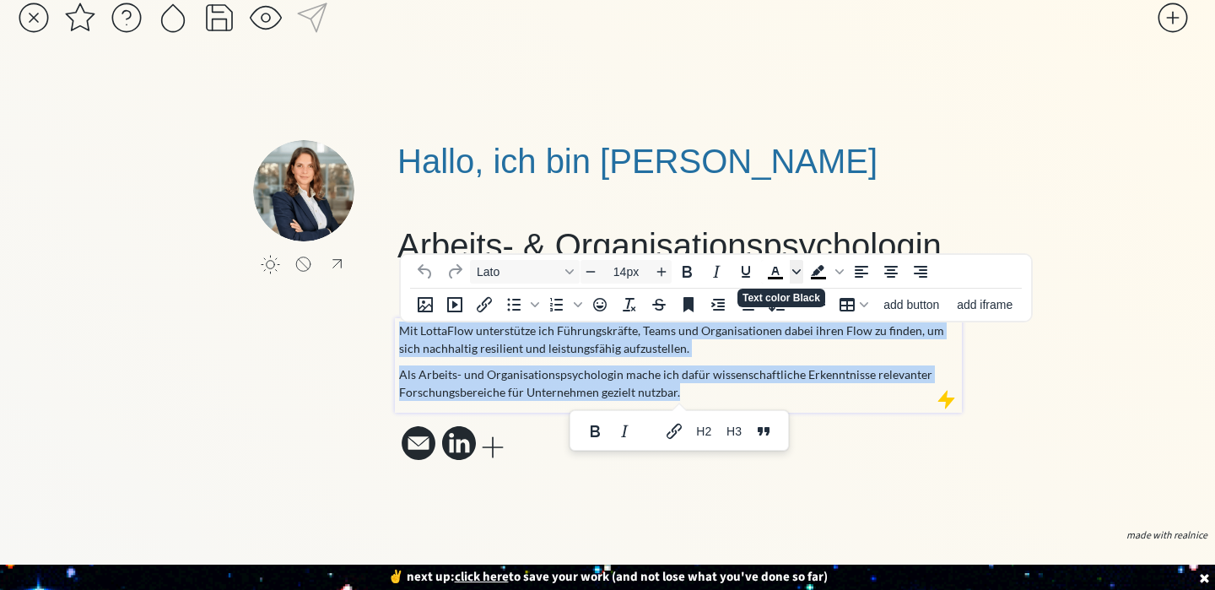
click at [792, 267] on icon "Text color Black" at bounding box center [796, 271] width 8 height 8
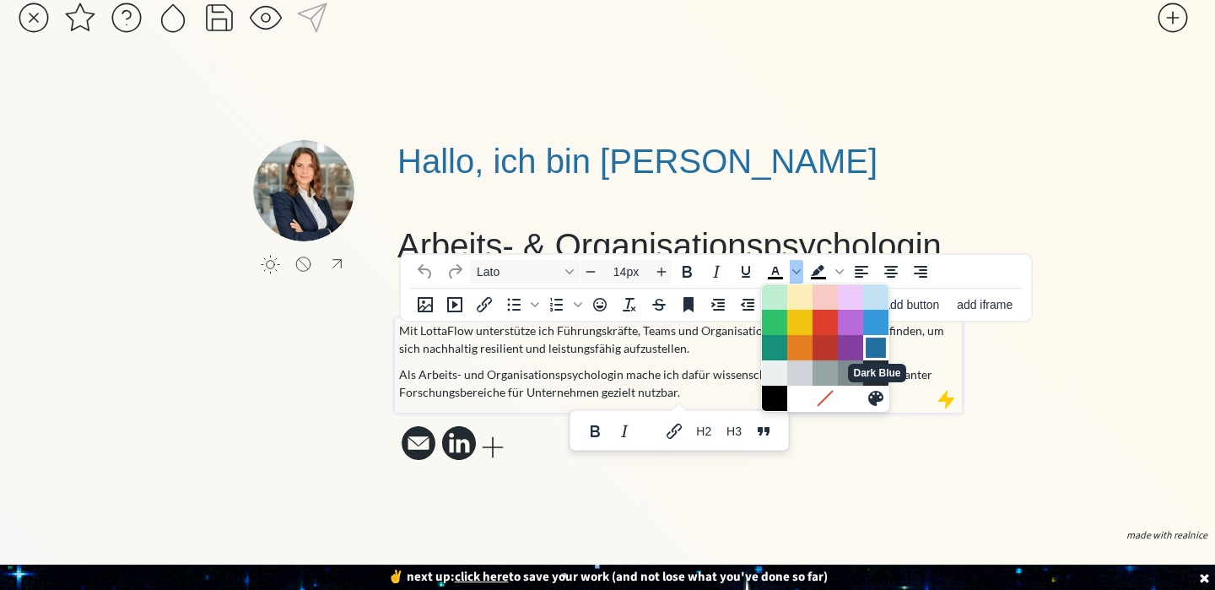
click at [880, 337] on div "Dark Blue" at bounding box center [876, 347] width 20 height 20
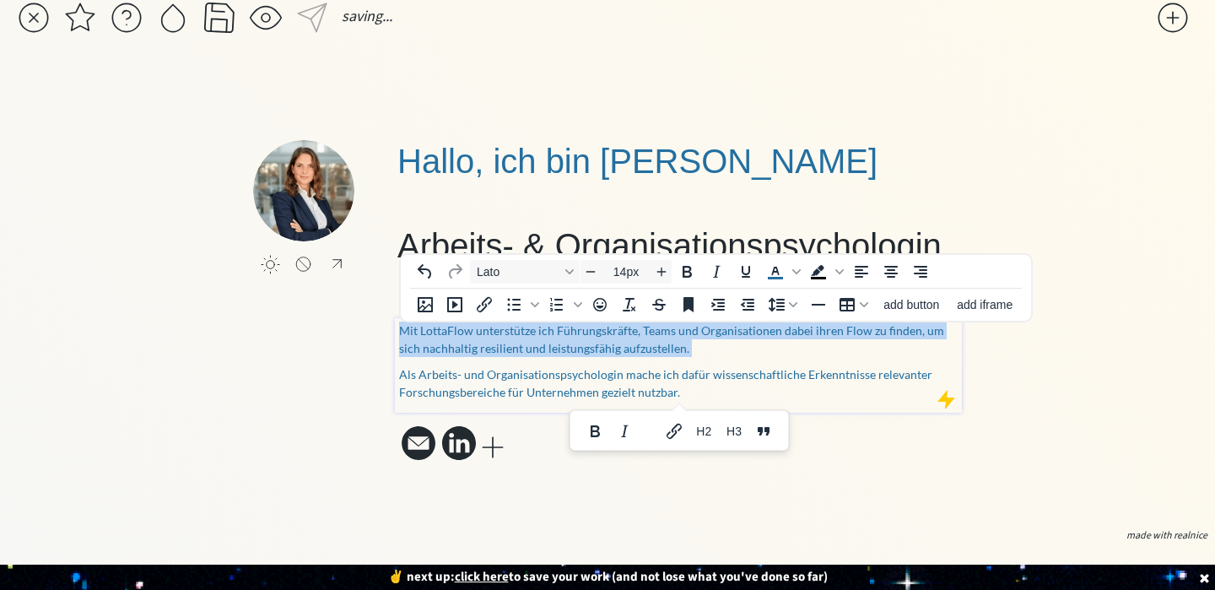
click at [709, 335] on p "Mit LottaFlow unterstütze ich Führungskräfte, Teams und Organisationen dabei ih…" at bounding box center [678, 338] width 559 height 35
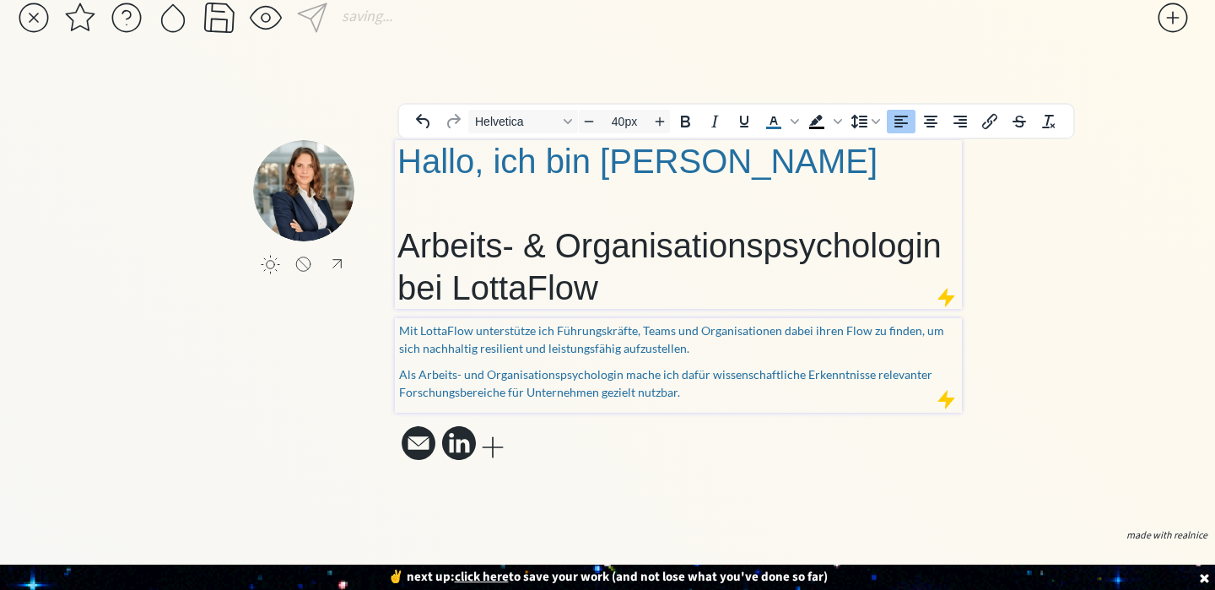
click at [768, 212] on span "Hallo, ich bin [PERSON_NAME] Arbeits- & Organisationspsychologin bei LottaFlow" at bounding box center [669, 225] width 544 height 164
click at [684, 272] on h1 "Hallo, ich bin [PERSON_NAME] Arbeits- & Organisationspsychologin bei LottaFlow" at bounding box center [678, 224] width 562 height 169
drag, startPoint x: 684, startPoint y: 272, endPoint x: 402, endPoint y: 233, distance: 284.6
click at [402, 233] on h1 "Hallo, ich bin [PERSON_NAME] Arbeits- & Organisationspsychologin bei LottaFlow" at bounding box center [678, 224] width 562 height 169
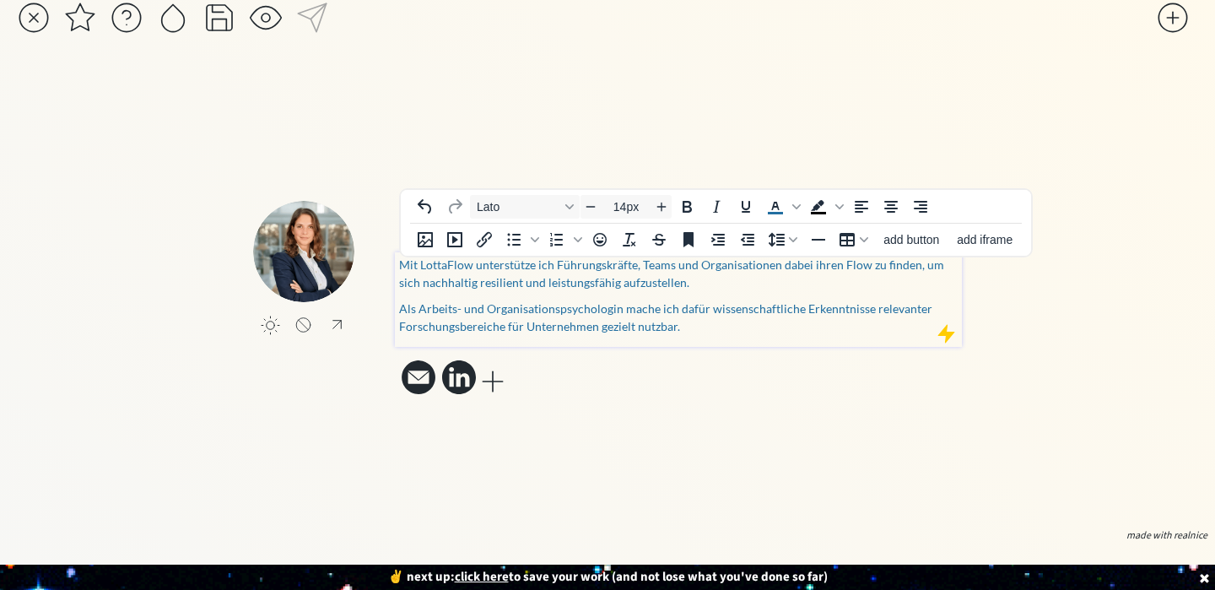
click at [626, 257] on span "Mit LottaFlow unterstütze ich Führungskräfte, Teams und Organisationen dabei ih…" at bounding box center [671, 273] width 545 height 32
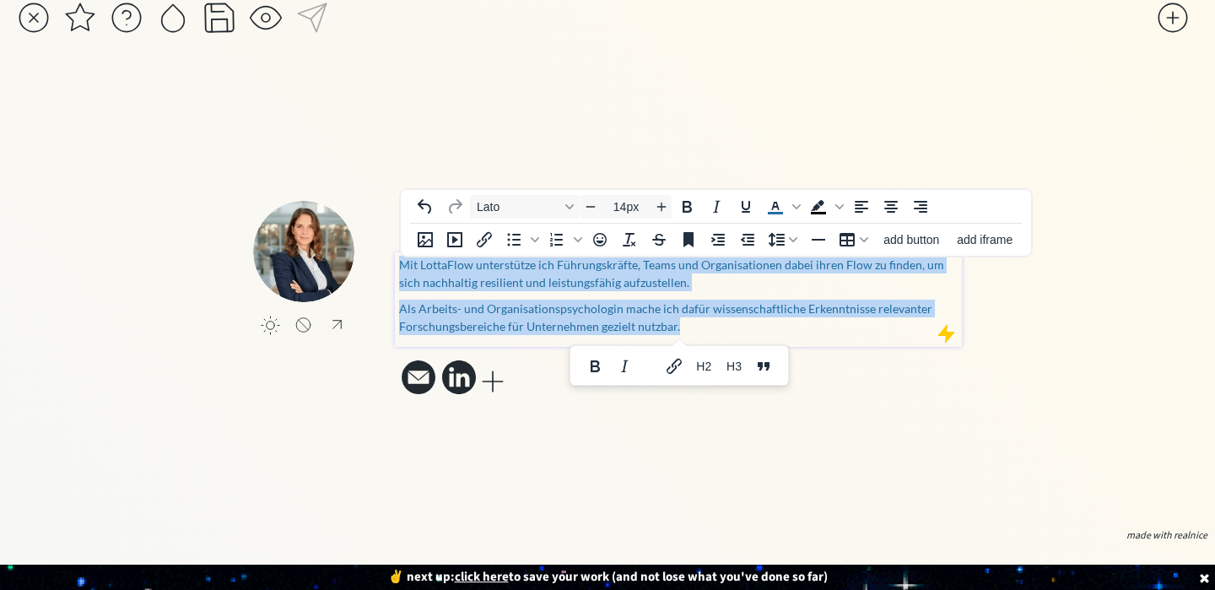
drag, startPoint x: 683, startPoint y: 313, endPoint x: 404, endPoint y: 244, distance: 286.9
click at [404, 256] on div "Mit LottaFlow unterstütze ich Führungskräfte, Teams und Organisationen dabei ih…" at bounding box center [678, 295] width 559 height 79
click at [666, 200] on icon "Increase font size" at bounding box center [661, 206] width 13 height 13
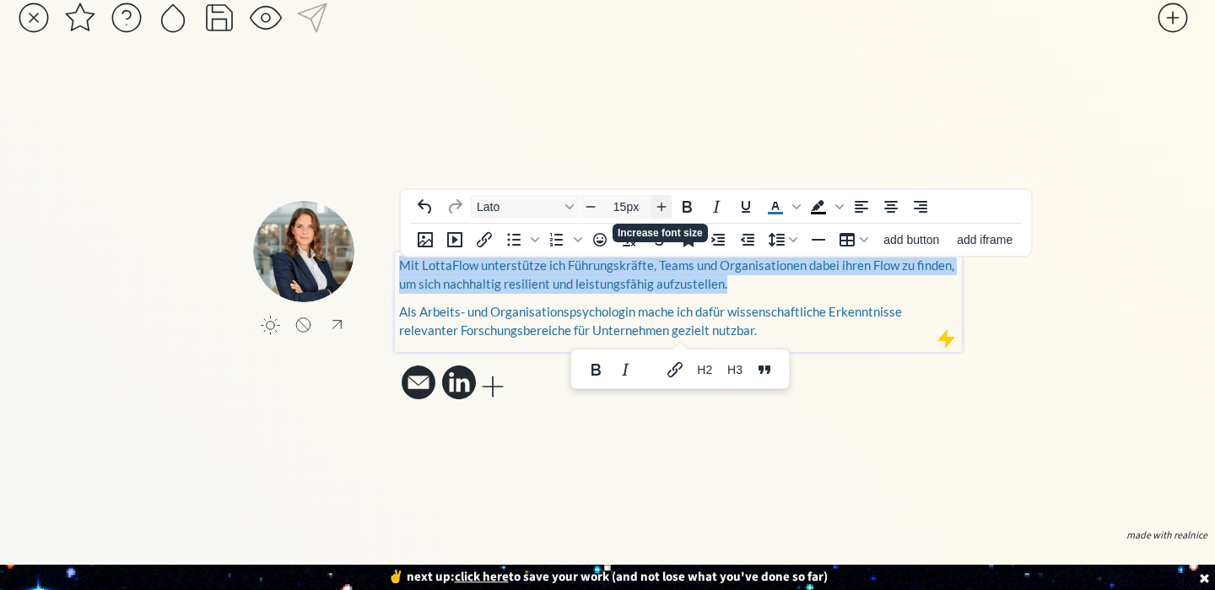
click at [666, 199] on icon "Increase font size" at bounding box center [661, 205] width 13 height 13
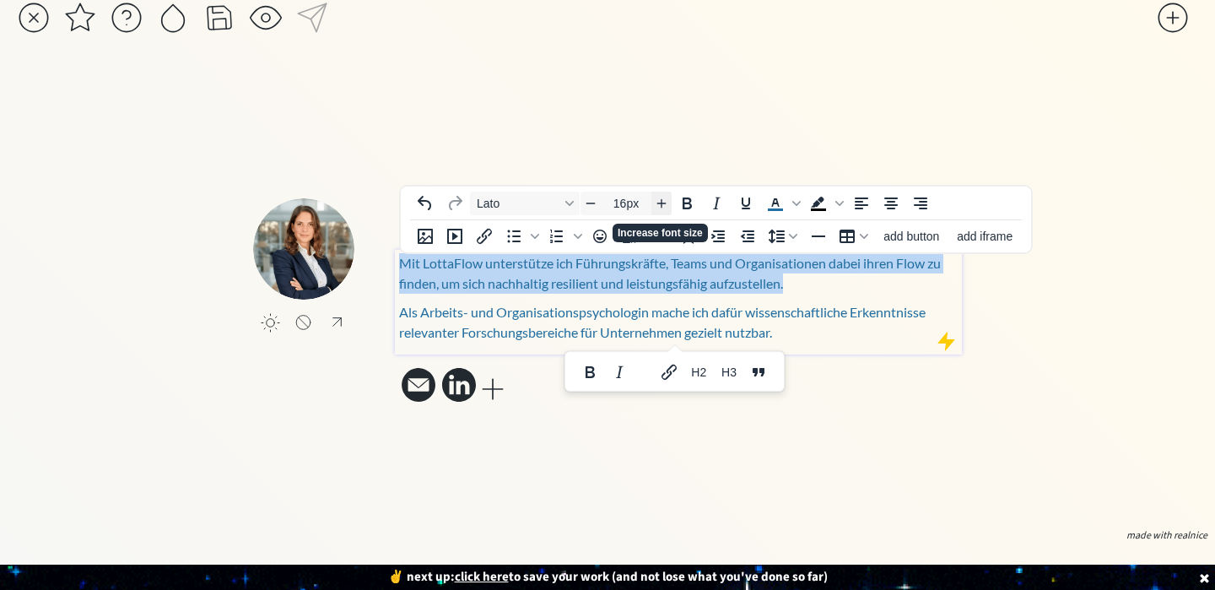
click at [666, 196] on icon "Increase font size" at bounding box center [661, 202] width 13 height 13
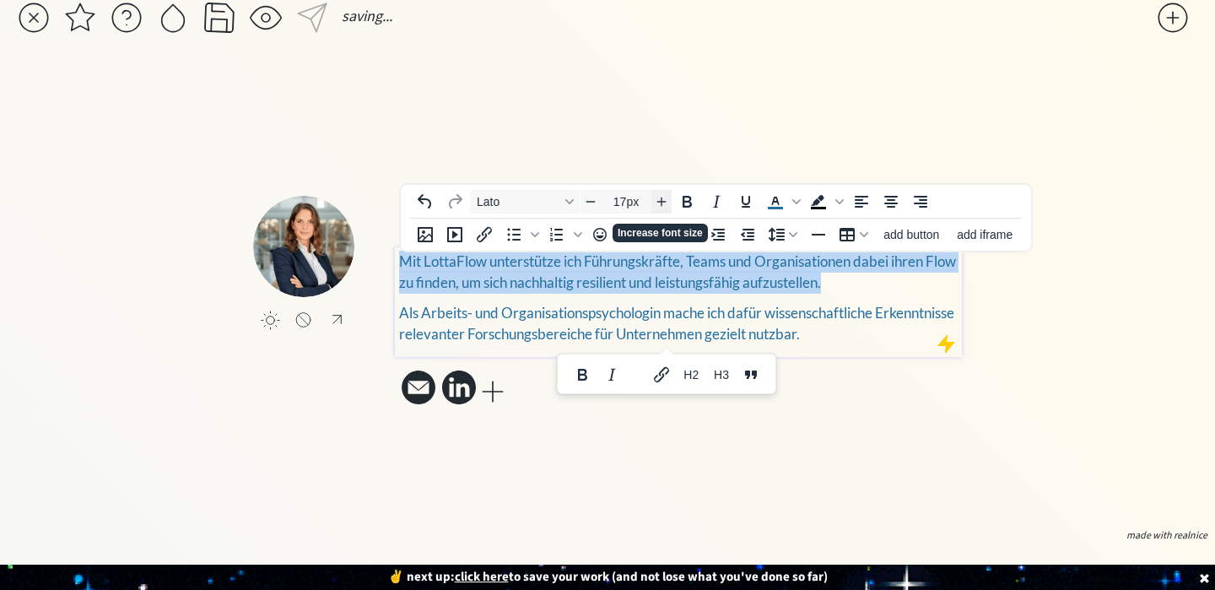
click at [666, 194] on icon "Increase font size" at bounding box center [661, 200] width 13 height 13
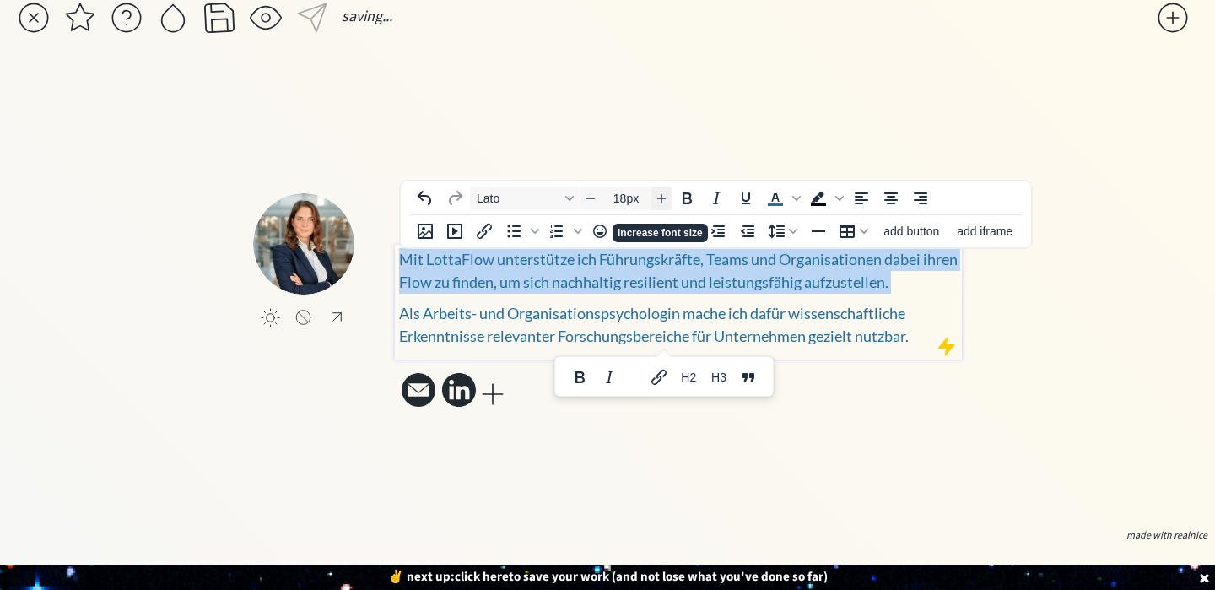
click at [666, 188] on span "Increase font size" at bounding box center [661, 198] width 20 height 20
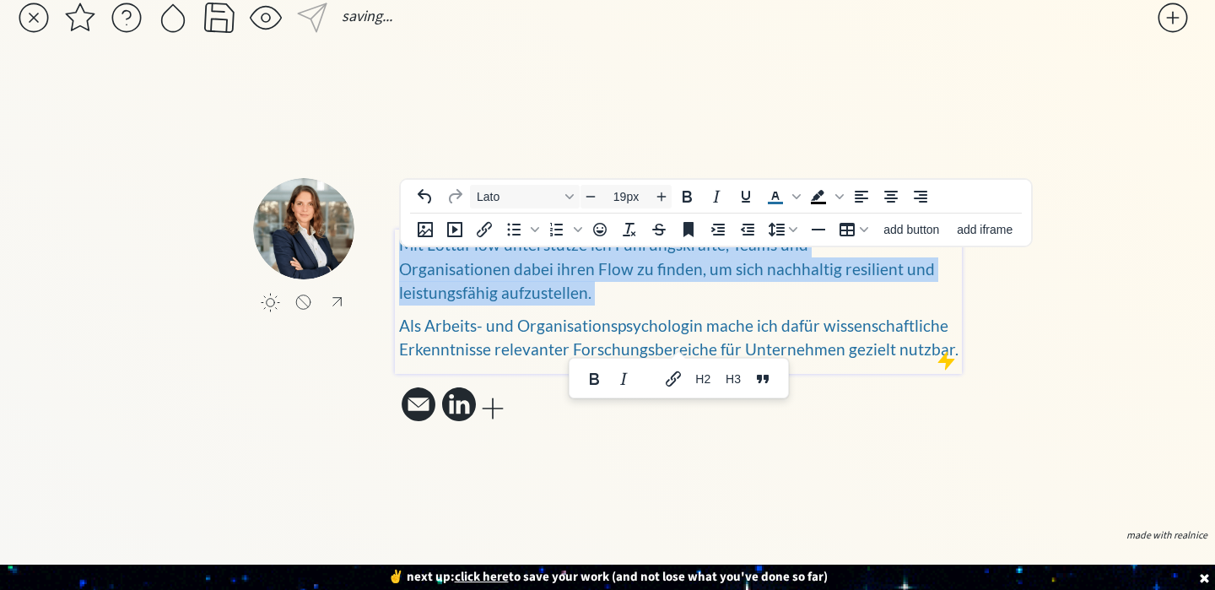
click at [861, 388] on div "click to upload a picture [PERSON_NAME], ich bin [PERSON_NAME] Mit [PERSON_NAME…" at bounding box center [678, 302] width 567 height 248
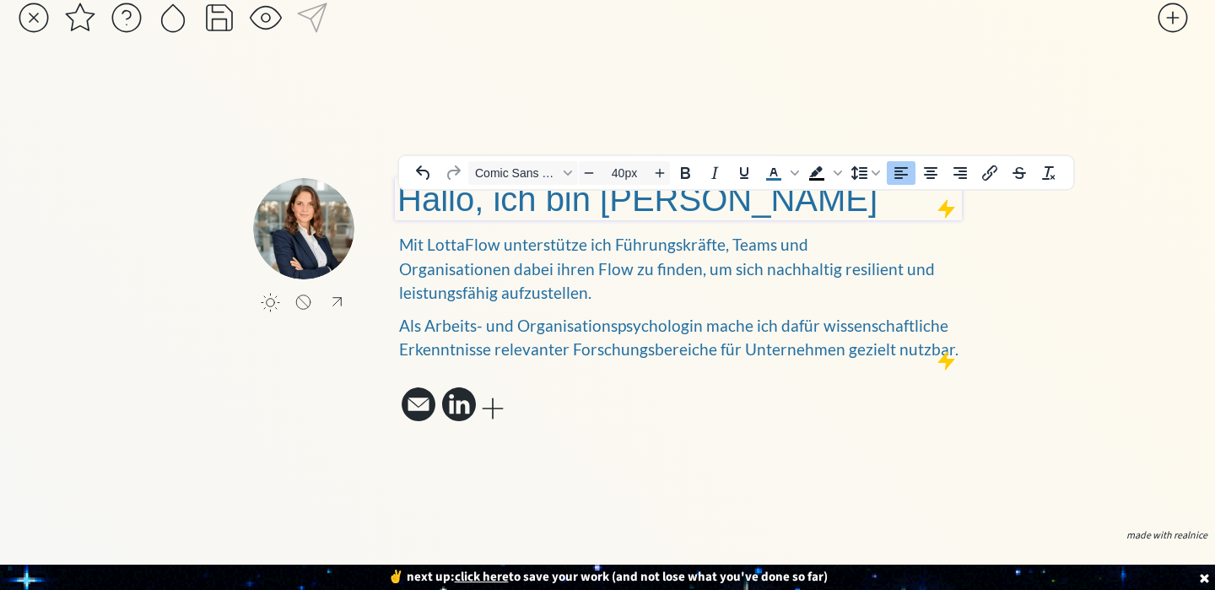
click at [797, 197] on span "Hallo, ich bin [PERSON_NAME]" at bounding box center [637, 199] width 480 height 37
click at [800, 281] on div "Mit LottaFlow unterstütze ich Führungskräfte, Teams und Organisationen dabei ih…" at bounding box center [678, 297] width 559 height 129
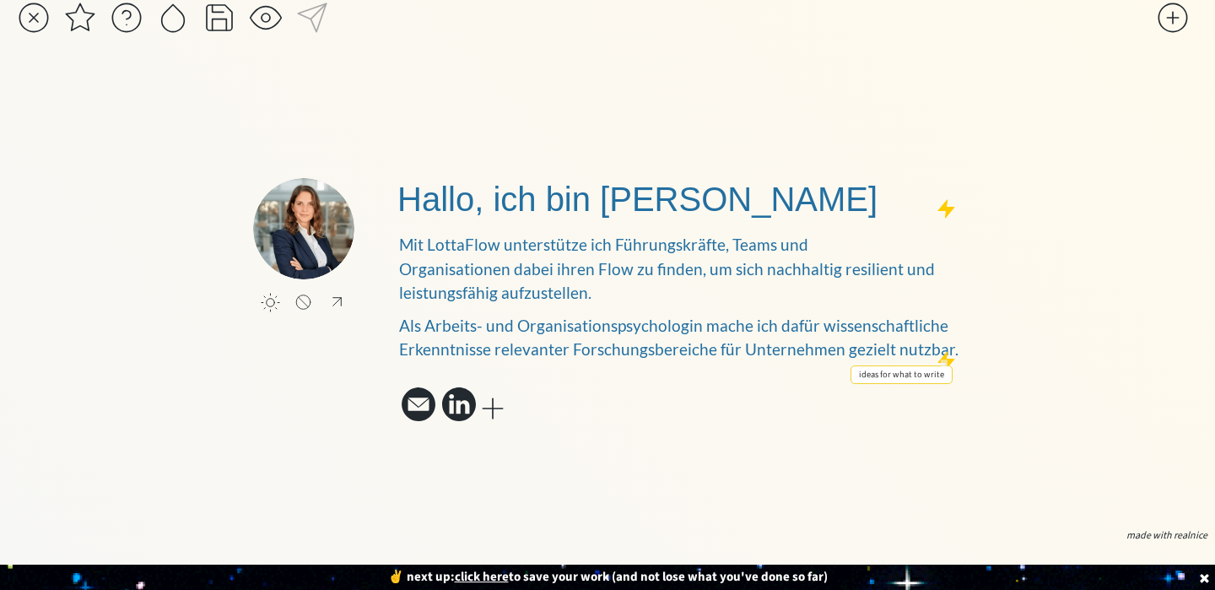
click at [942, 350] on div at bounding box center [946, 360] width 21 height 21
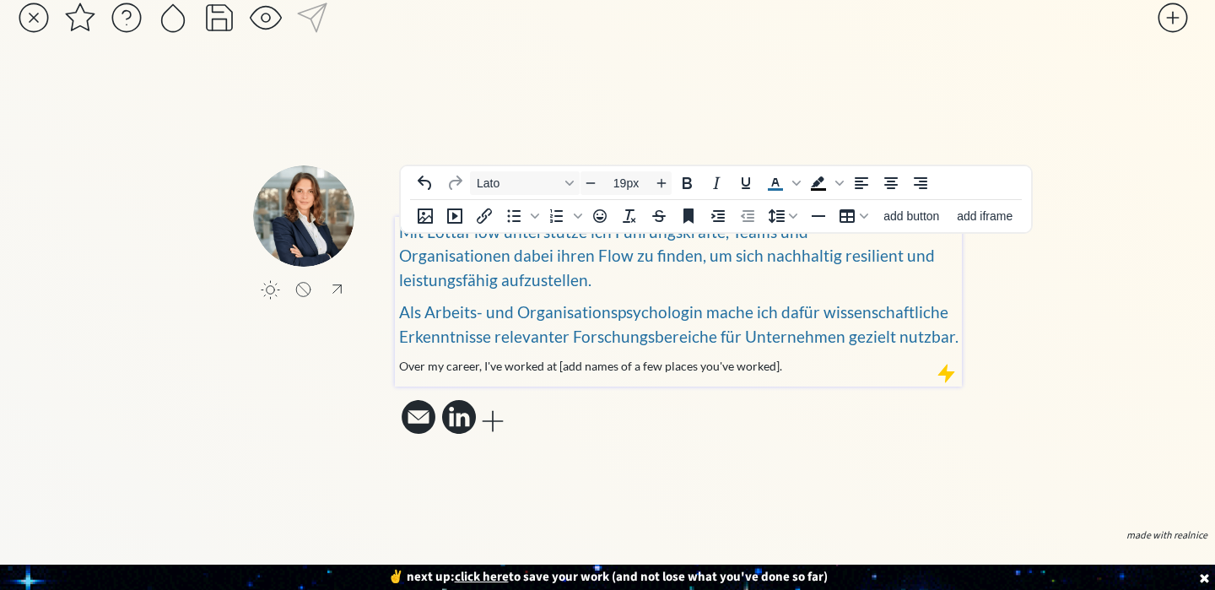
click at [919, 316] on p "Als Arbeits- und Organisationspsychologin mache ich dafür wissenschaftliche Erk…" at bounding box center [678, 324] width 559 height 48
type input "14px"
click at [844, 357] on p "Over my career, I've worked at [add names of a few places you've worked]." at bounding box center [678, 366] width 559 height 18
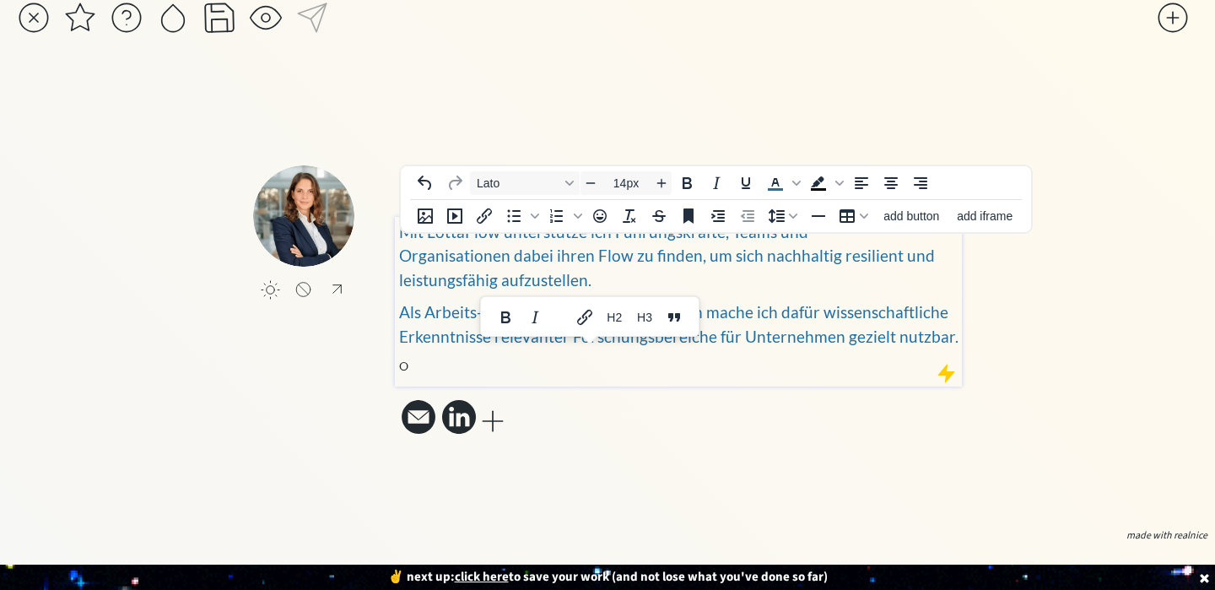
drag, startPoint x: 823, startPoint y: 333, endPoint x: 408, endPoint y: 333, distance: 415.1
click at [408, 357] on p "O" at bounding box center [678, 366] width 559 height 18
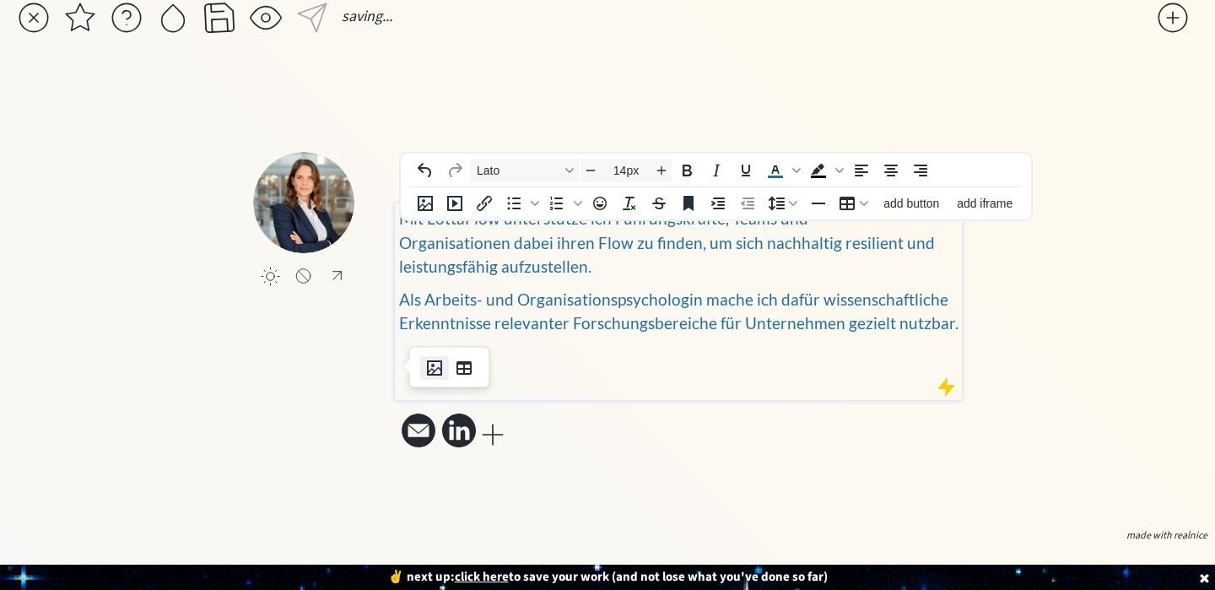
click at [437, 358] on icon "Insert image" at bounding box center [434, 368] width 20 height 20
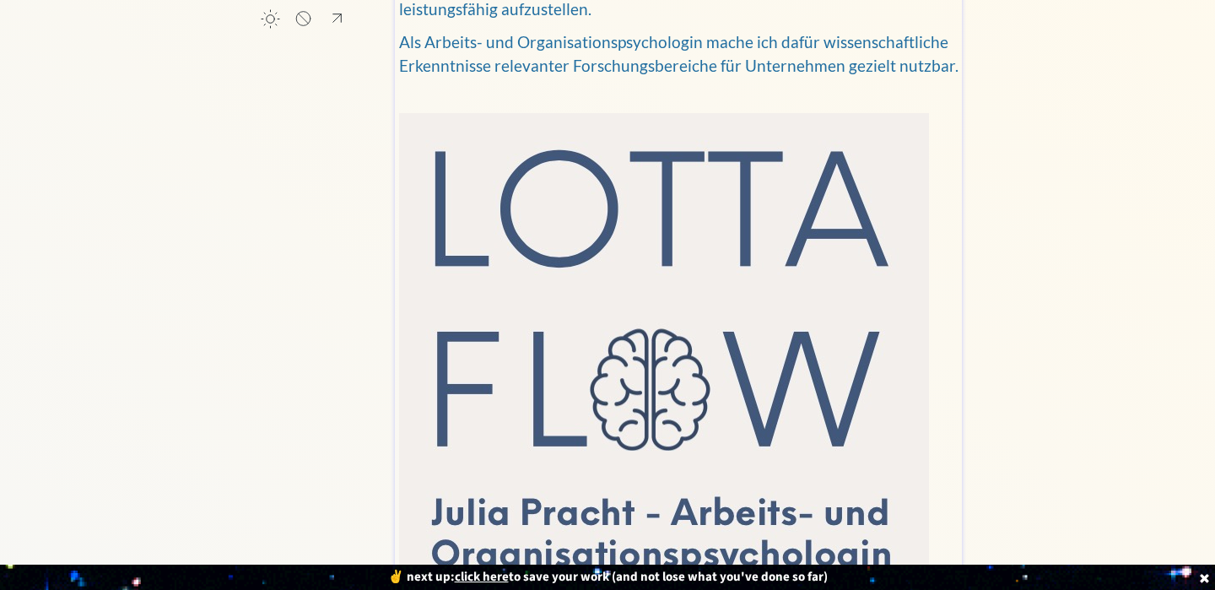
scroll to position [0, 0]
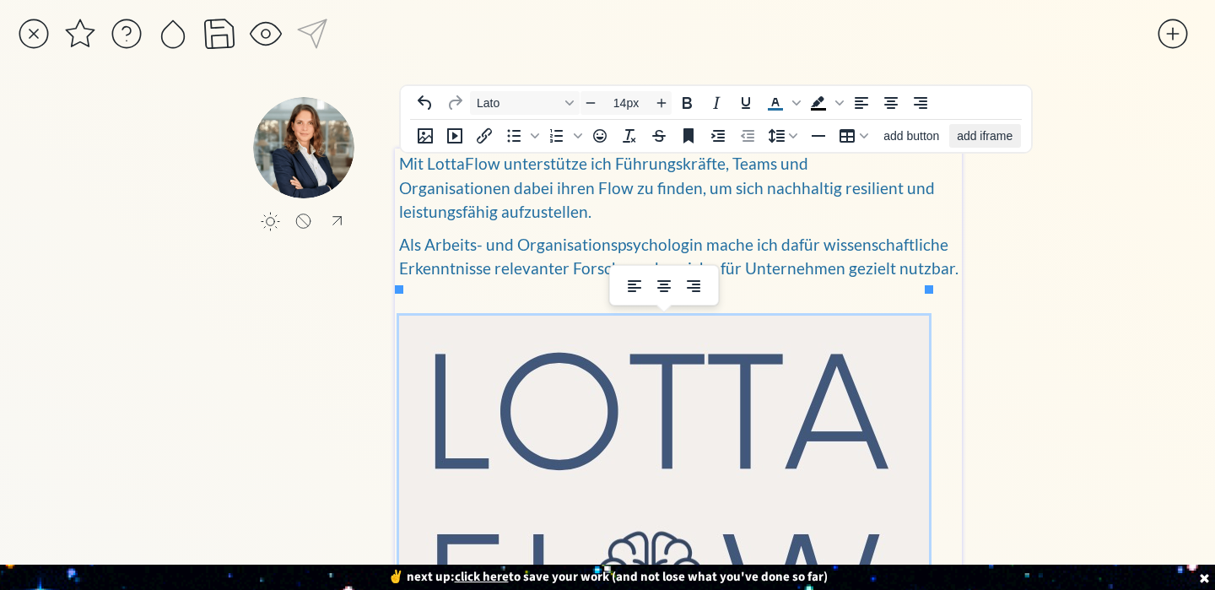
click at [991, 138] on span "add iframe" at bounding box center [985, 135] width 56 height 13
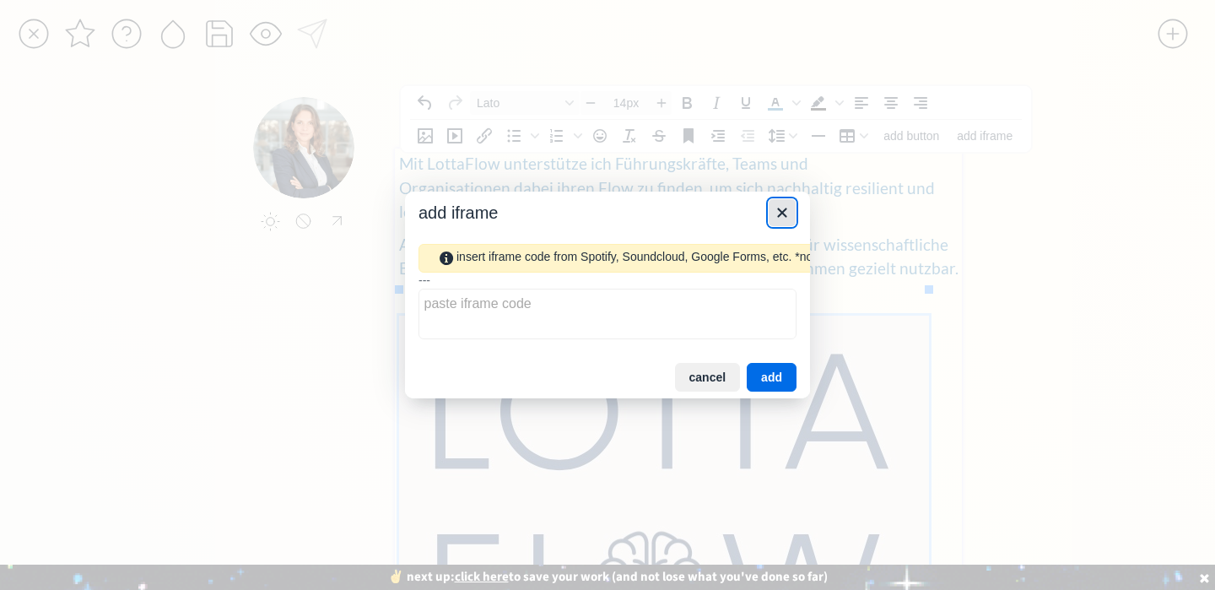
click at [783, 218] on icon "Close" at bounding box center [782, 212] width 20 height 20
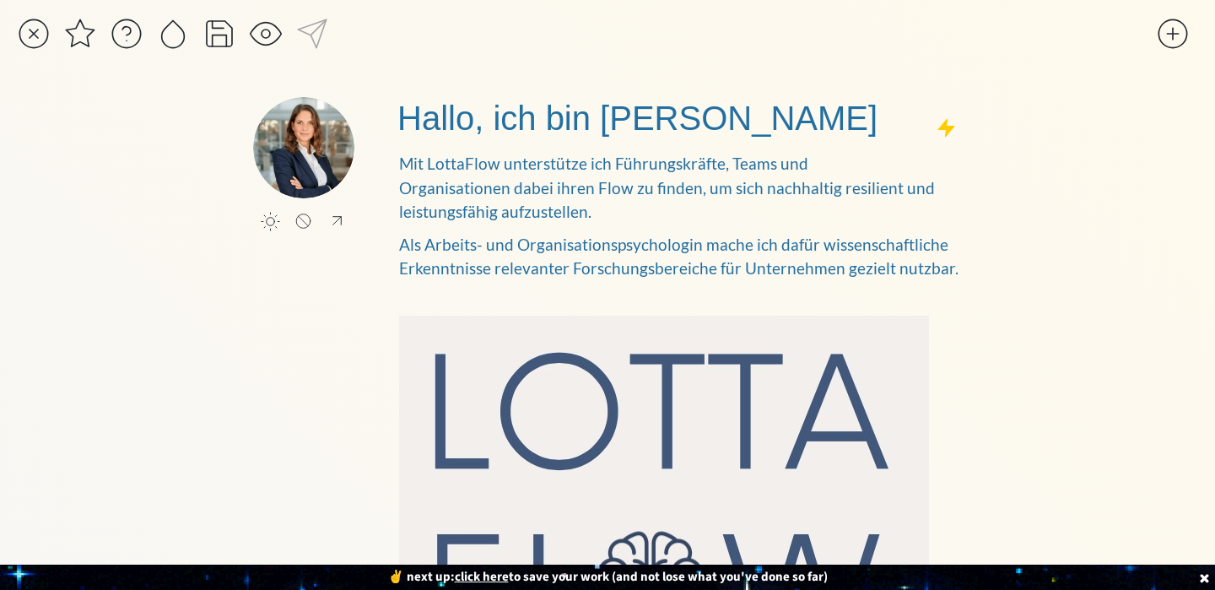
click at [1040, 224] on div "saving... click to upload a picture click to upload a picture Hallo, ich bin [P…" at bounding box center [607, 482] width 1215 height 964
click at [1061, 91] on div "saving... click to upload a picture click to upload a picture Hallo, ich bin [P…" at bounding box center [607, 482] width 1215 height 964
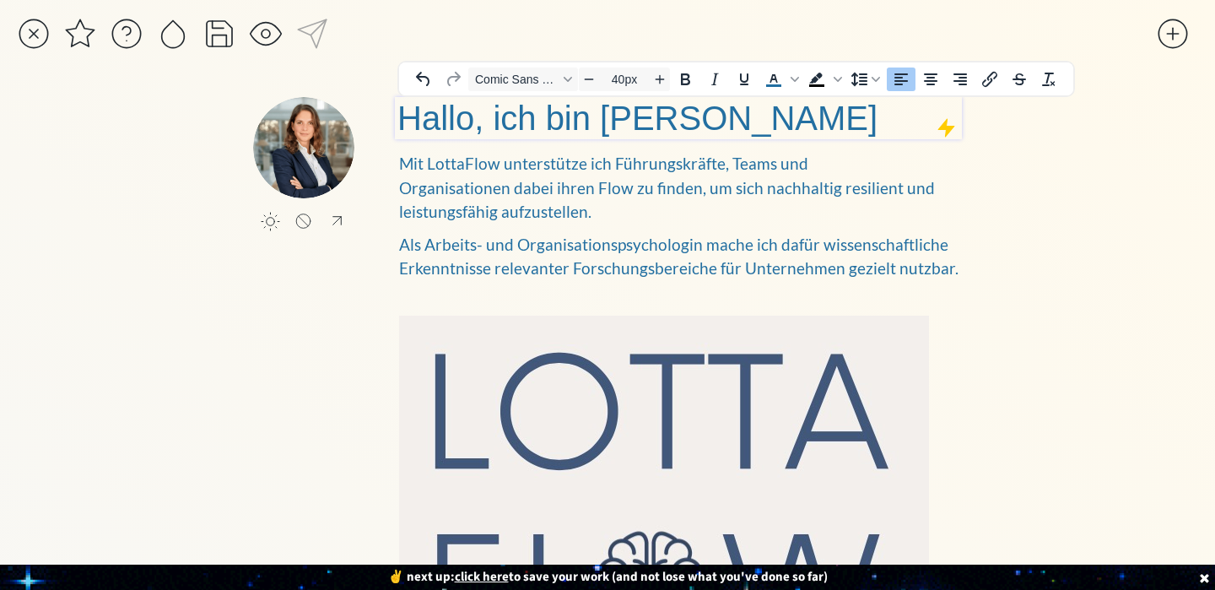
click at [731, 123] on span "Hallo, ich bin [PERSON_NAME]" at bounding box center [637, 118] width 480 height 37
click at [806, 120] on span "Hallo, ich bin [PERSON_NAME]" at bounding box center [641, 118] width 489 height 37
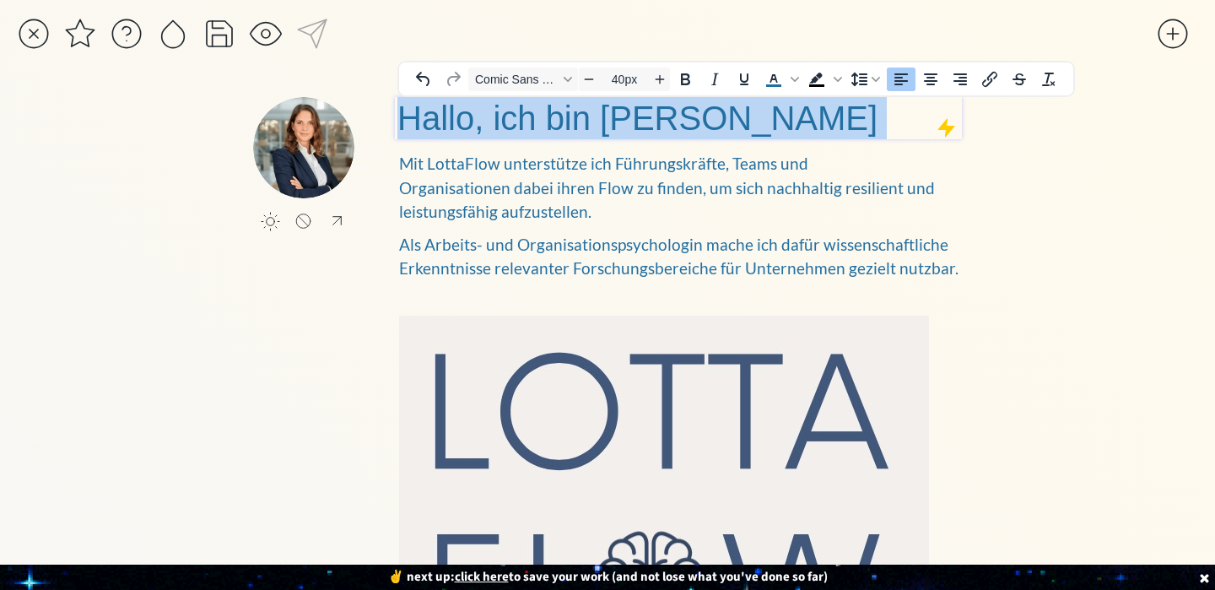
drag, startPoint x: 806, startPoint y: 120, endPoint x: 400, endPoint y: 113, distance: 405.9
click at [400, 113] on span "Hallo, ich bin [PERSON_NAME]" at bounding box center [641, 118] width 489 height 37
click at [562, 75] on div "Font Comic Sans MS" at bounding box center [567, 79] width 13 height 8
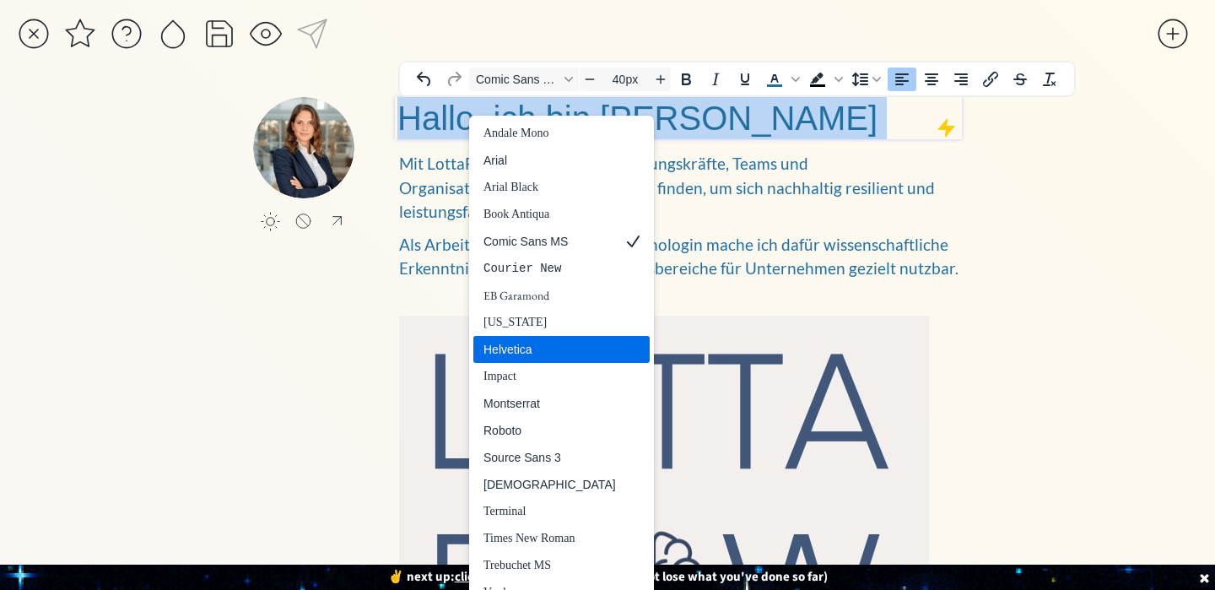
click at [537, 339] on div "Helvetica" at bounding box center [549, 349] width 132 height 20
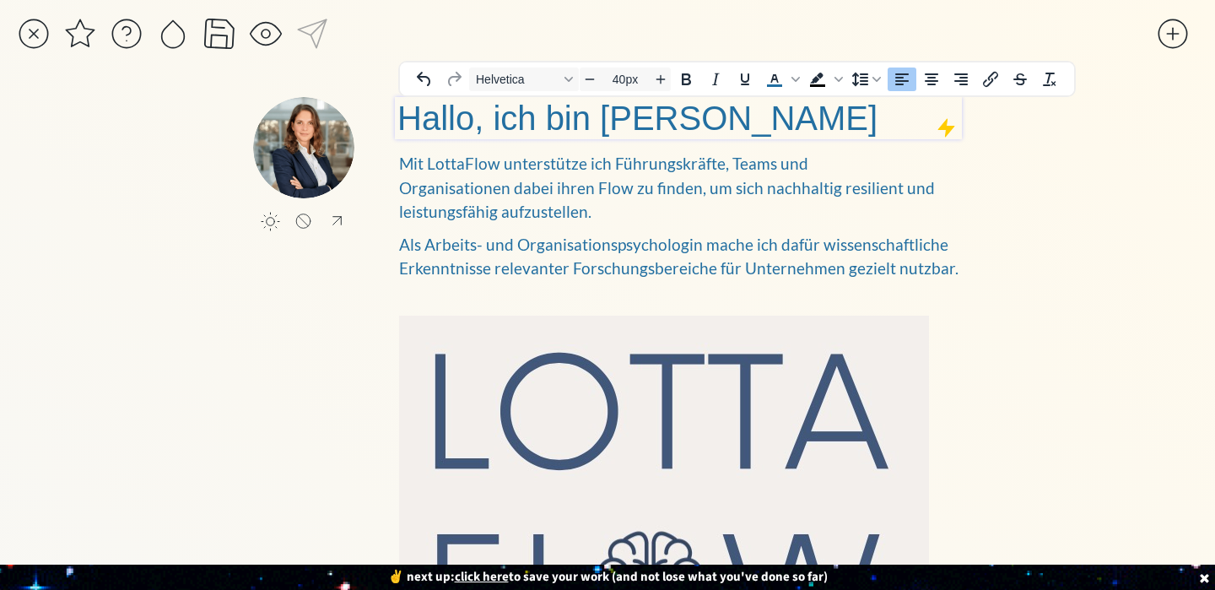
drag, startPoint x: 807, startPoint y: 116, endPoint x: 738, endPoint y: 106, distance: 69.1
click at [455, 103] on span "Hallo, ich bin [PERSON_NAME] ﻿" at bounding box center [641, 118] width 489 height 37
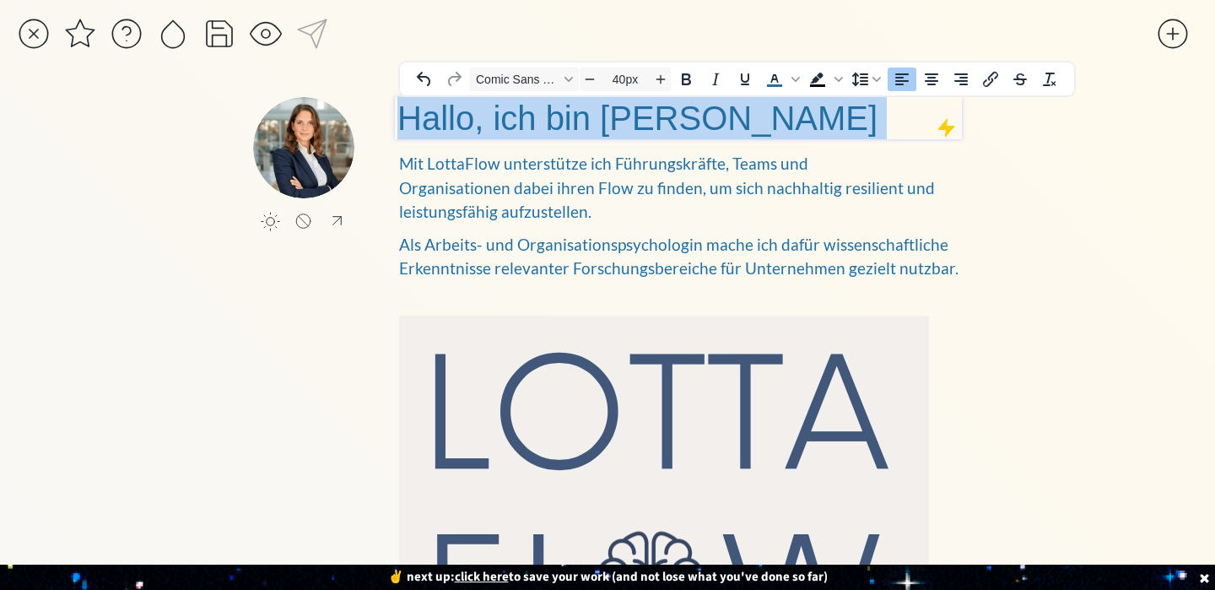
drag, startPoint x: 812, startPoint y: 119, endPoint x: 395, endPoint y: 116, distance: 417.6
click at [395, 116] on div "Hallo, ich bin [PERSON_NAME]" at bounding box center [678, 118] width 567 height 42
click at [529, 80] on span "Comic Sans MS" at bounding box center [517, 79] width 83 height 13
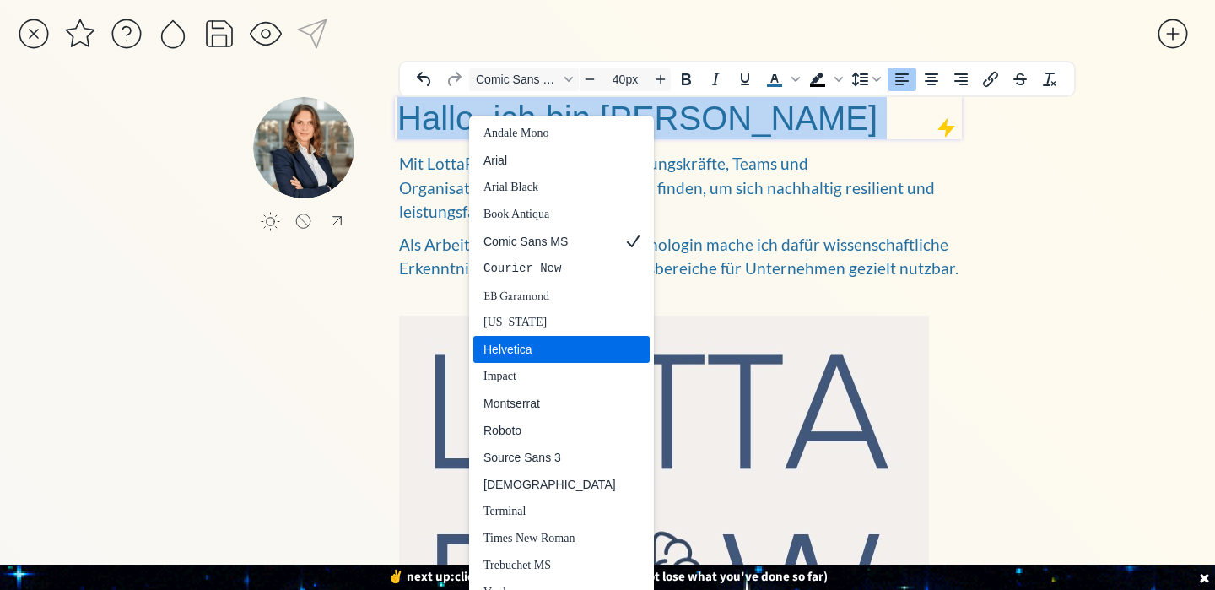
click at [521, 339] on div "Helvetica" at bounding box center [549, 349] width 132 height 20
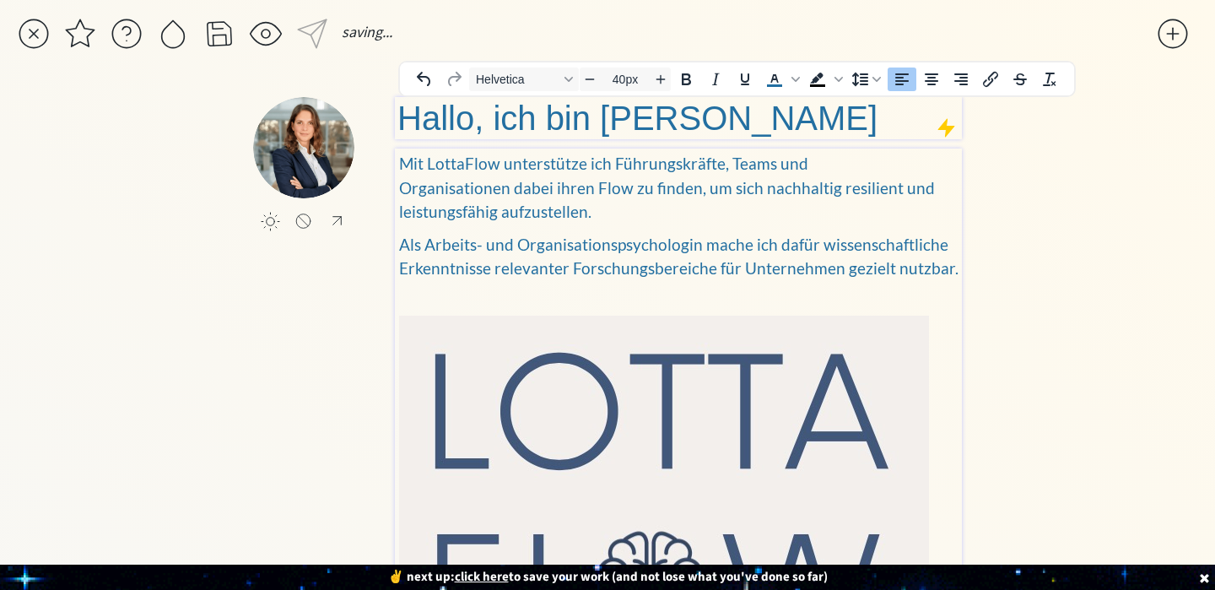
click at [623, 192] on span "Mit LottaFlow unterstütze ich Führungskräfte, Teams und Organisationen dabei ih…" at bounding box center [667, 187] width 536 height 67
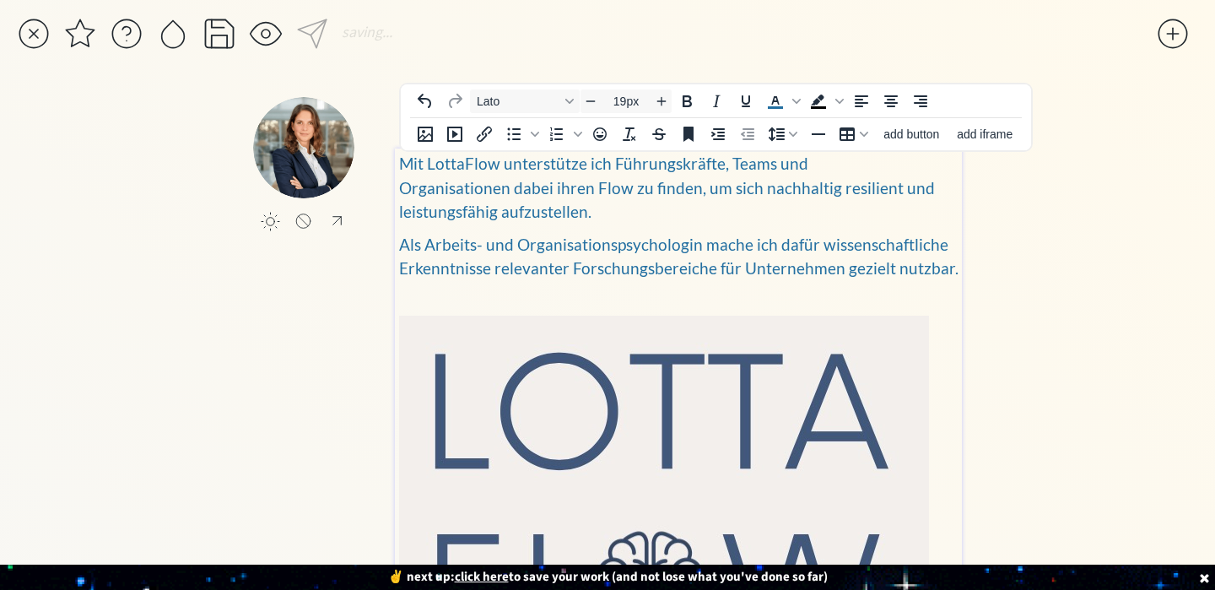
click at [1012, 243] on div "saving... click to upload a picture click to upload a picture Hallo, ich bin [P…" at bounding box center [607, 482] width 1215 height 964
click at [893, 316] on img at bounding box center [664, 581] width 530 height 530
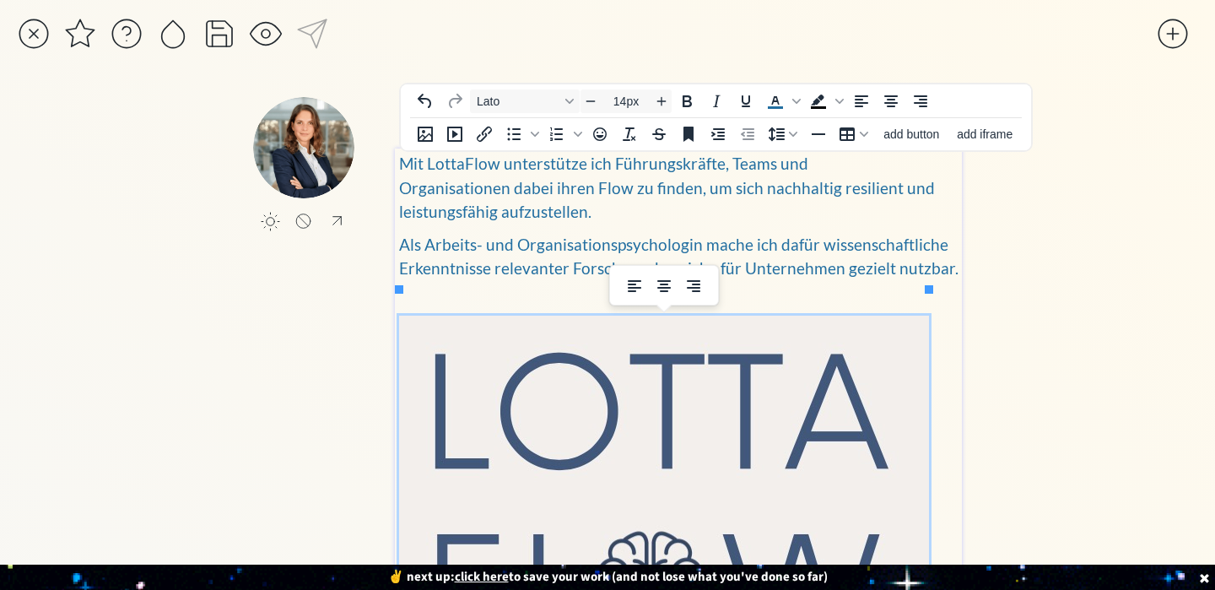
click at [892, 316] on img at bounding box center [664, 581] width 530 height 530
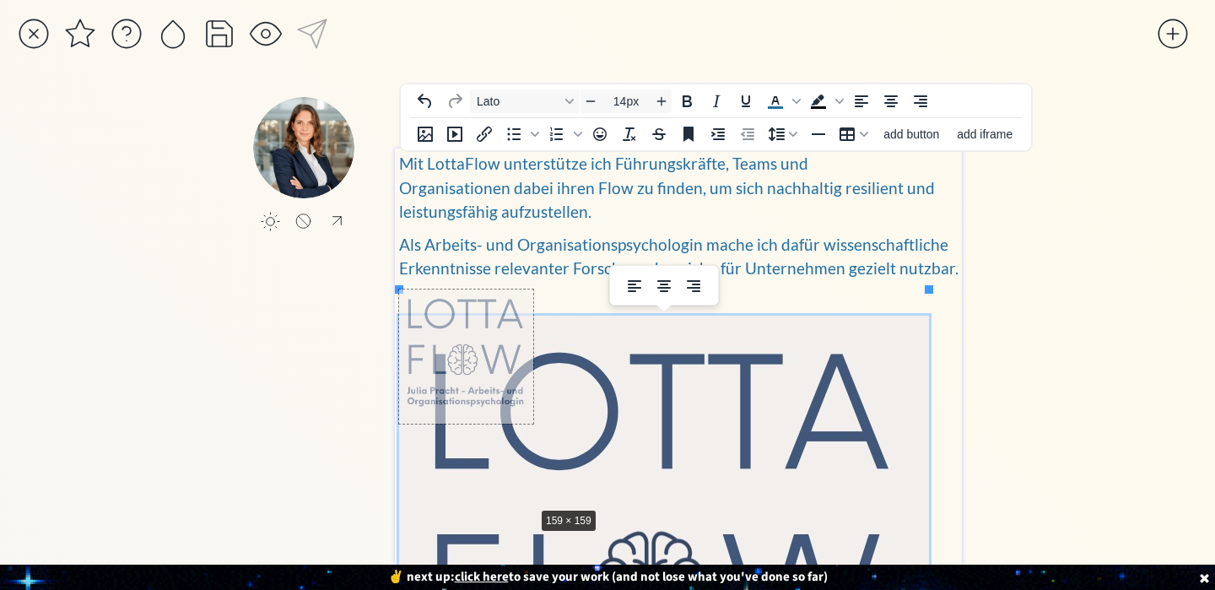
drag, startPoint x: 929, startPoint y: 292, endPoint x: 533, endPoint y: 509, distance: 451.2
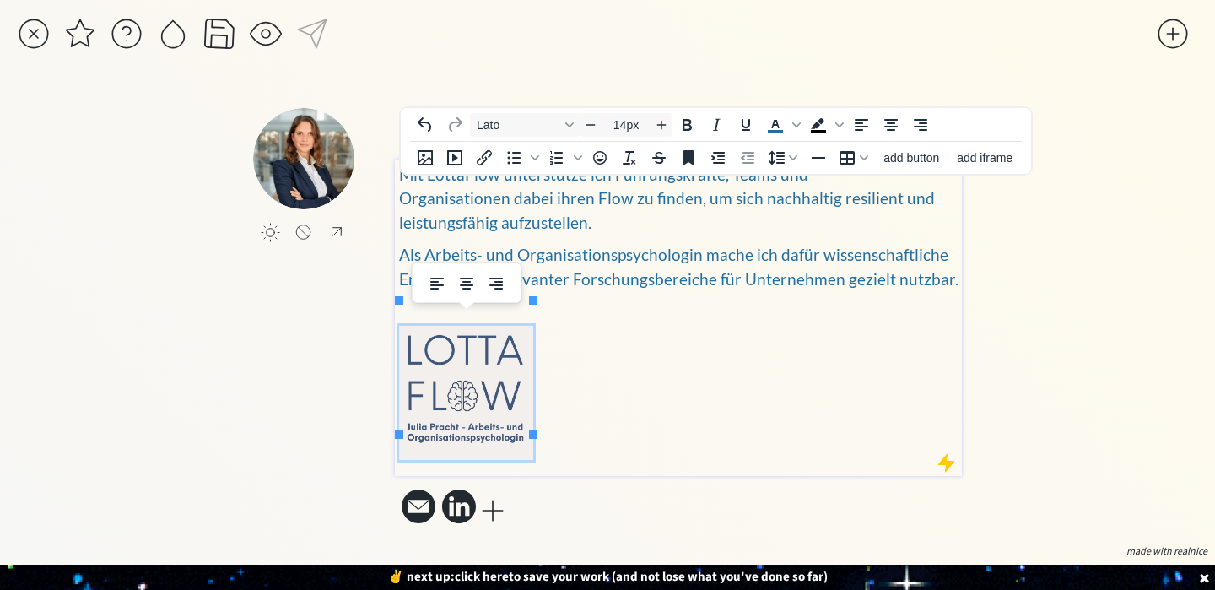
click at [1086, 233] on div "saving... click to upload a picture click to upload a picture Hallo, ich bin [P…" at bounding box center [607, 295] width 1215 height 590
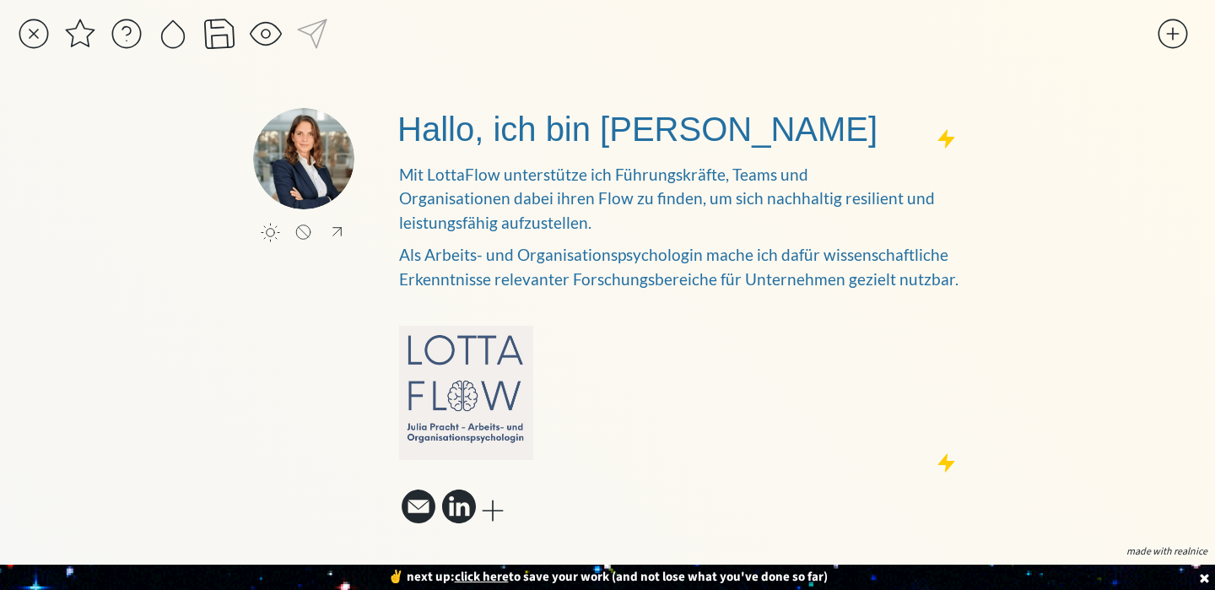
click at [1093, 128] on div "saving... click to upload a picture click to upload a picture Hallo, ich bin [P…" at bounding box center [607, 295] width 1215 height 590
click at [1000, 77] on div "saving... click to upload a picture click to upload a picture Hallo, ich bin [P…" at bounding box center [607, 295] width 1215 height 590
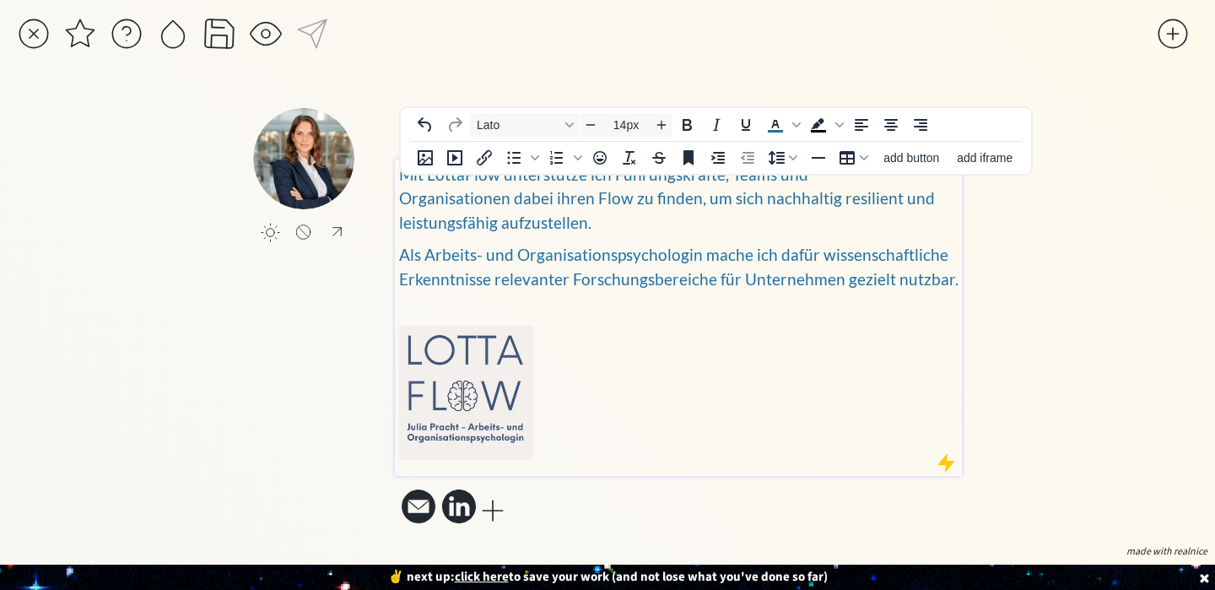
click at [739, 279] on div "Mit LottaFlow unterstütze ich Führungskräfte, Teams und Organisationen dabei ih…" at bounding box center [678, 314] width 559 height 302
click at [743, 264] on span "Als Arbeits- und Organisationspsychologin mache ich dafür wissenschaftliche Erk…" at bounding box center [678, 267] width 559 height 44
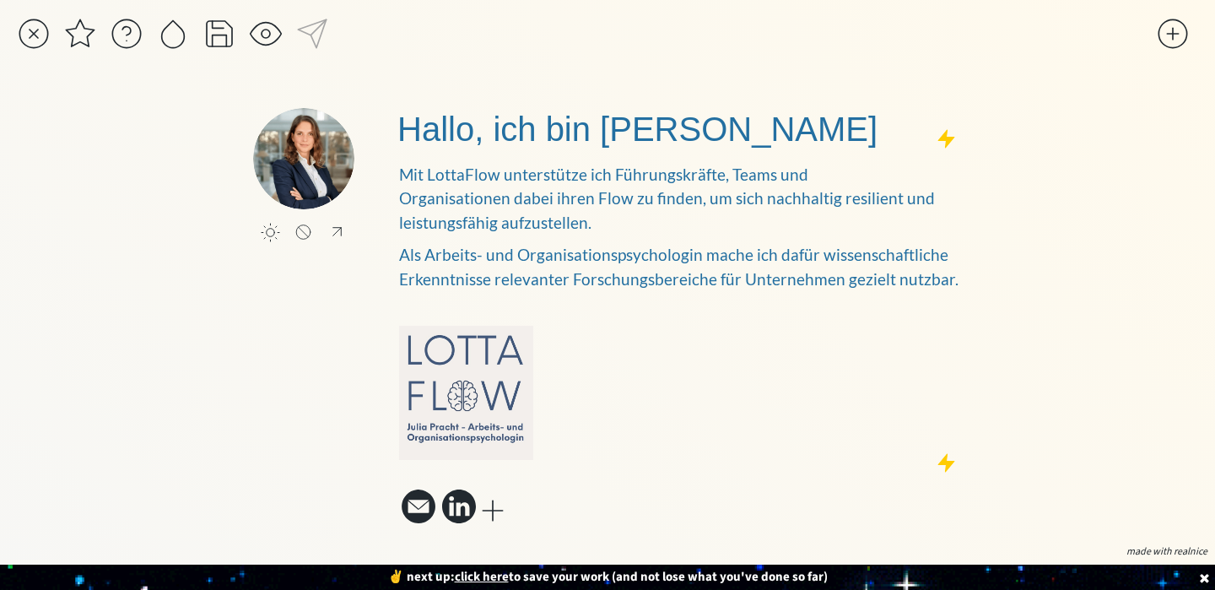
click at [856, 44] on div "saving..." at bounding box center [586, 38] width 1139 height 42
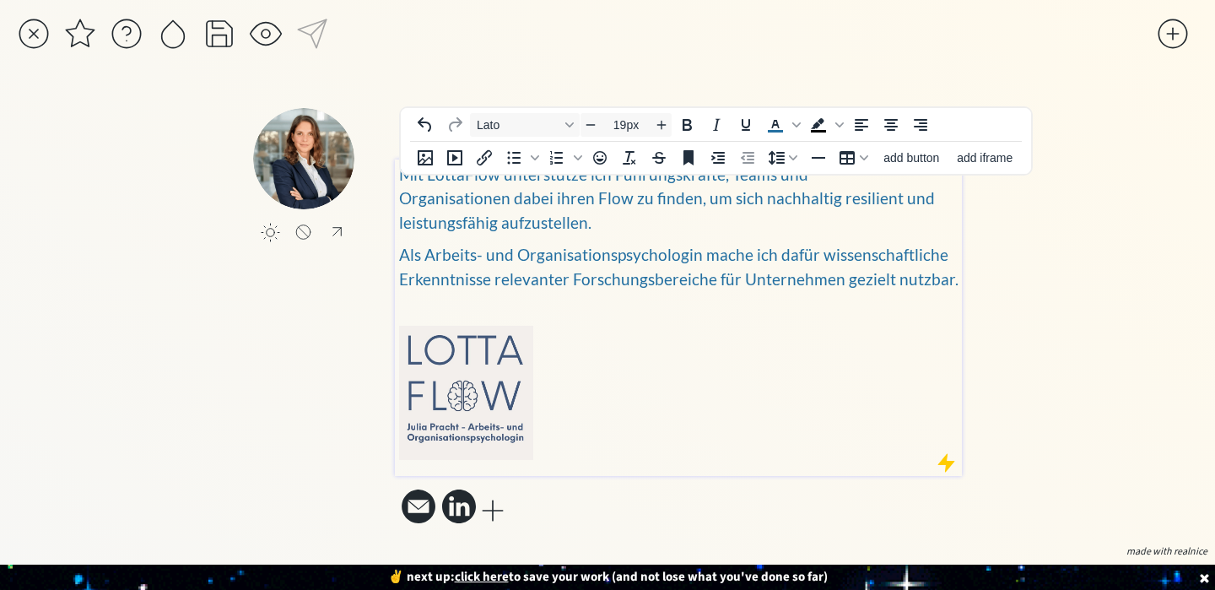
click at [515, 386] on img at bounding box center [466, 393] width 134 height 134
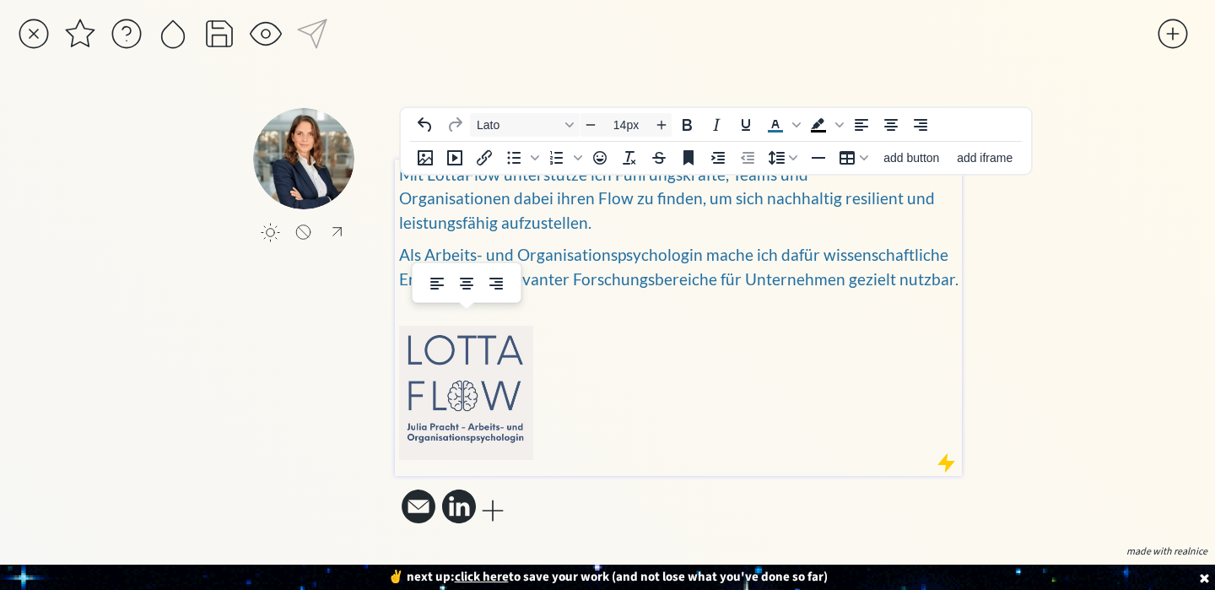
drag, startPoint x: 400, startPoint y: 188, endPoint x: 267, endPoint y: 30, distance: 206.6
click at [400, 188] on span "Mit LottaFlow unterstütze ich Führungskräfte, Teams und Organisationen dabei ih…" at bounding box center [667, 198] width 536 height 67
click at [267, 30] on div at bounding box center [266, 34] width 34 height 34
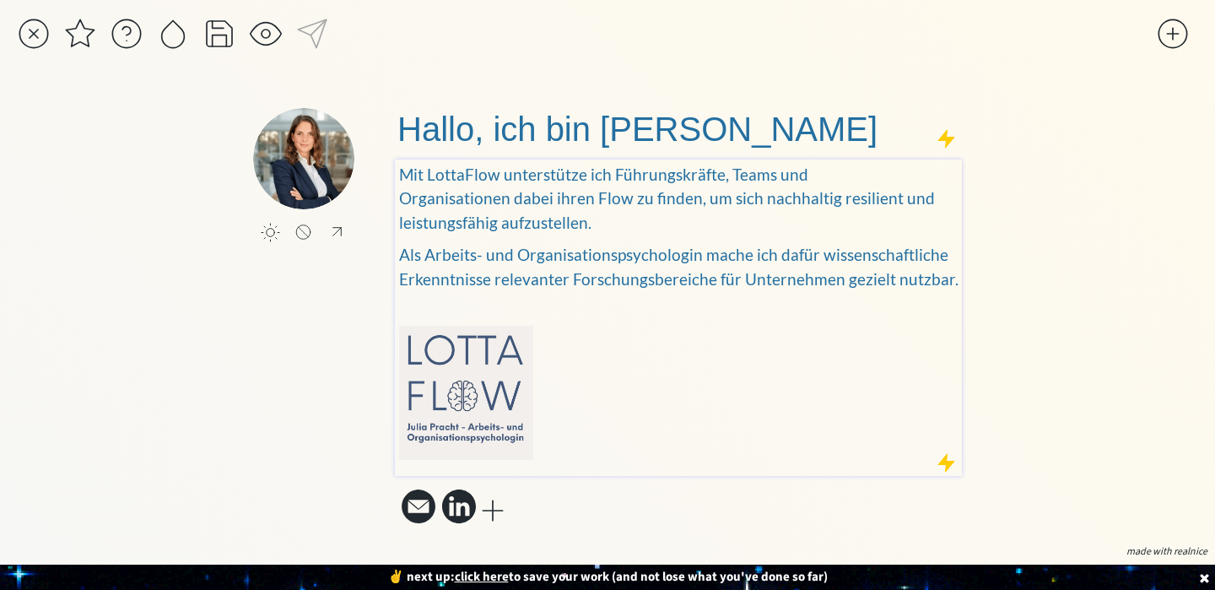
click at [1015, 291] on div "saving... click to upload a picture click to upload a picture Hallo, ich bin [P…" at bounding box center [607, 295] width 1215 height 590
click at [485, 360] on img at bounding box center [466, 393] width 134 height 134
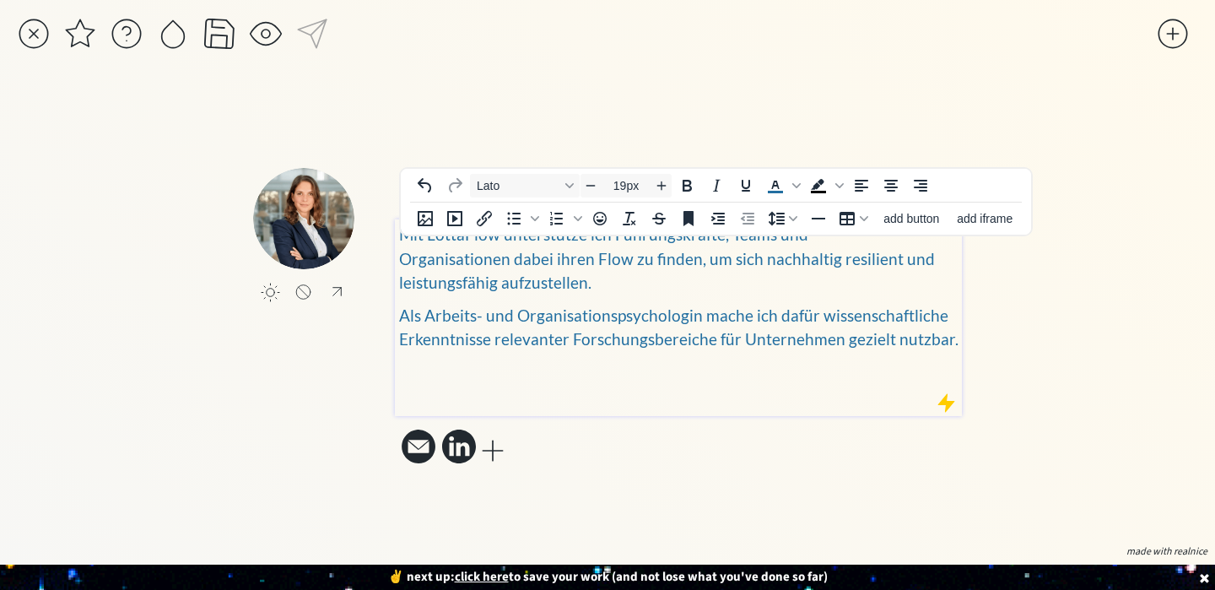
click at [400, 251] on span "Mit LottaFlow unterstütze ich Führungskräfte, Teams und Organisationen dabei ih…" at bounding box center [667, 257] width 536 height 67
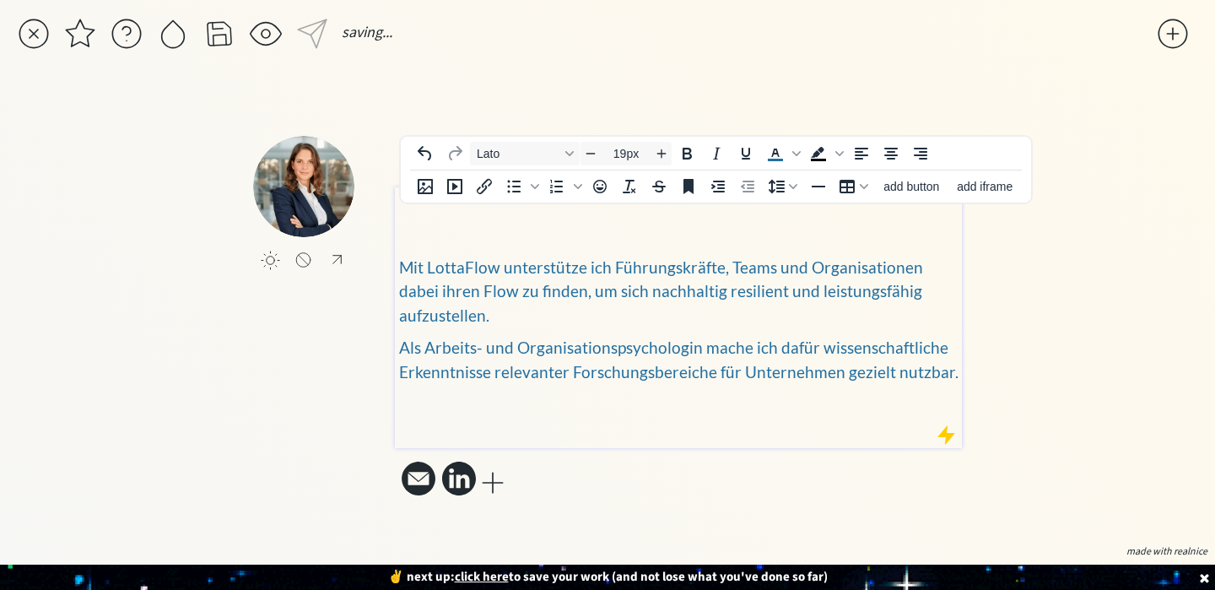
click at [413, 220] on body "saving... click to upload a picture click to upload a picture Hallo, ich bin [P…" at bounding box center [607, 295] width 1215 height 590
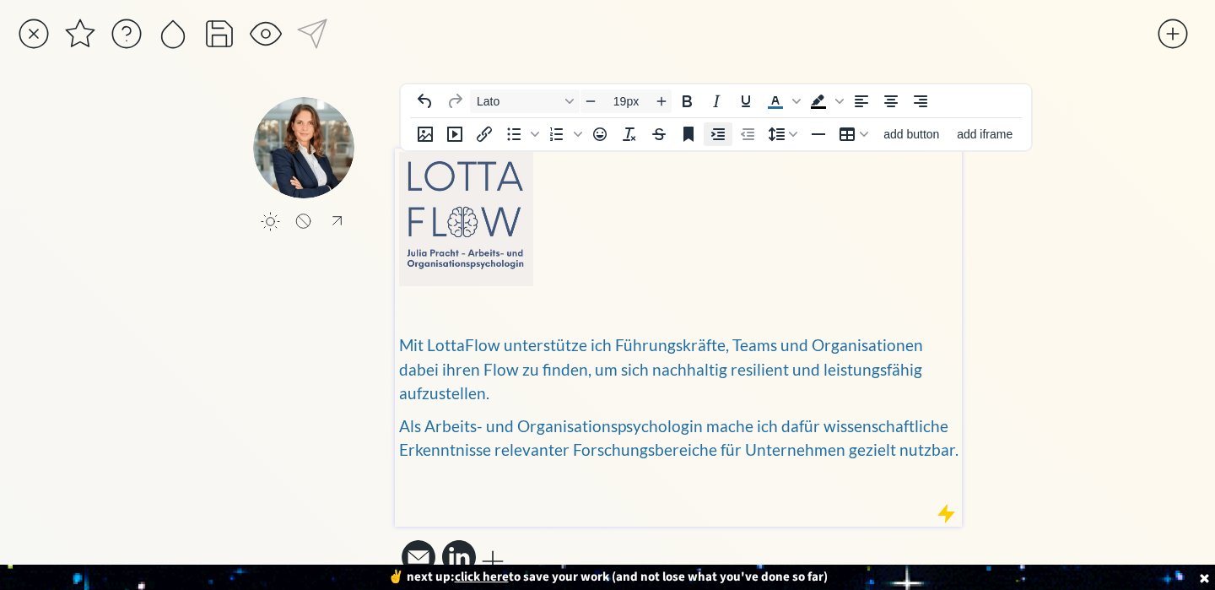
click at [722, 133] on icon "Increase indent" at bounding box center [717, 134] width 13 height 12
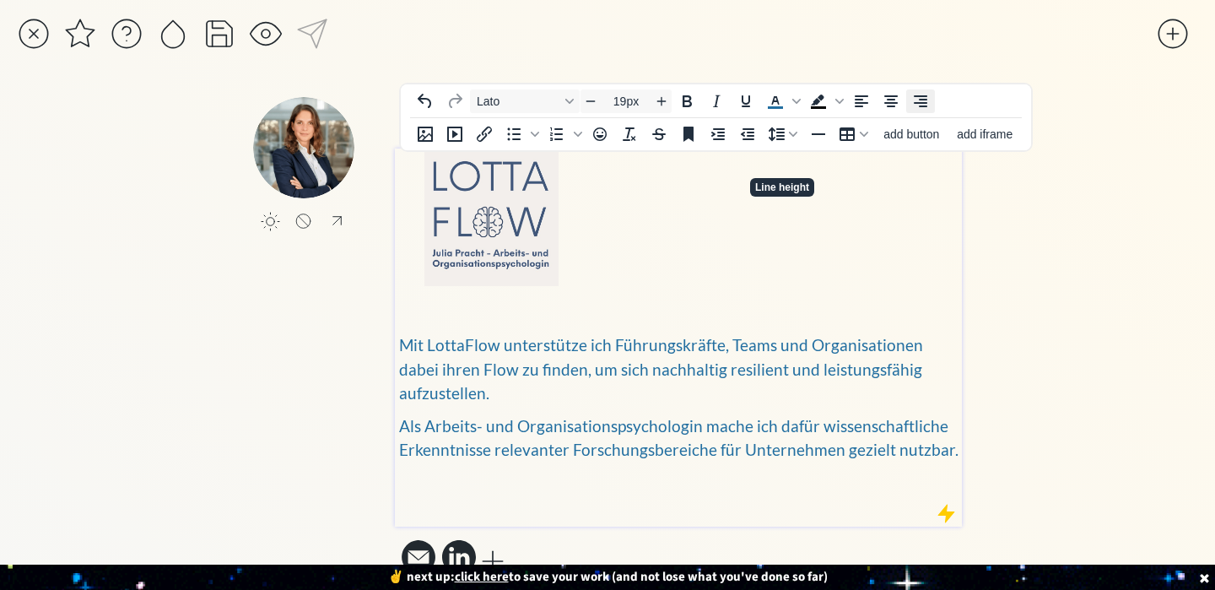
click at [915, 104] on icon "Align right" at bounding box center [920, 101] width 13 height 12
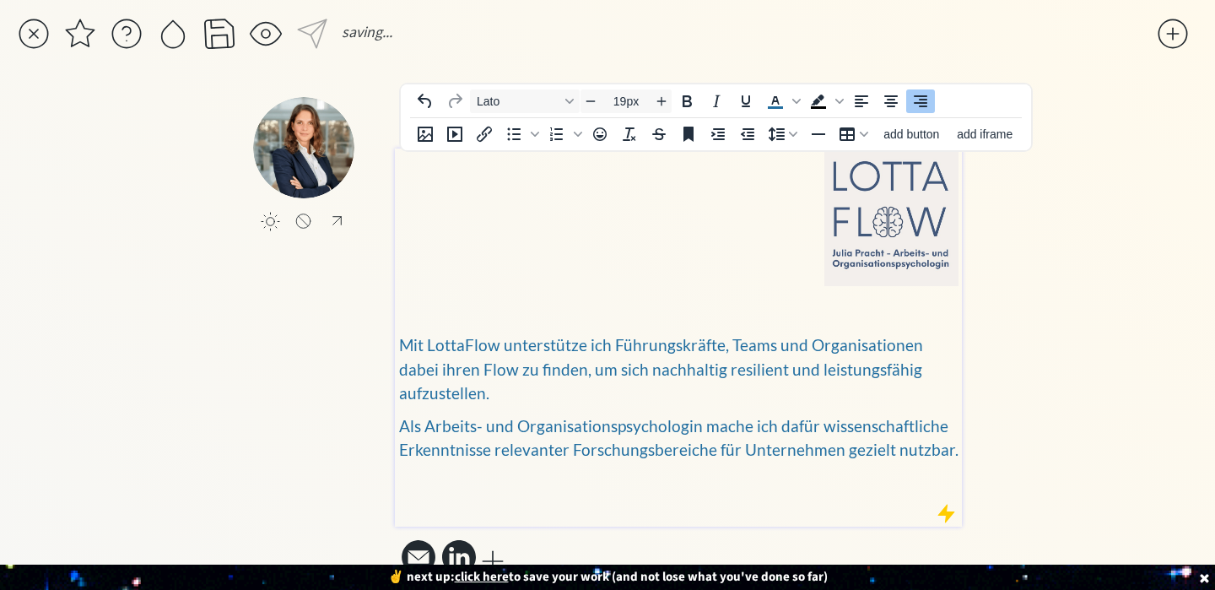
click at [731, 233] on p at bounding box center [678, 222] width 559 height 141
click at [996, 272] on div "saving... click to upload a picture click to upload a picture Hallo, ich bin [P…" at bounding box center [607, 314] width 1215 height 629
click at [863, 188] on img at bounding box center [891, 219] width 134 height 134
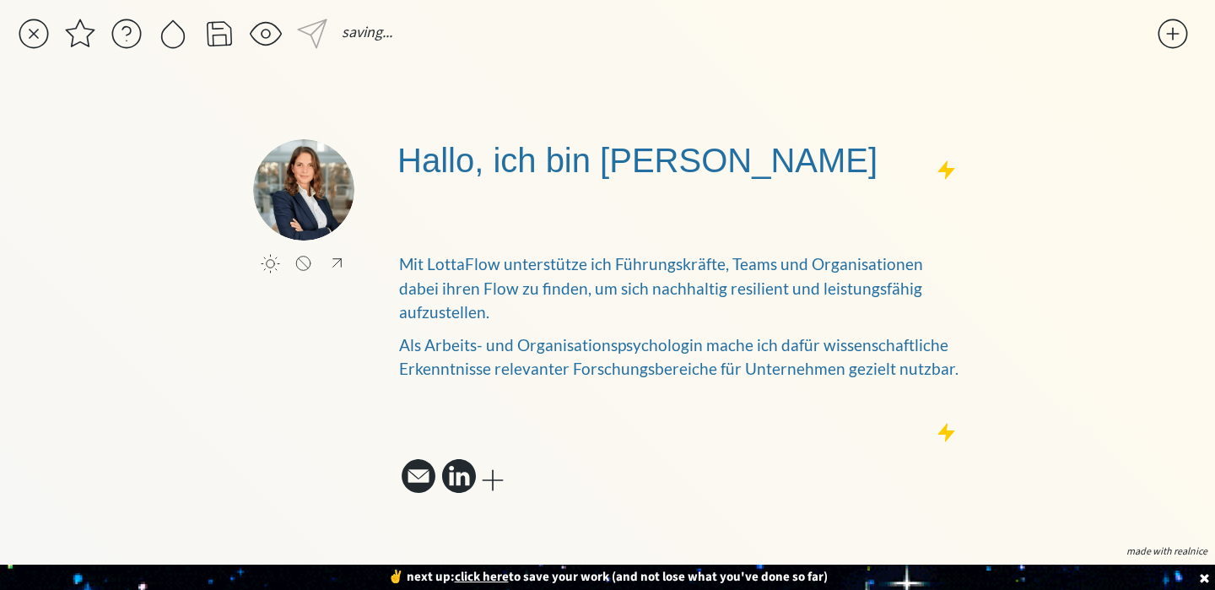
click at [1061, 136] on div "saving... click to upload a picture click to upload a picture Hallo, ich bin [P…" at bounding box center [607, 295] width 1215 height 590
click at [830, 168] on h1 "Hallo, ich bin [PERSON_NAME]" at bounding box center [678, 160] width 562 height 42
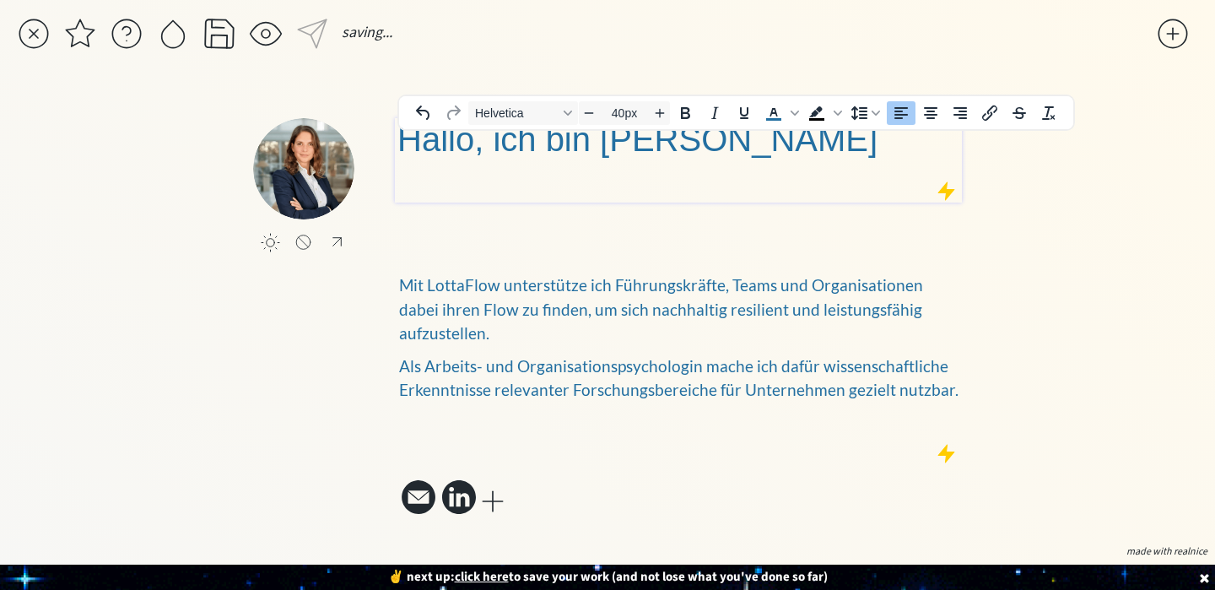
click at [872, 151] on h1 "Hallo, ich bin [PERSON_NAME]" at bounding box center [678, 160] width 562 height 84
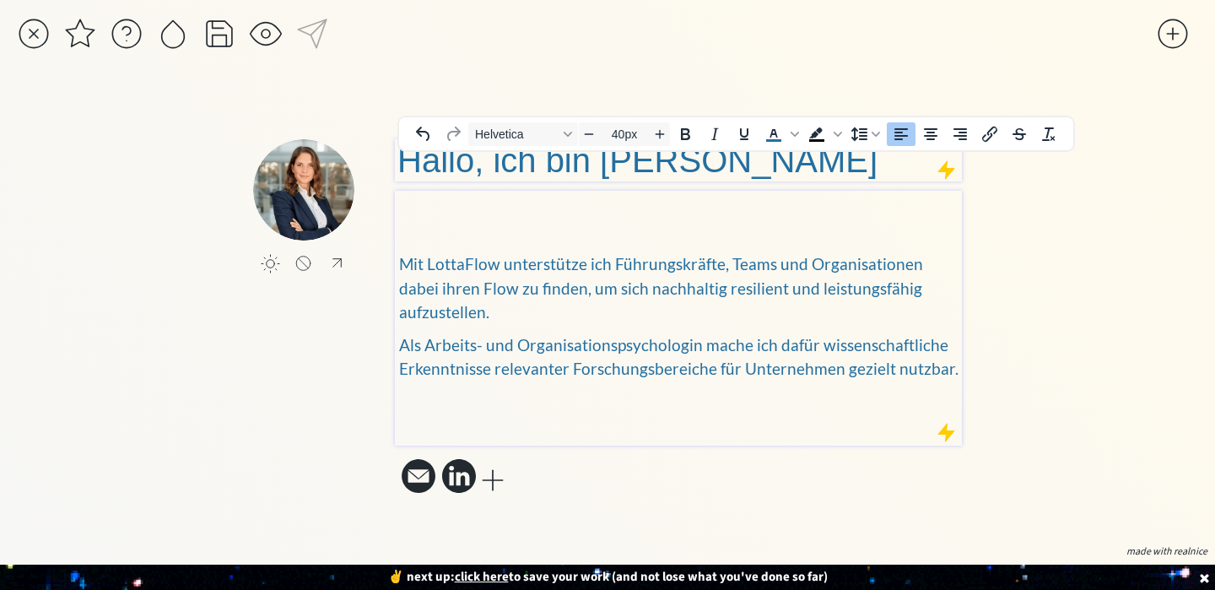
click at [860, 390] on p at bounding box center [678, 399] width 559 height 18
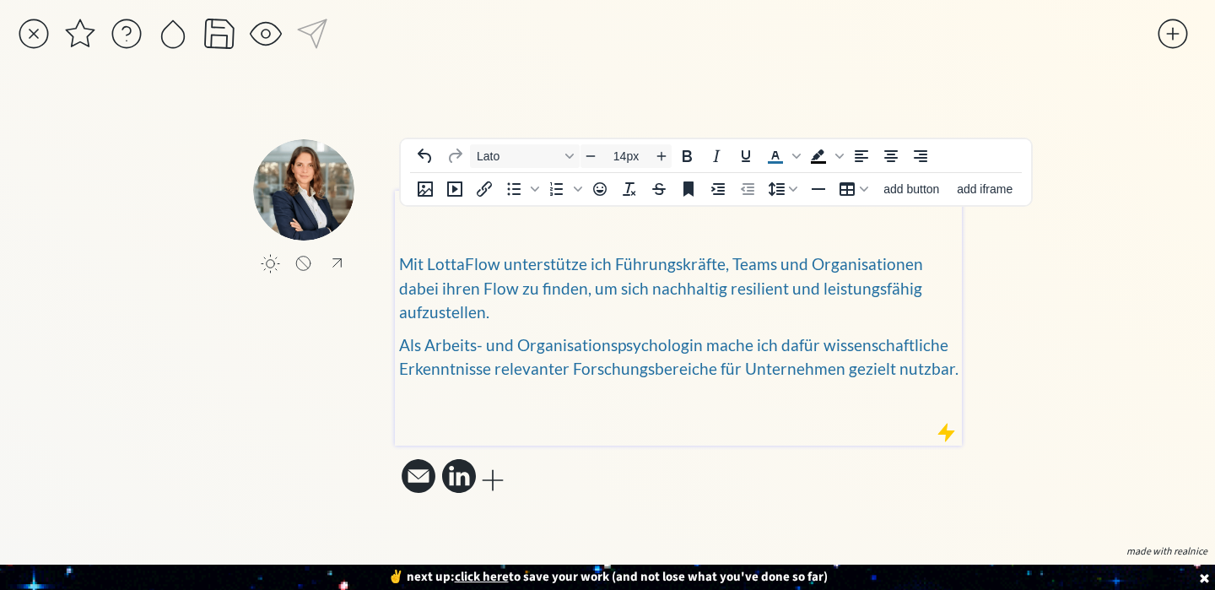
click at [928, 212] on p at bounding box center [678, 203] width 559 height 18
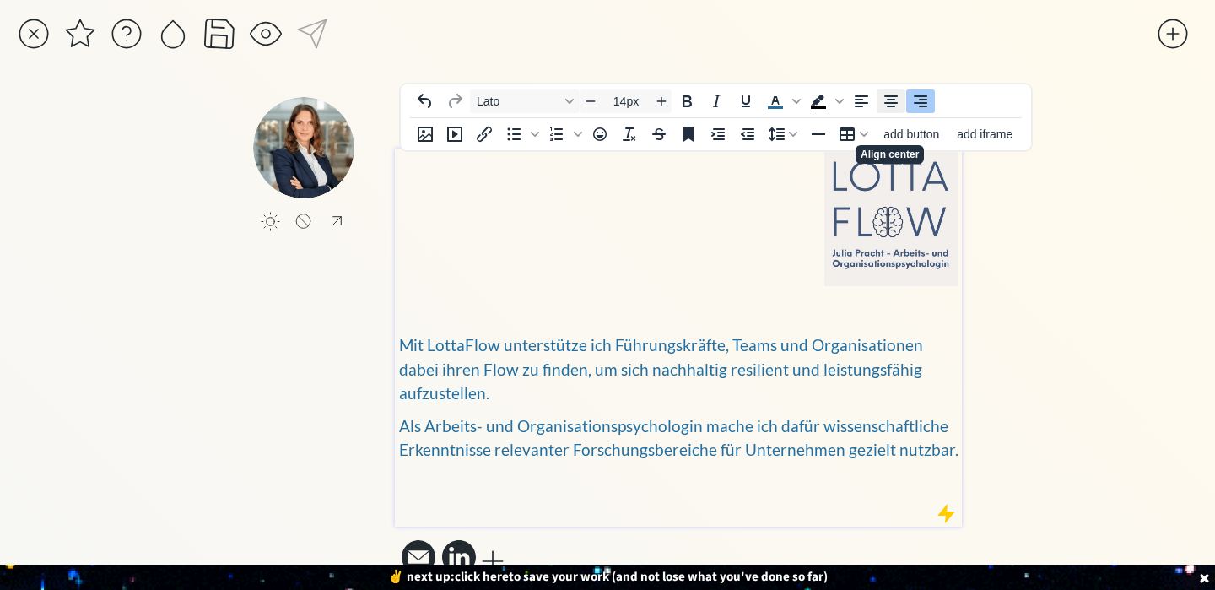
click at [895, 102] on icon "Align center" at bounding box center [890, 101] width 13 height 12
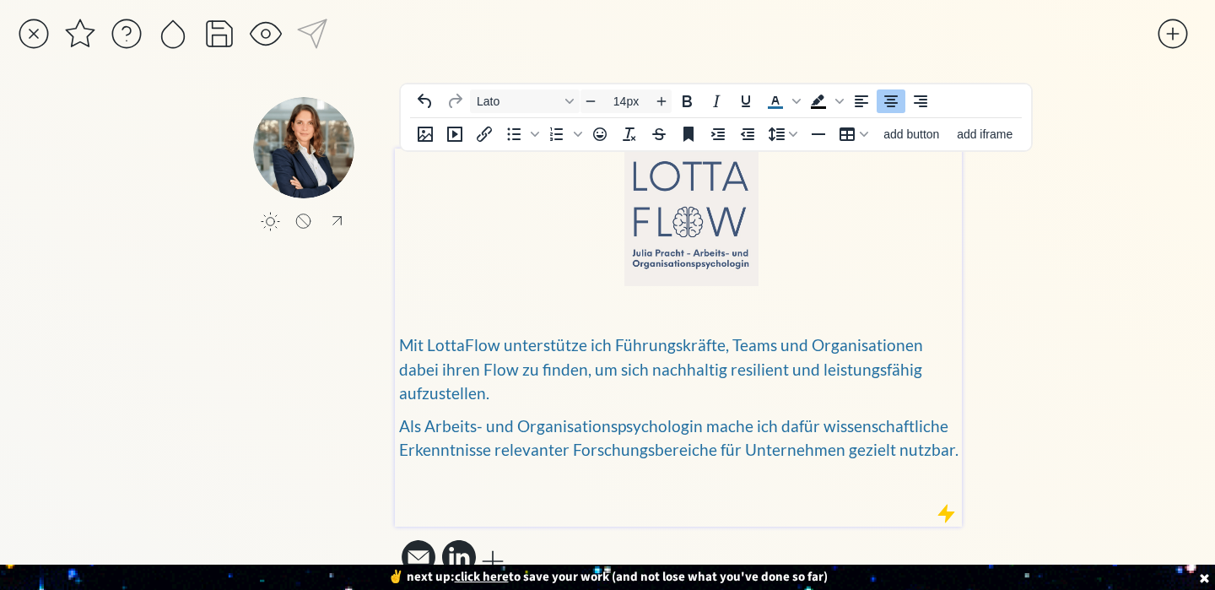
click at [266, 37] on div at bounding box center [266, 34] width 34 height 34
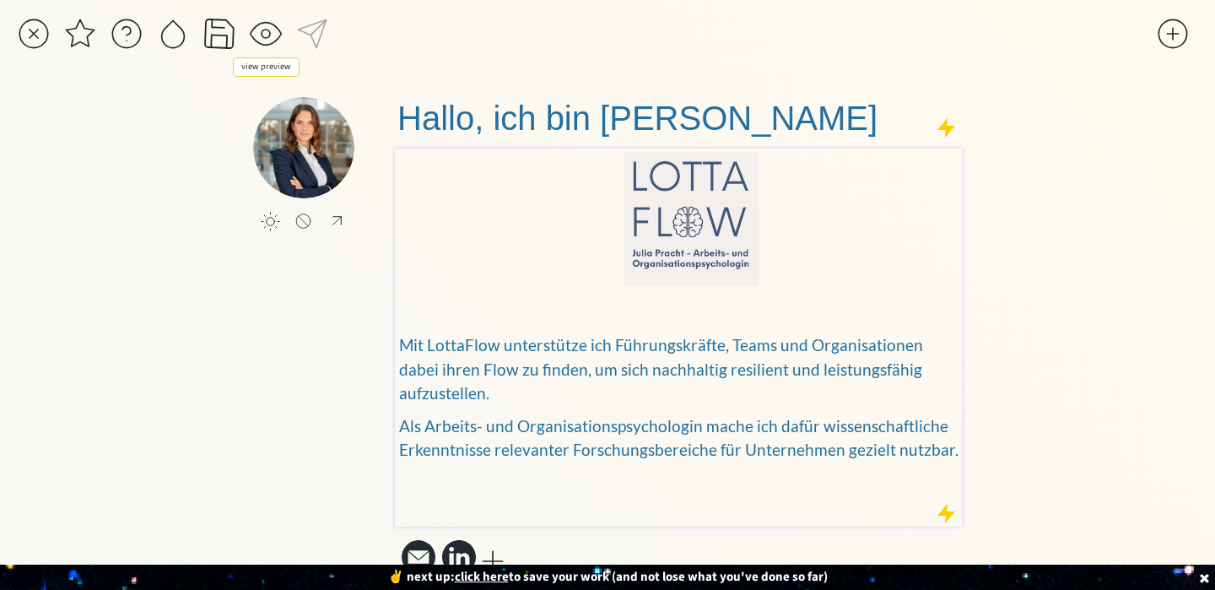
click at [263, 30] on div at bounding box center [266, 34] width 34 height 34
click at [1168, 35] on div at bounding box center [1173, 34] width 34 height 34
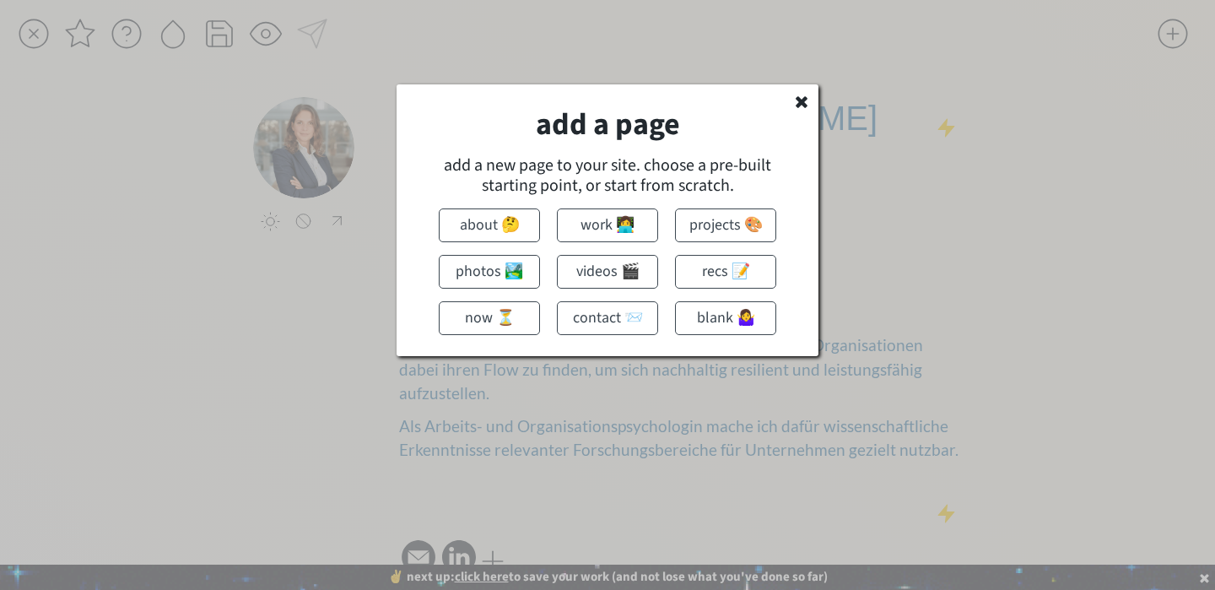
click at [798, 100] on use at bounding box center [802, 102] width 12 height 12
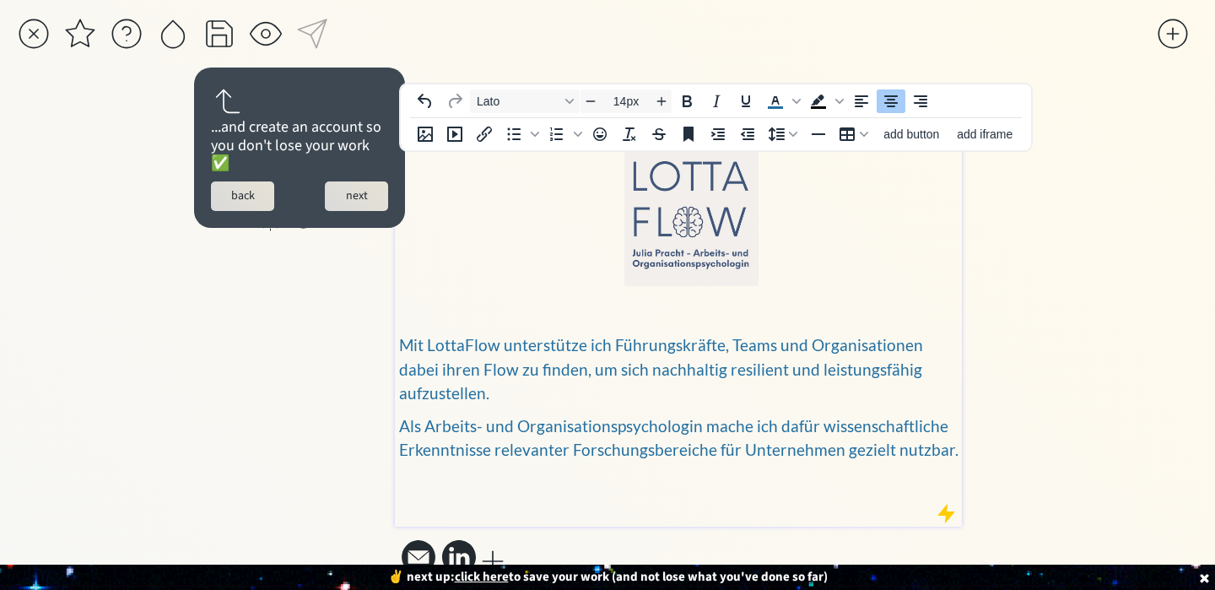
click at [745, 193] on img at bounding box center [691, 219] width 134 height 134
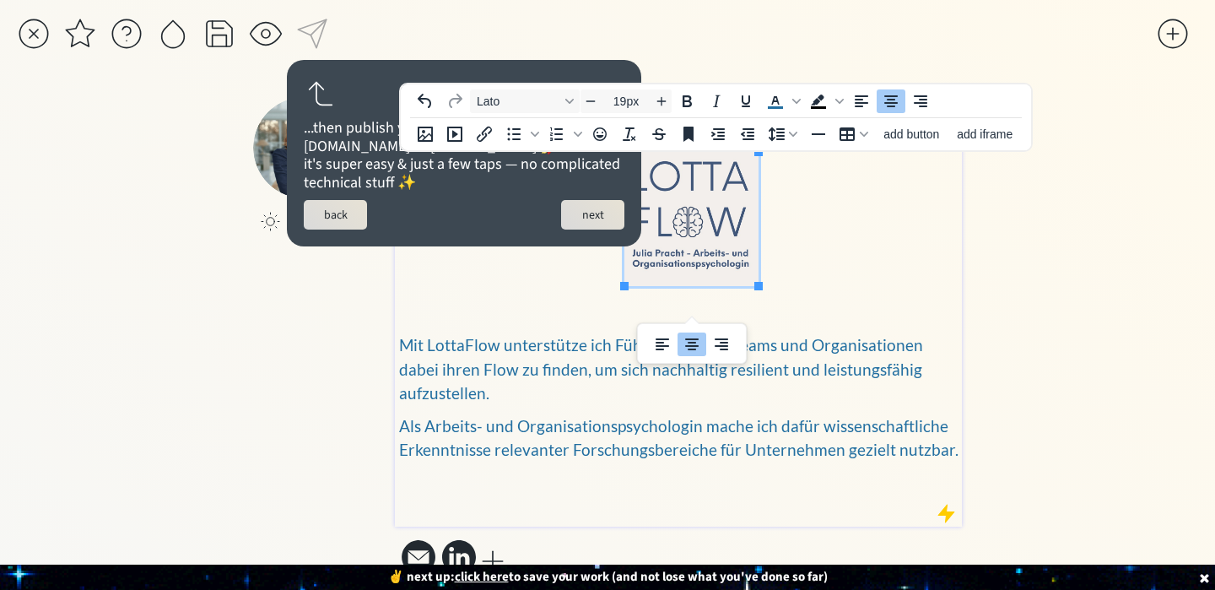
type input "14px"
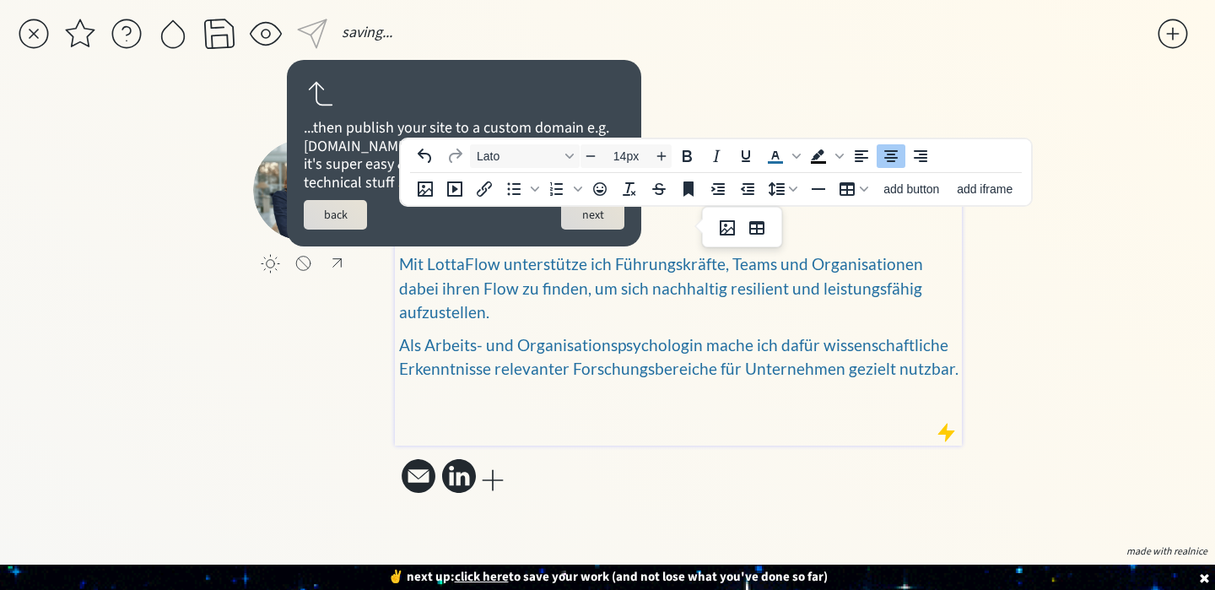
click at [819, 416] on p at bounding box center [678, 425] width 559 height 18
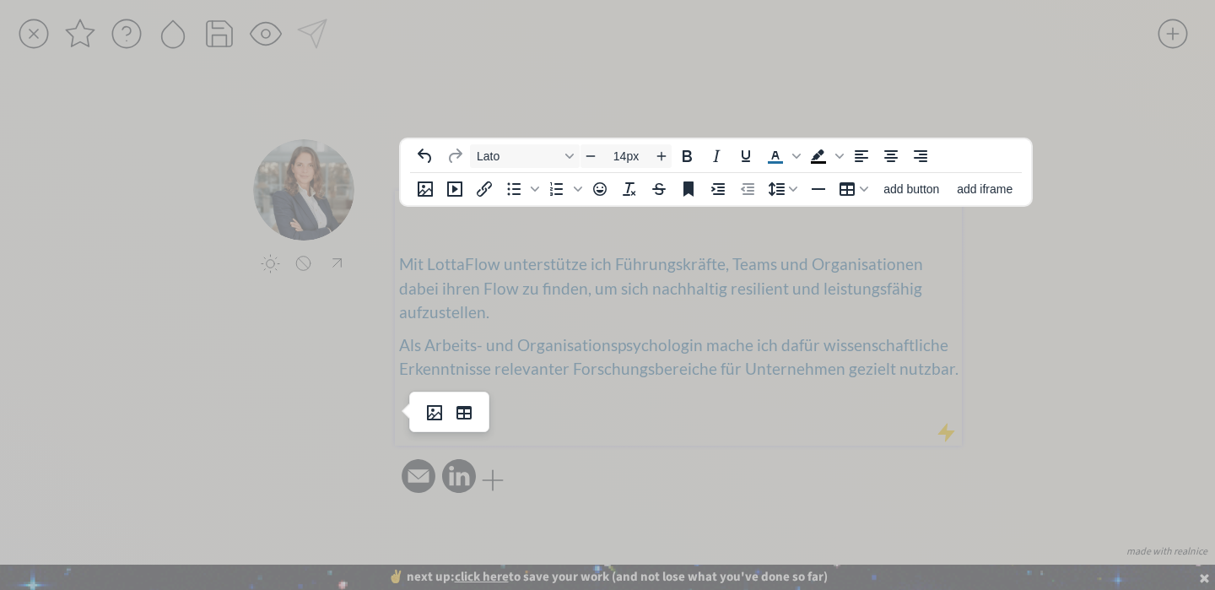
click at [732, 378] on div at bounding box center [607, 295] width 1215 height 590
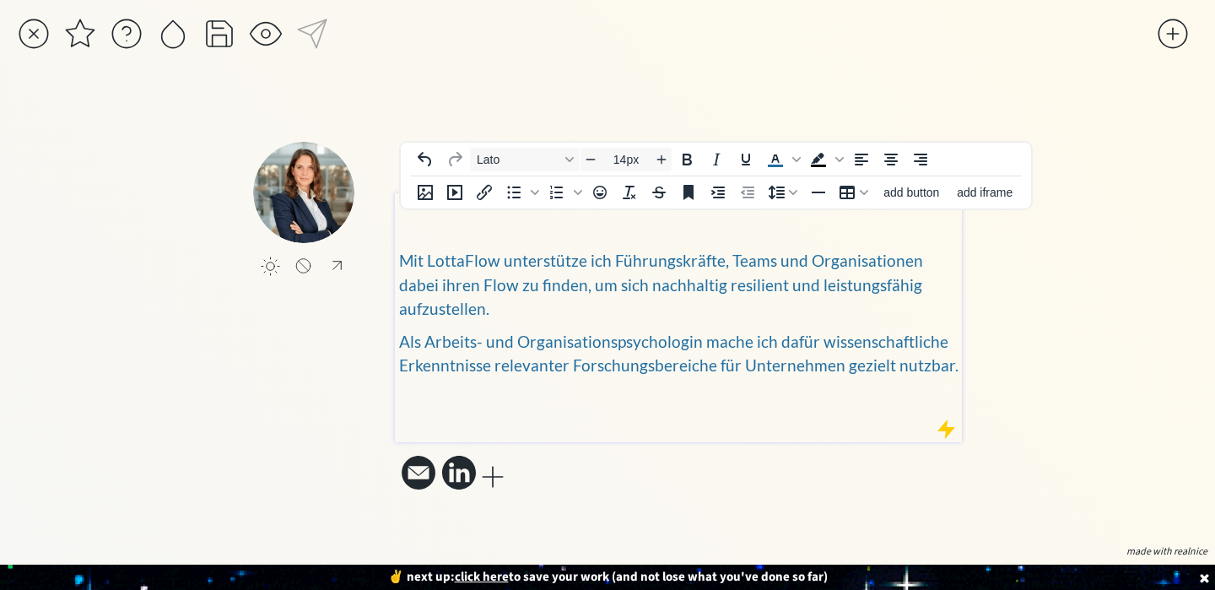
click at [731, 413] on p at bounding box center [678, 422] width 559 height 18
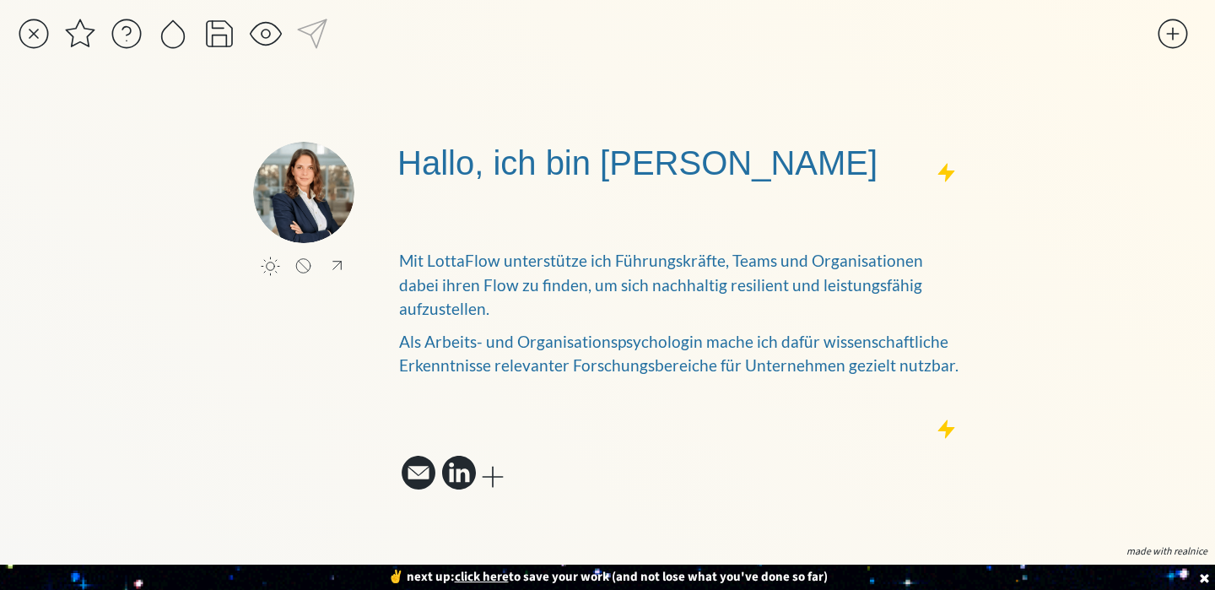
click at [1157, 333] on div "saving... click to upload a picture click to upload a picture Hallo, ich bin [P…" at bounding box center [607, 295] width 1215 height 590
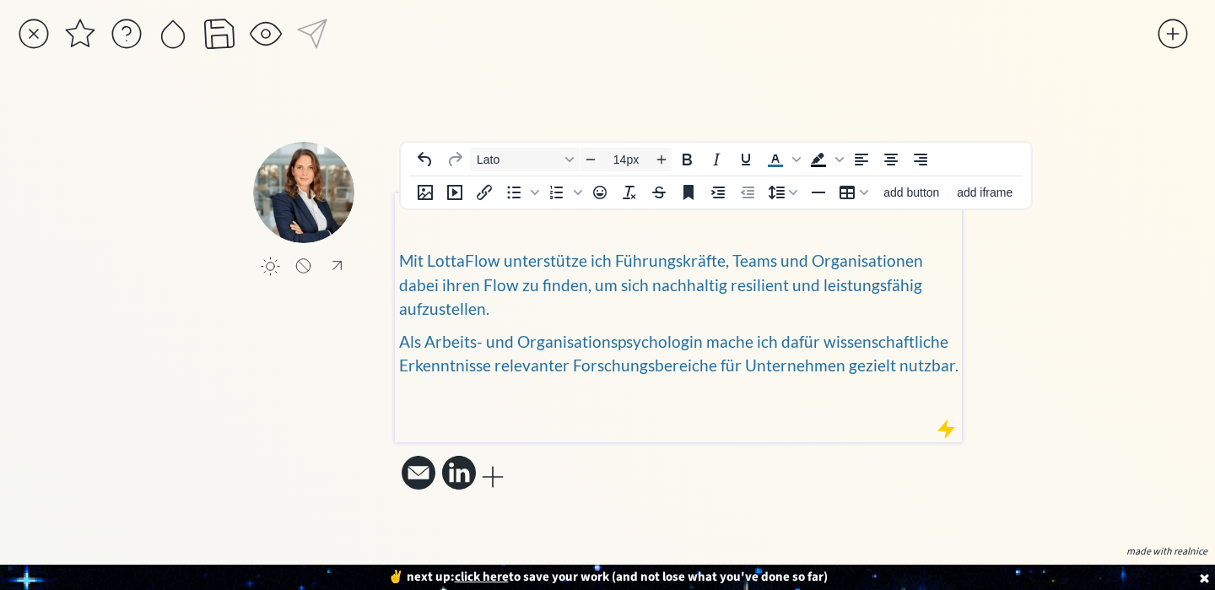
click at [620, 214] on p at bounding box center [678, 206] width 559 height 18
click at [213, 36] on div at bounding box center [219, 34] width 34 height 34
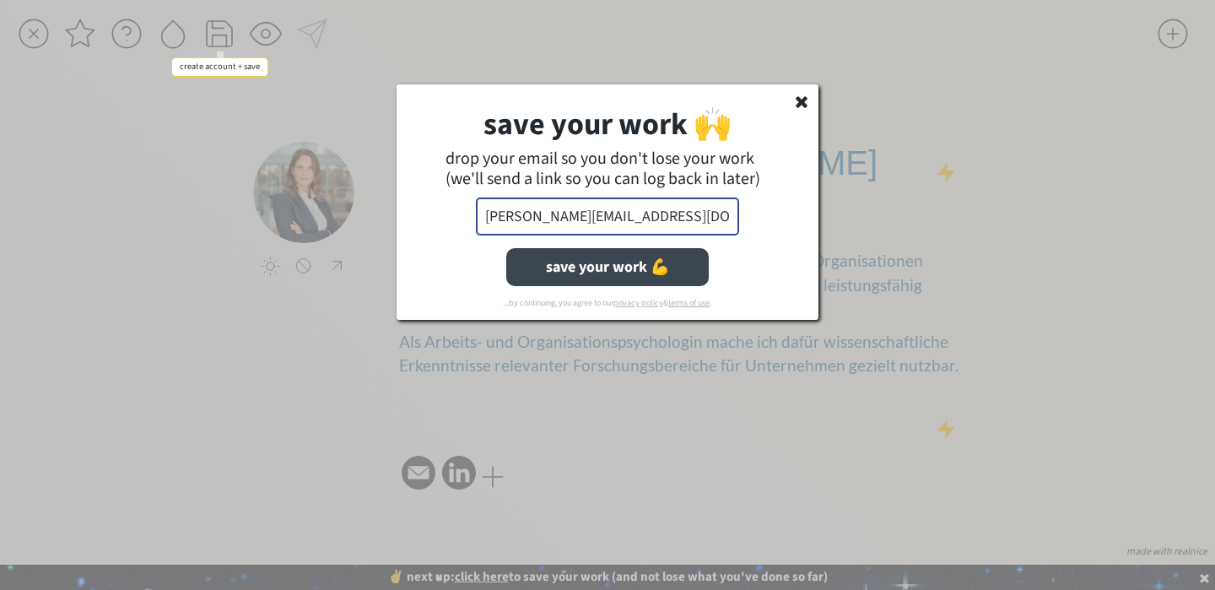
type input "[PERSON_NAME][EMAIL_ADDRESS][DOMAIN_NAME]"
click at [618, 273] on button "save your work 💪" at bounding box center [607, 267] width 202 height 38
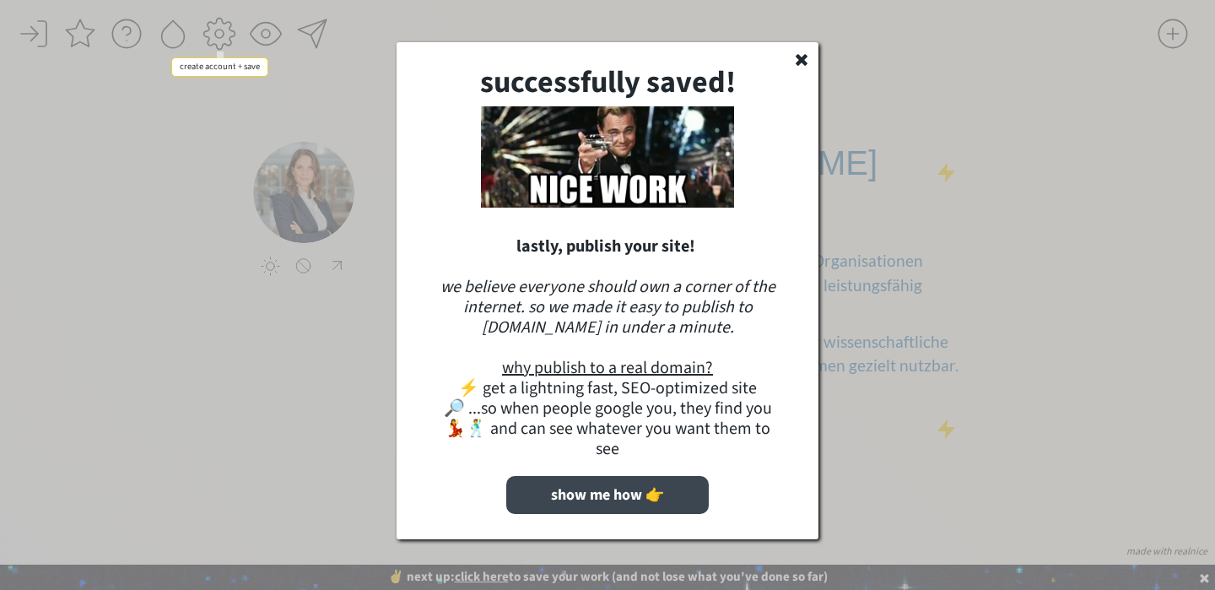
click at [601, 476] on button "show me how 👉" at bounding box center [607, 495] width 202 height 38
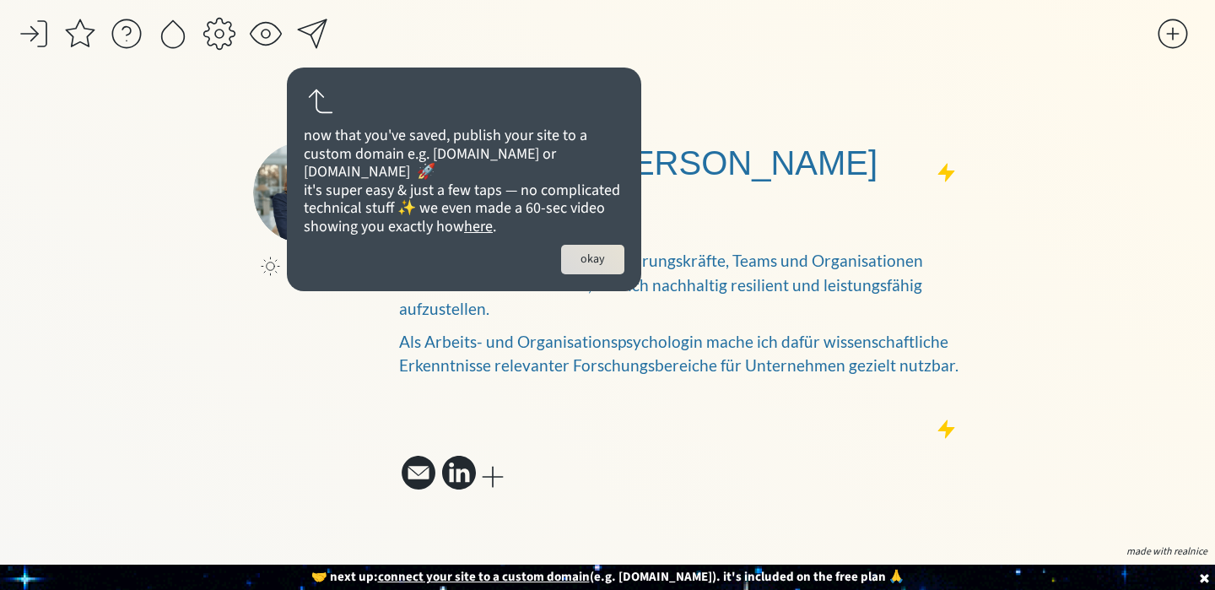
click at [601, 274] on button "okay" at bounding box center [592, 260] width 63 height 30
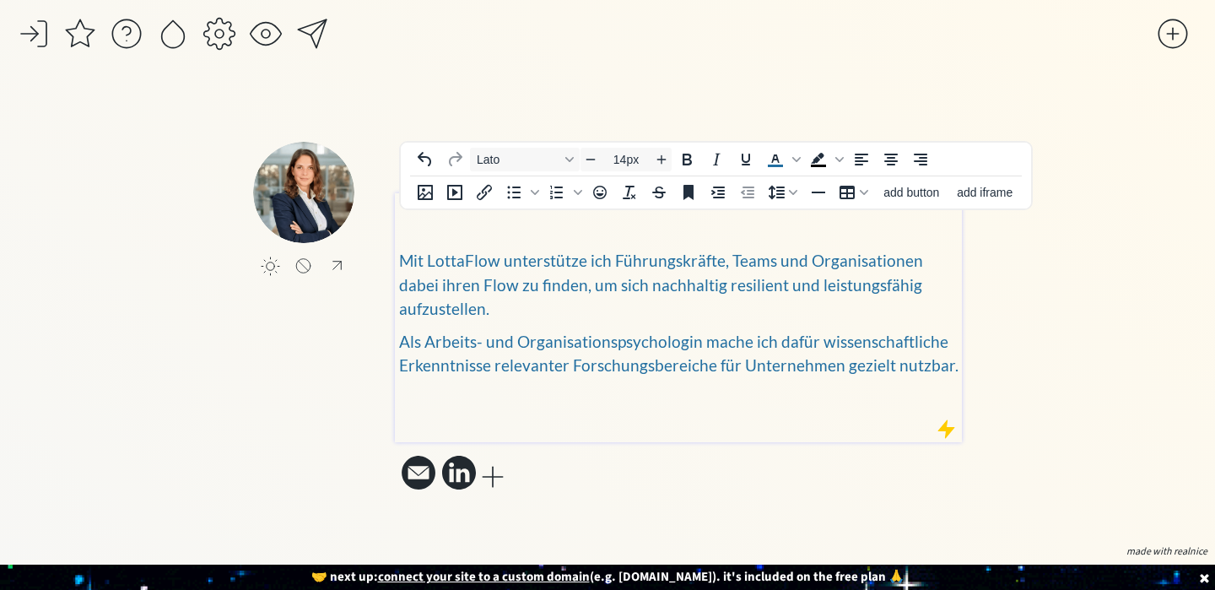
click at [634, 240] on p at bounding box center [678, 232] width 559 height 18
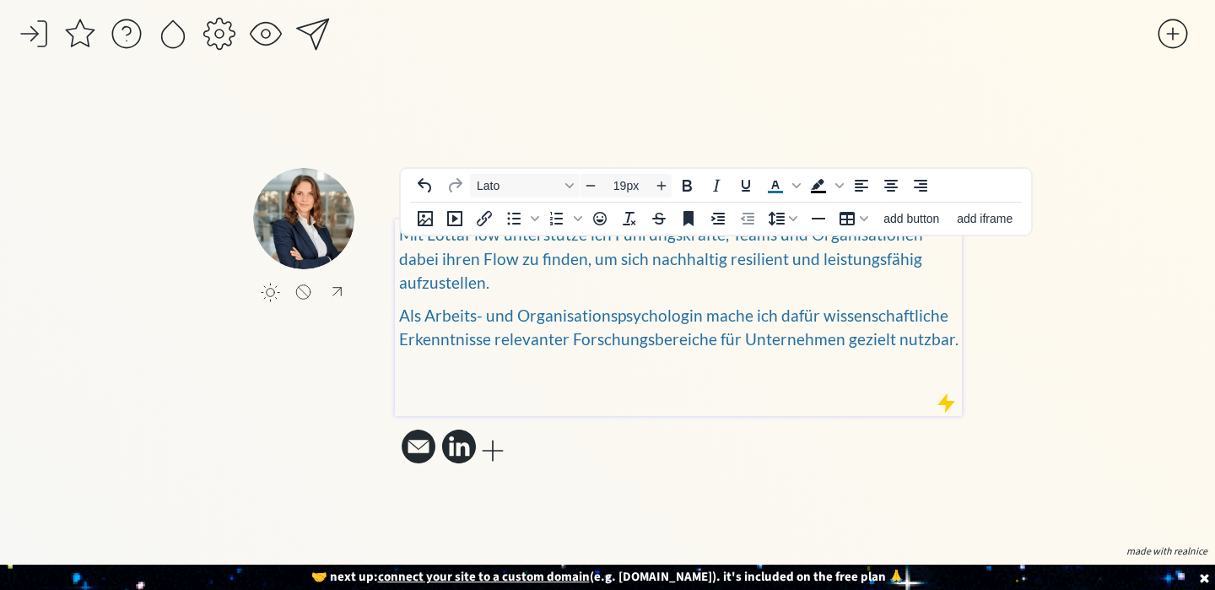
click at [694, 360] on p at bounding box center [678, 369] width 559 height 18
drag, startPoint x: 495, startPoint y: 361, endPoint x: 385, endPoint y: 355, distance: 110.7
click at [385, 355] on div "click to upload a picture click to upload a picture Hallo, ich bin [PERSON_NAME…" at bounding box center [607, 318] width 709 height 300
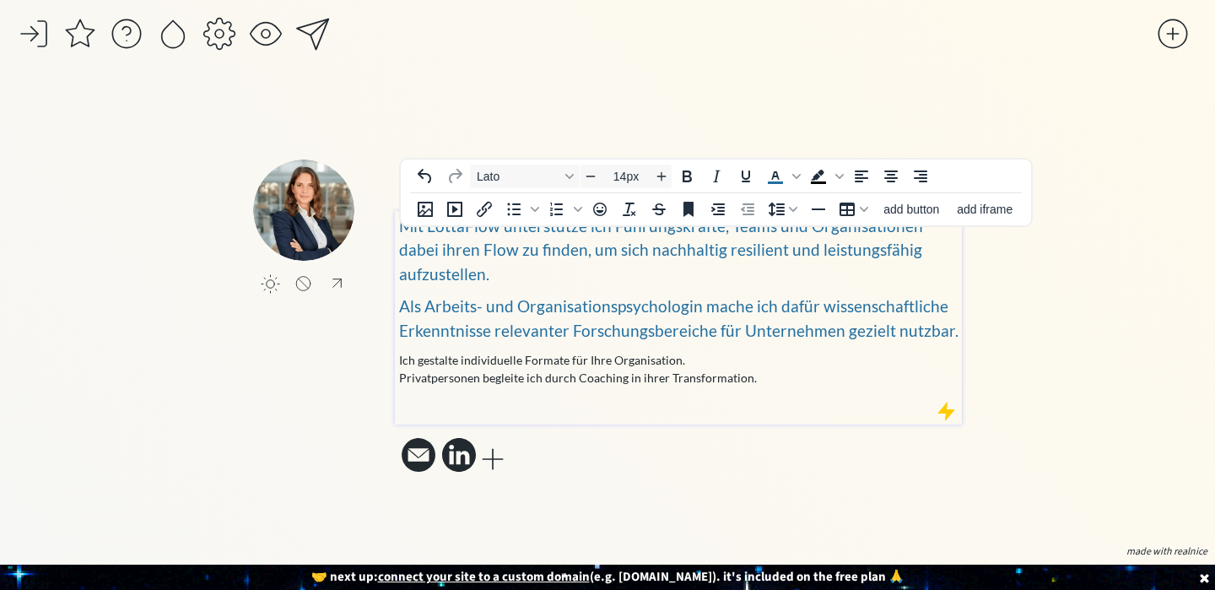
click at [783, 364] on p "Ich gestalte individuelle Formate für Ihre Organisation. Privatpersonen begleit…" at bounding box center [678, 368] width 559 height 35
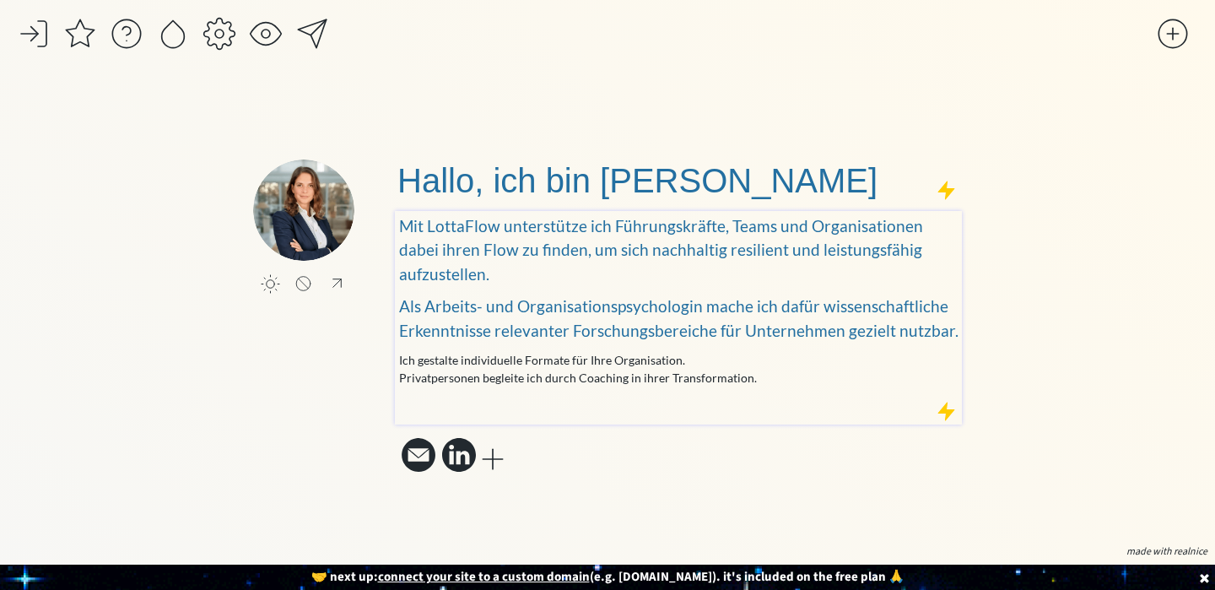
click at [398, 364] on div "Mit LottaFlow unterstütze ich Führungskräfte, Teams und Organisationen dabei ih…" at bounding box center [678, 318] width 567 height 214
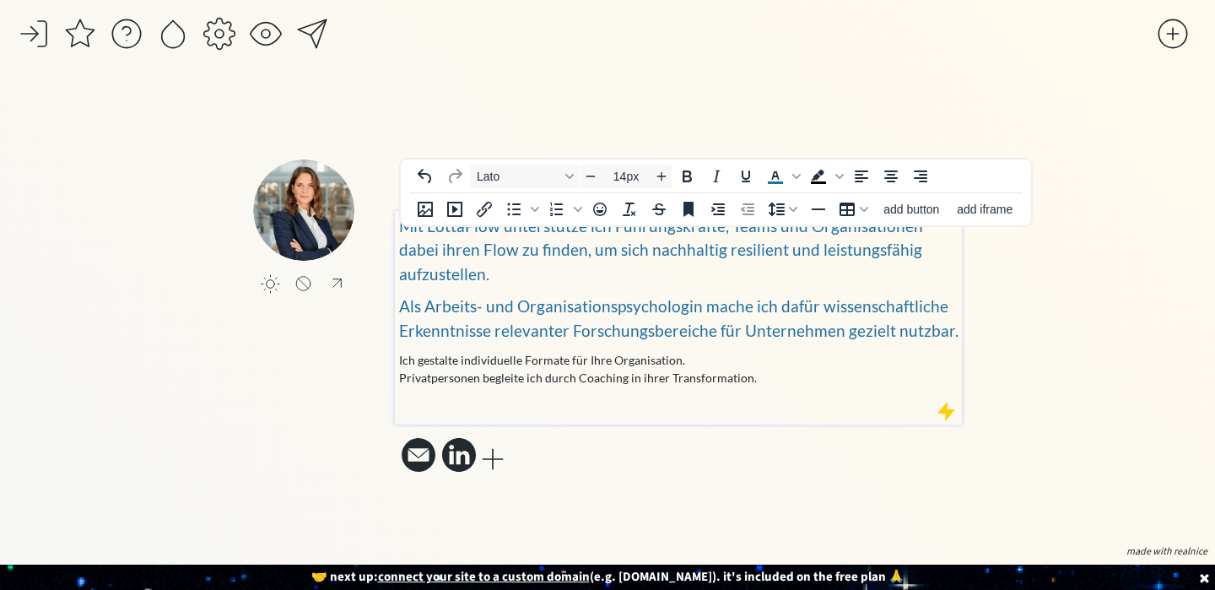
click at [773, 360] on p "Ich gestalte individuelle Formate für Ihre Organisation. Privatpersonen begleit…" at bounding box center [678, 368] width 559 height 35
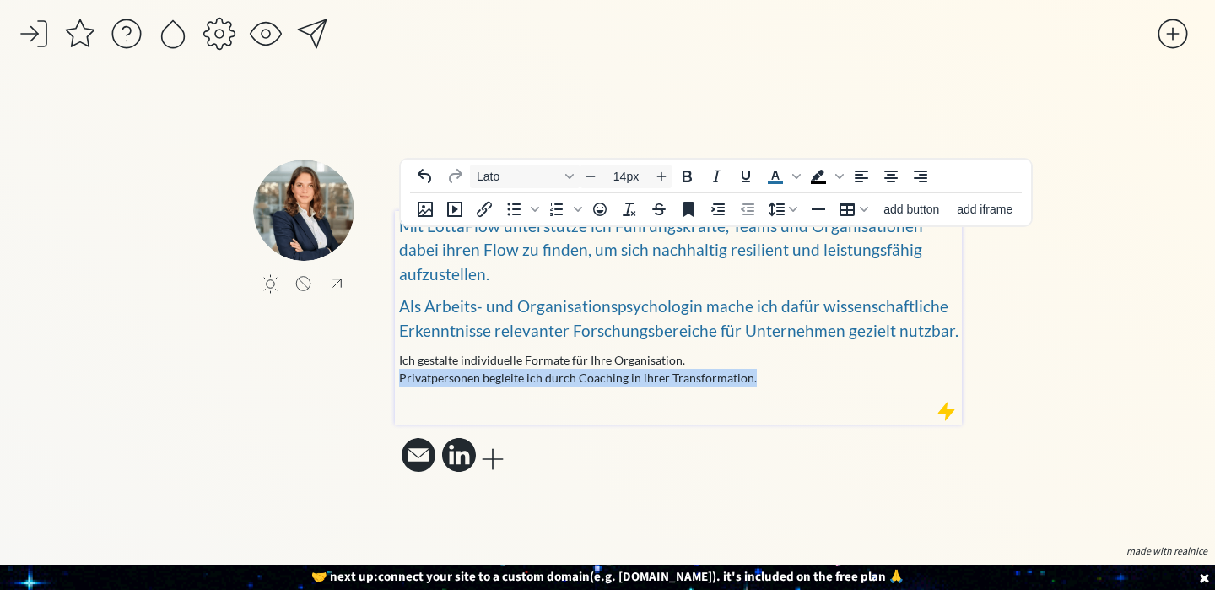
drag, startPoint x: 773, startPoint y: 360, endPoint x: 395, endPoint y: 361, distance: 378.0
click at [395, 361] on div "Mit LottaFlow unterstütze ich Führungskräfte, Teams und Organisationen dabei ih…" at bounding box center [678, 318] width 567 height 214
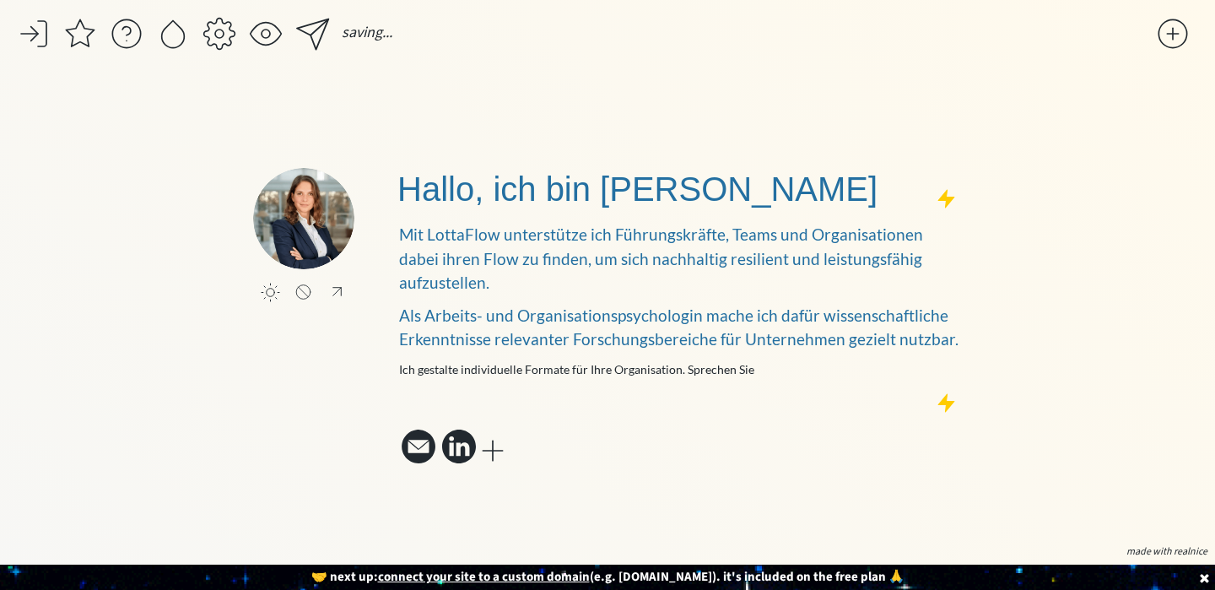
click at [1008, 320] on div "saving... click to upload a picture click to upload a picture Hallo, ich bin [P…" at bounding box center [607, 295] width 1215 height 590
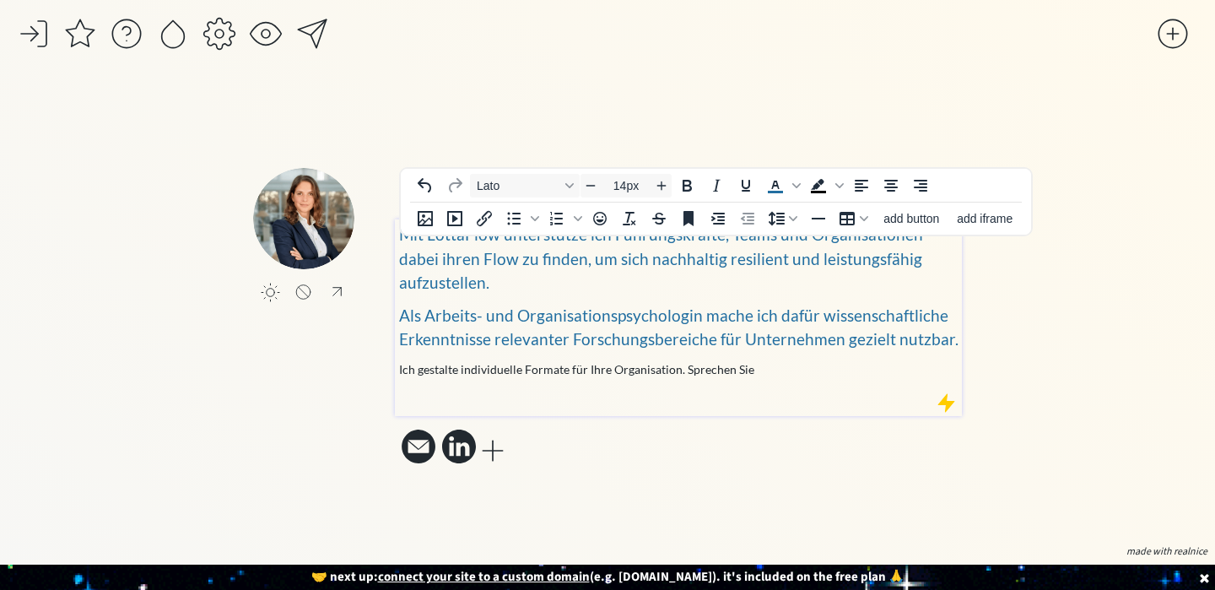
click at [770, 360] on p "Ich gestalte individuelle Formate für Ihre Organisation. Sprechen Sie" at bounding box center [678, 369] width 559 height 18
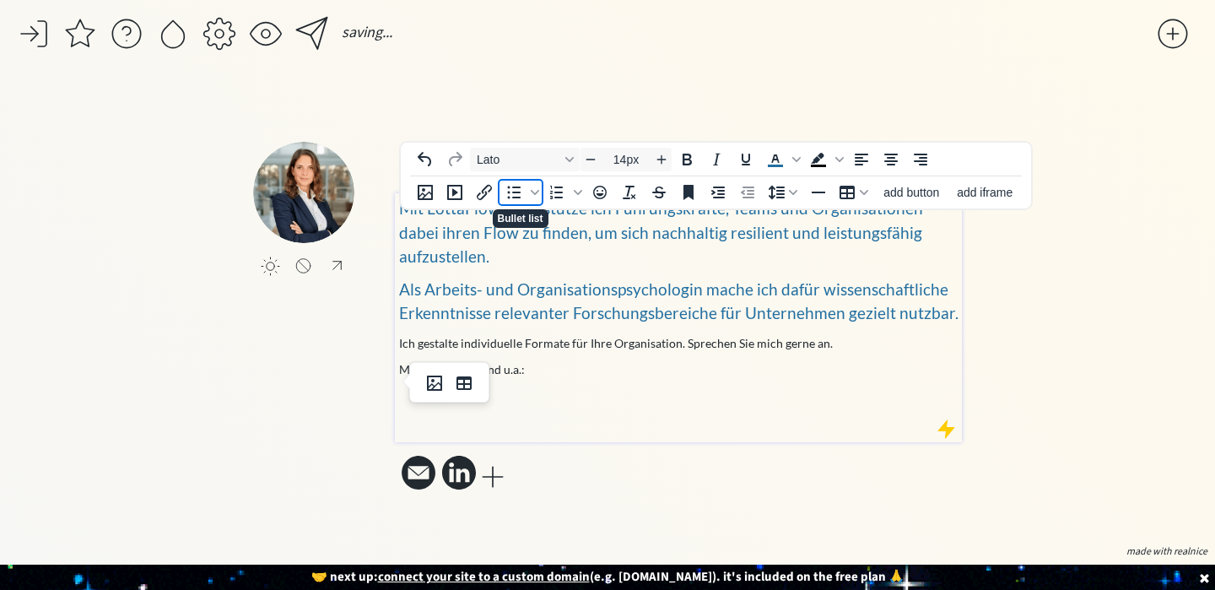
click at [518, 191] on icon "Bullet list" at bounding box center [514, 192] width 13 height 13
click at [434, 386] on li "Psychologischer Arbeitsschutz" at bounding box center [696, 395] width 526 height 18
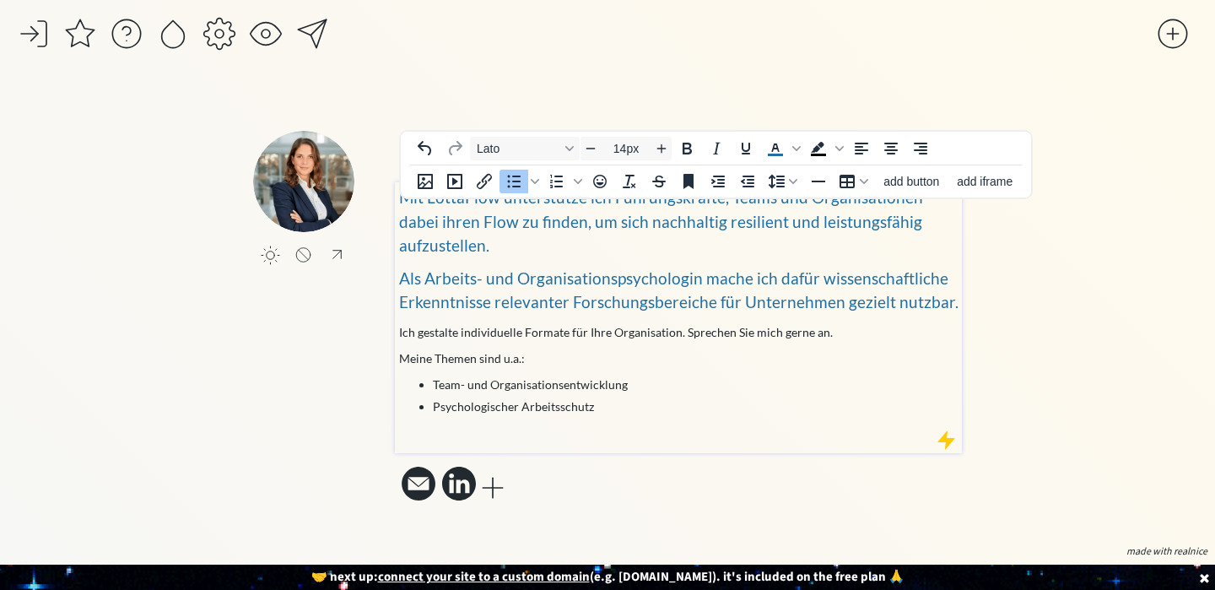
type input "19px"
click at [776, 246] on p "Mit LottaFlow unterstütze ich Führungskräfte, Teams und Organisationen dabei ih…" at bounding box center [678, 222] width 559 height 73
click at [947, 289] on p "Als Arbeits- und Organisationspsychologin mache ich dafür wissenschaftliche Erk…" at bounding box center [678, 291] width 559 height 48
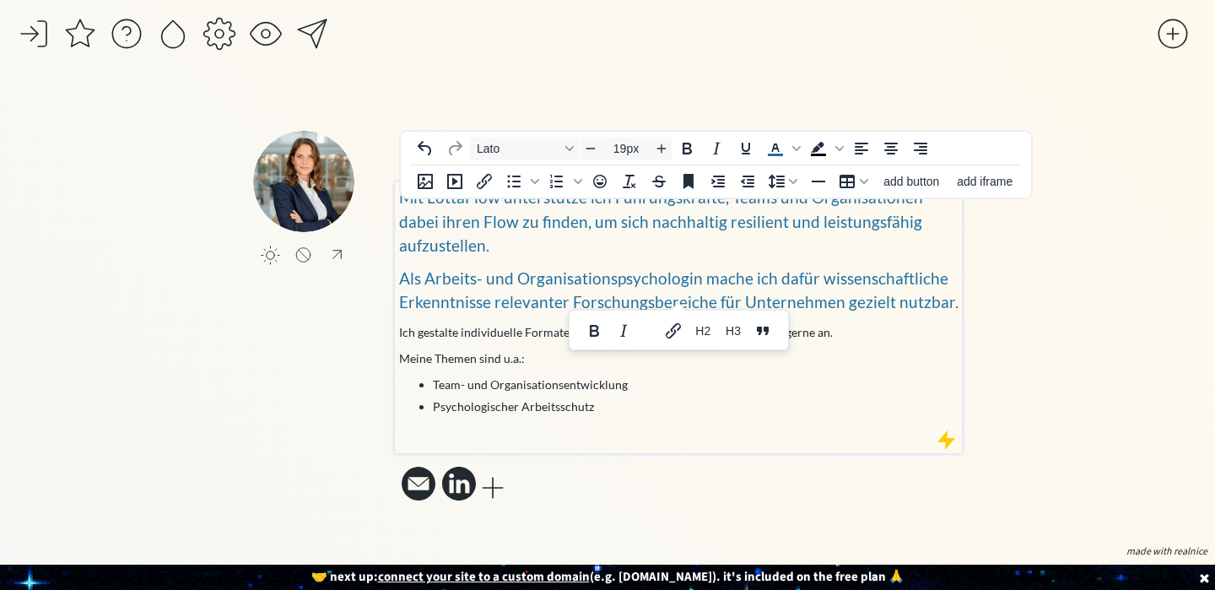
drag, startPoint x: 947, startPoint y: 289, endPoint x: 456, endPoint y: 219, distance: 496.1
click at [456, 219] on div "Mit LottaFlow unterstütze ich Führungskräfte, Teams und Organisationen dabei ih…" at bounding box center [678, 314] width 559 height 256
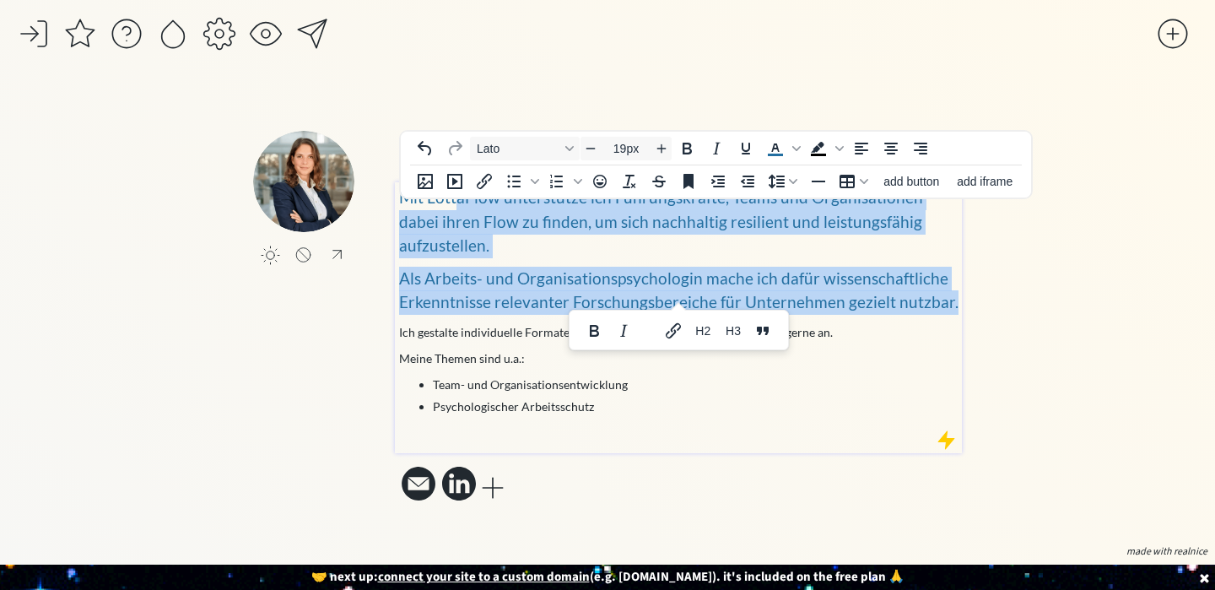
copy div "aFlow unterstütze ich Führungskräfte, Teams und Organisationen dabei ihren Flow…"
